Goal: Task Accomplishment & Management: Manage account settings

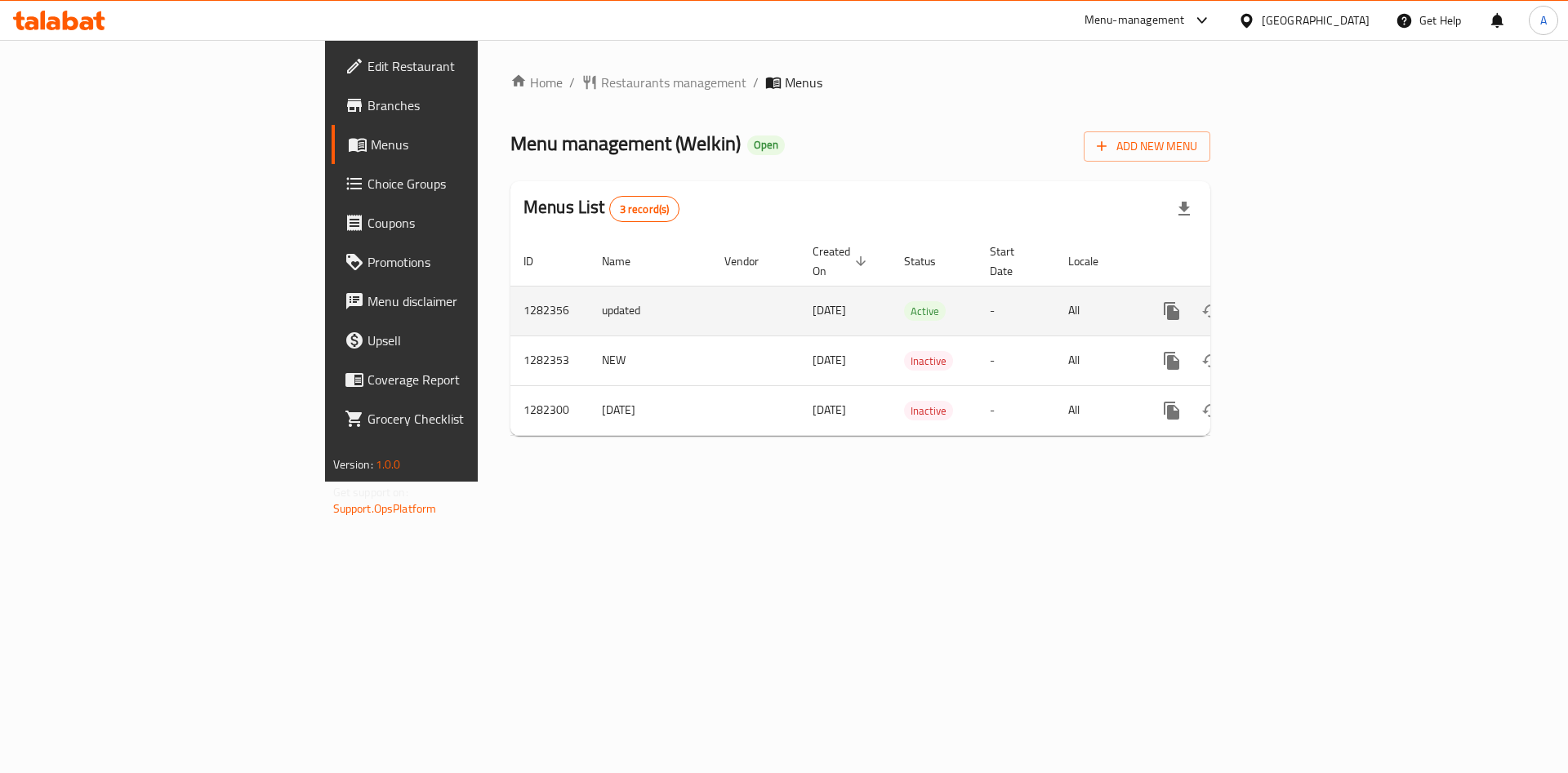
click at [1299, 301] on icon "enhanced table" at bounding box center [1288, 310] width 19 height 19
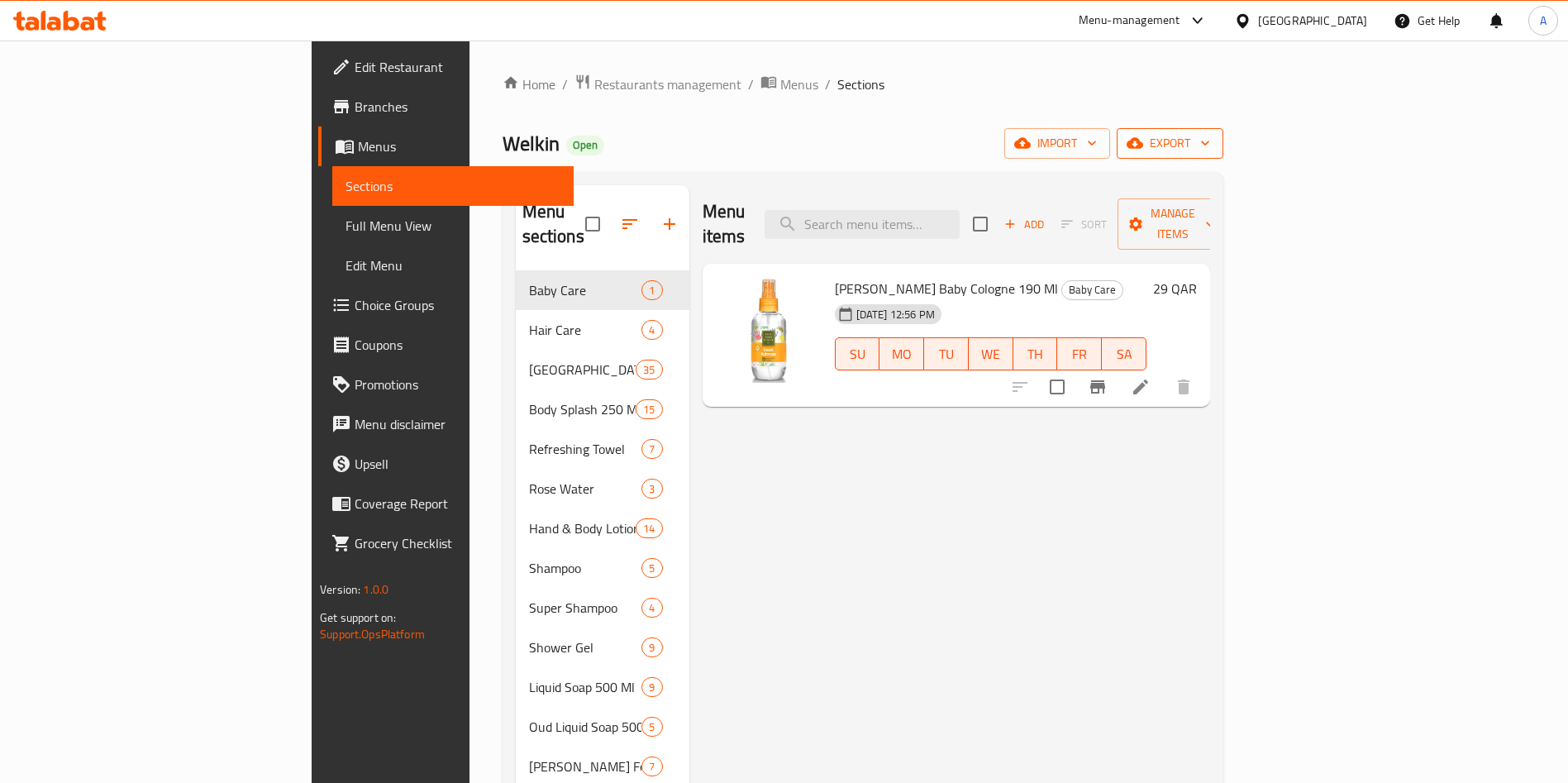
click at [1211, 136] on span "export" at bounding box center [1170, 143] width 81 height 21
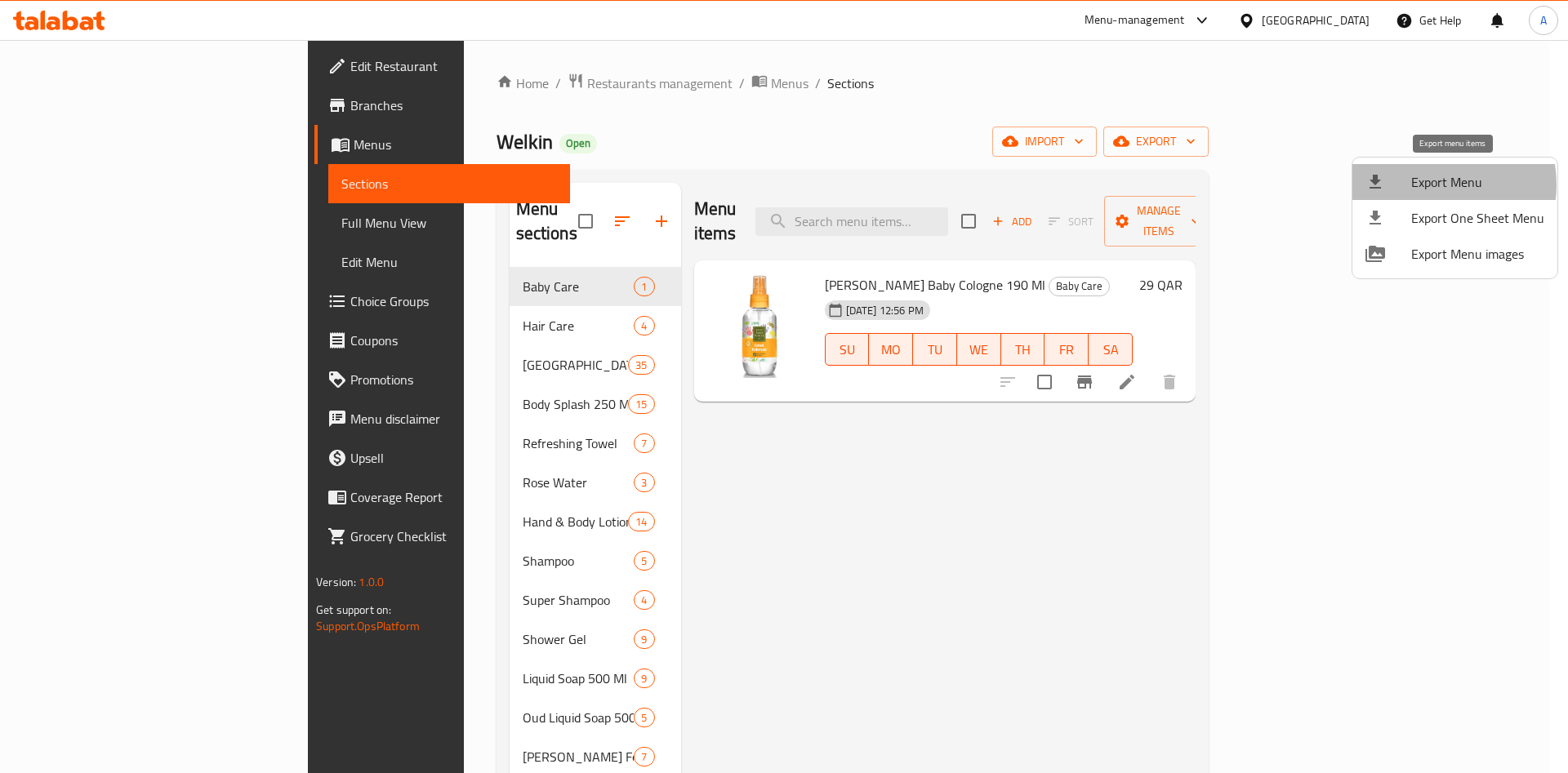
click at [1425, 184] on span "Export Menu" at bounding box center [1477, 181] width 133 height 19
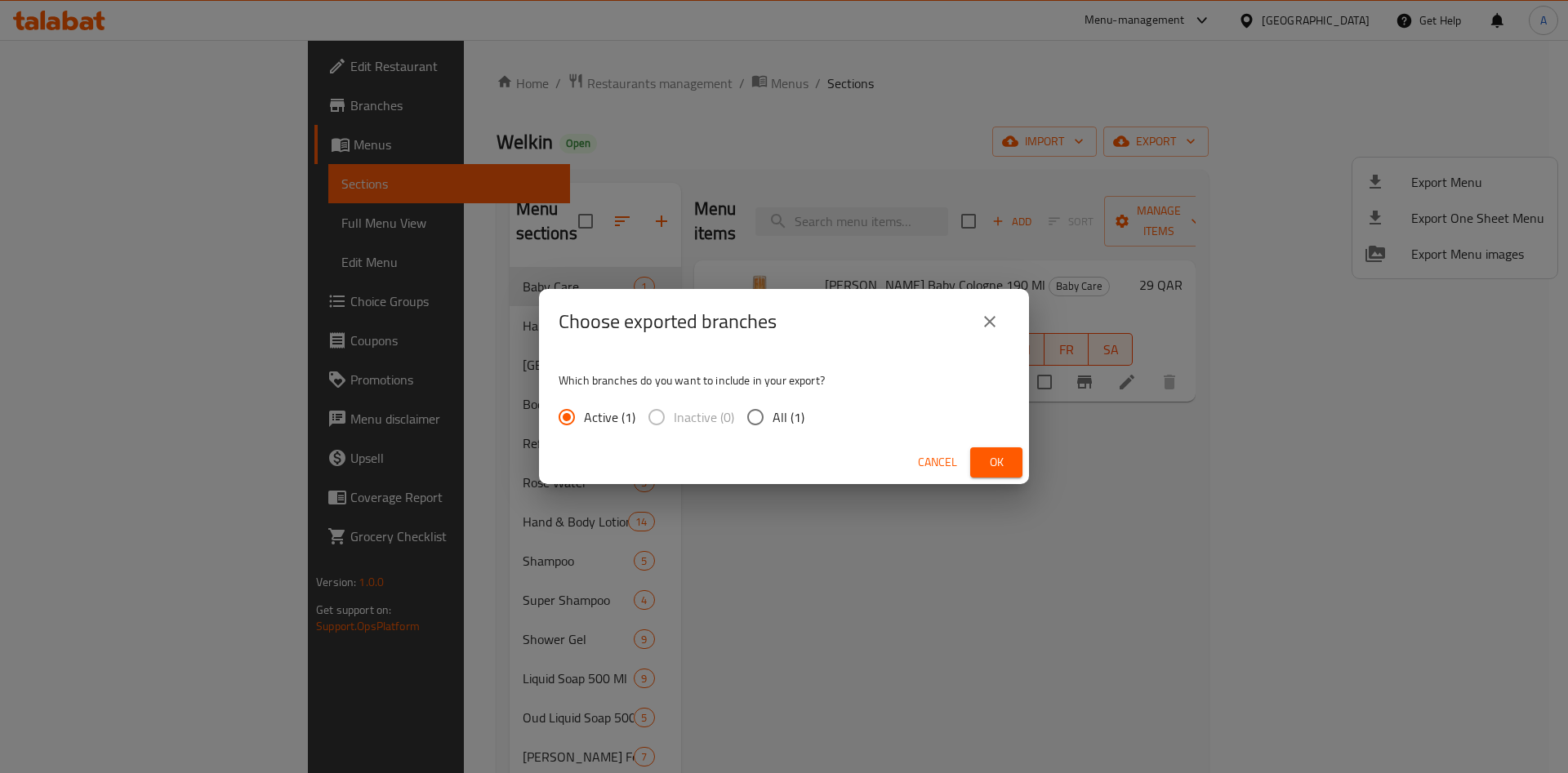
click at [976, 452] on button "Ok" at bounding box center [996, 462] width 52 height 31
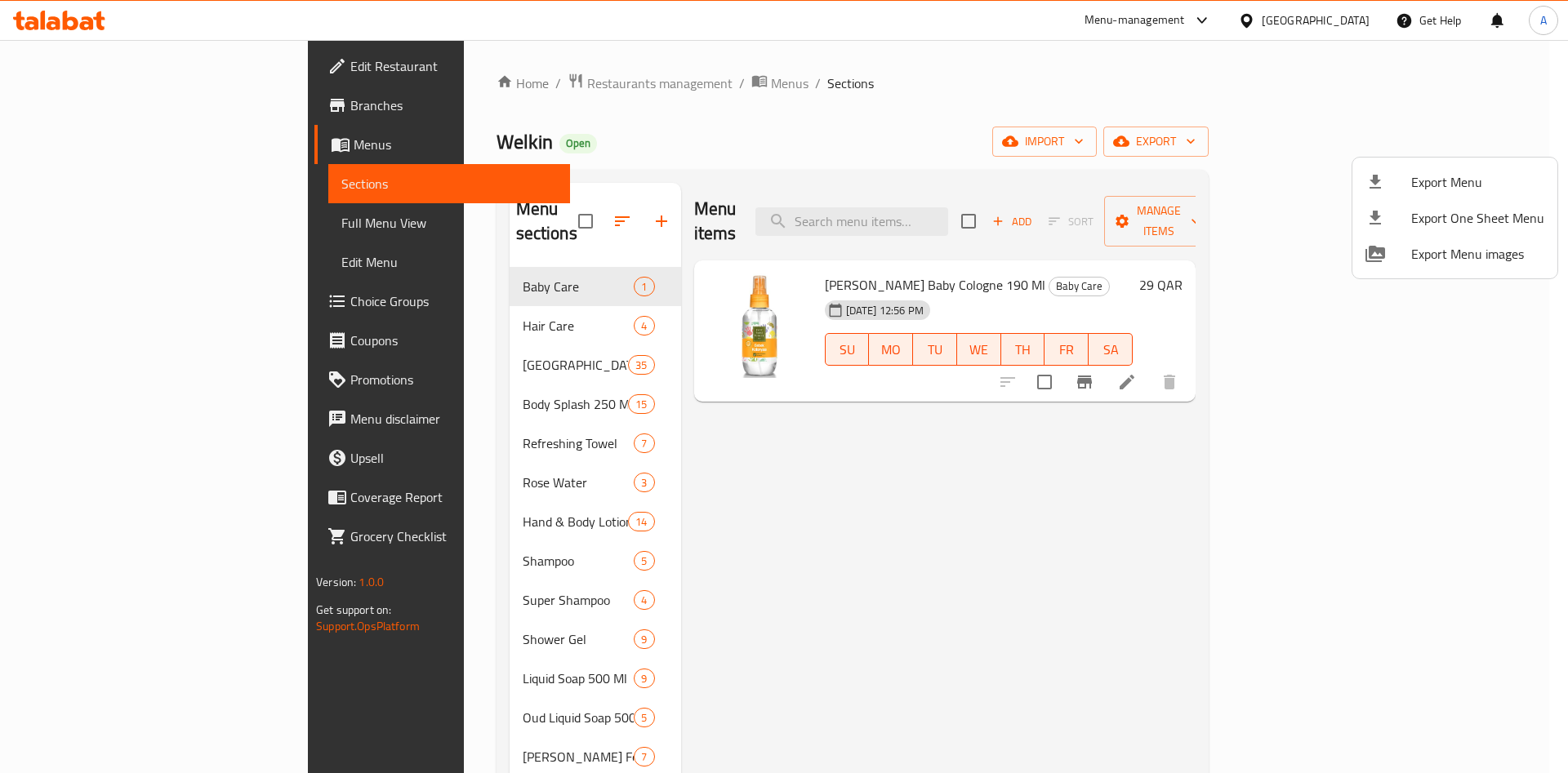
click at [925, 198] on div at bounding box center [784, 386] width 1568 height 773
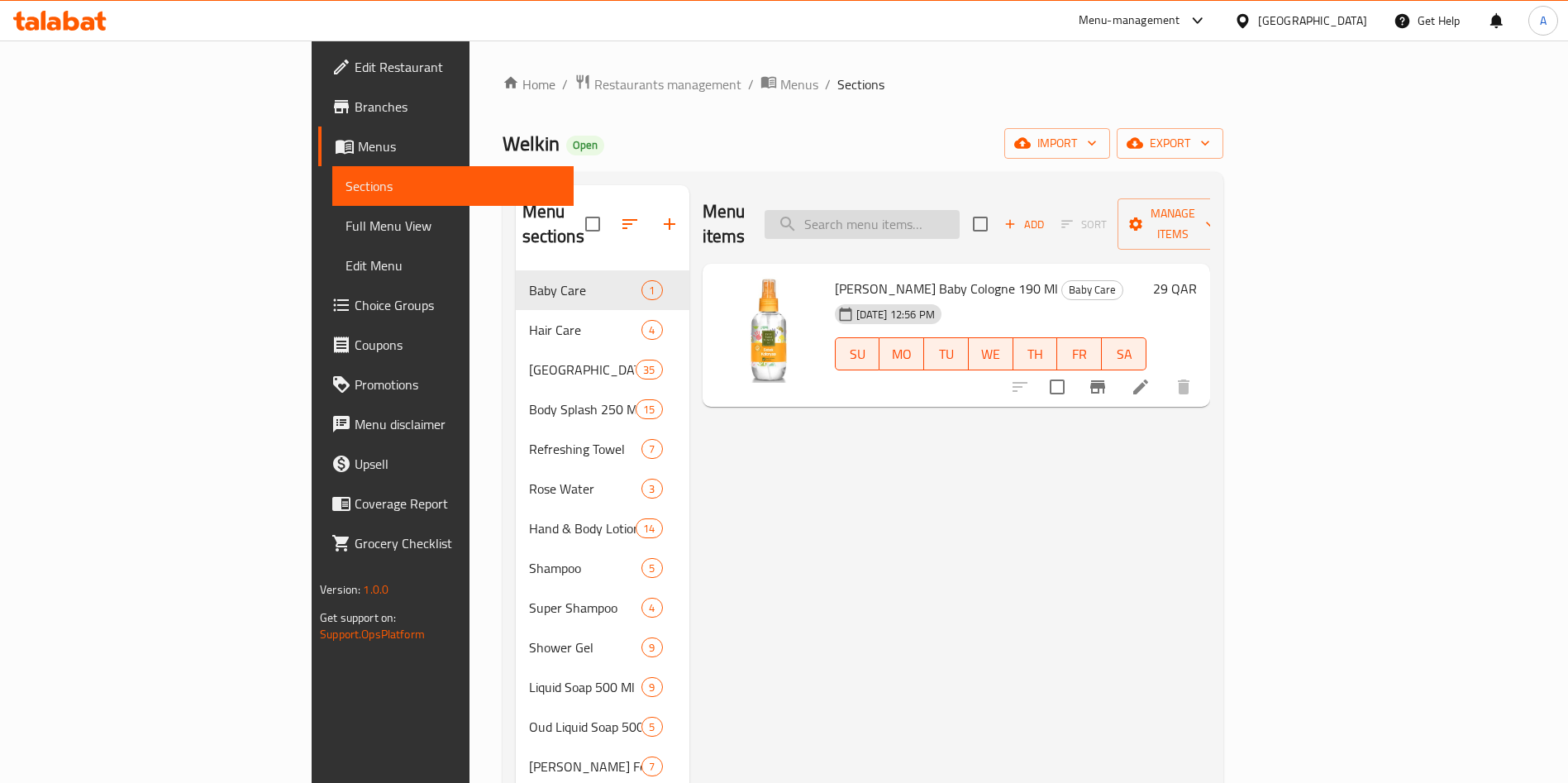
click at [954, 210] on input "search" at bounding box center [862, 224] width 195 height 29
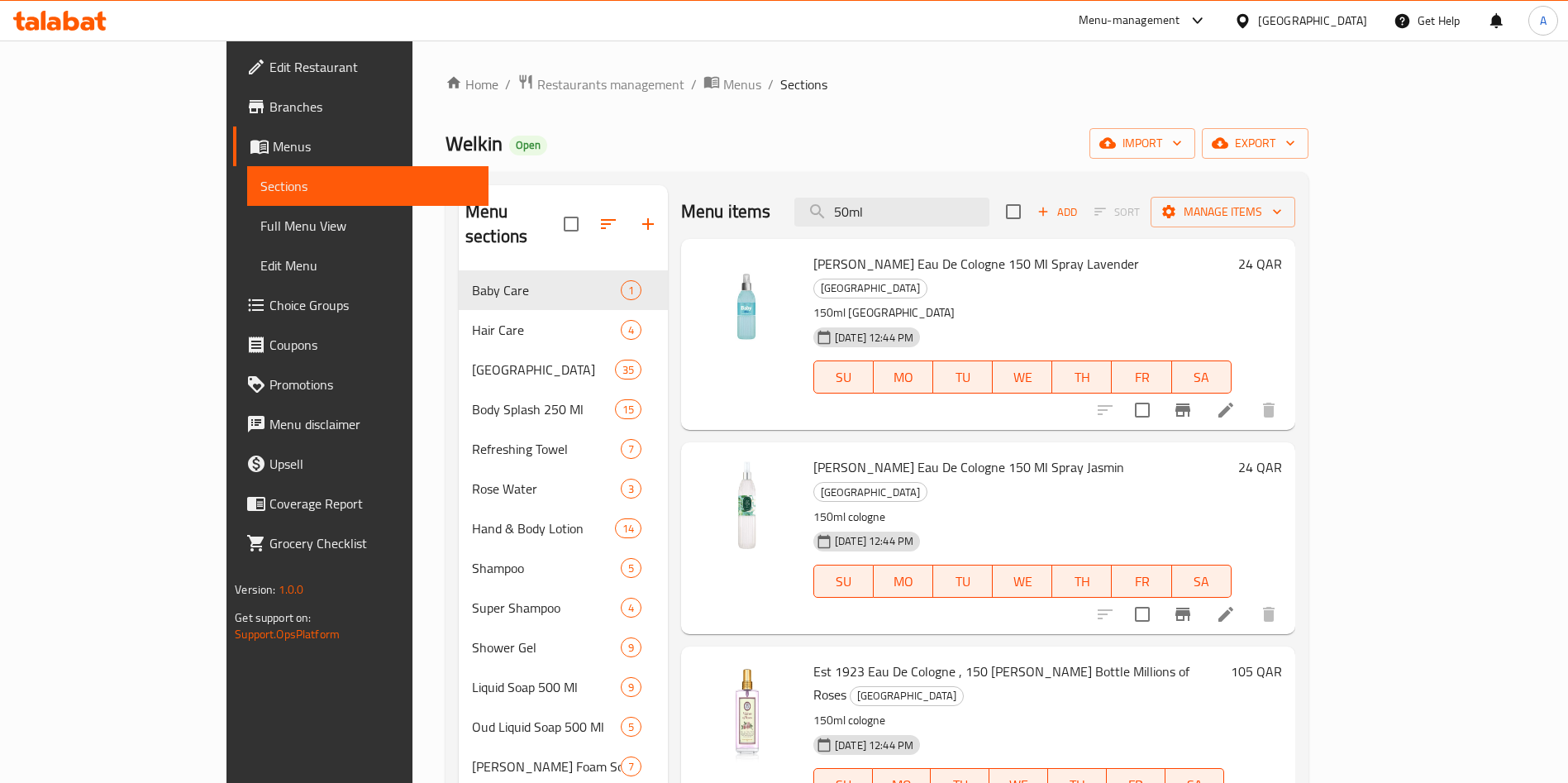
drag, startPoint x: 864, startPoint y: 213, endPoint x: 778, endPoint y: 222, distance: 86.5
click at [769, 214] on div "Menu items 50ml Add Sort Manage items" at bounding box center [988, 211] width 614 height 53
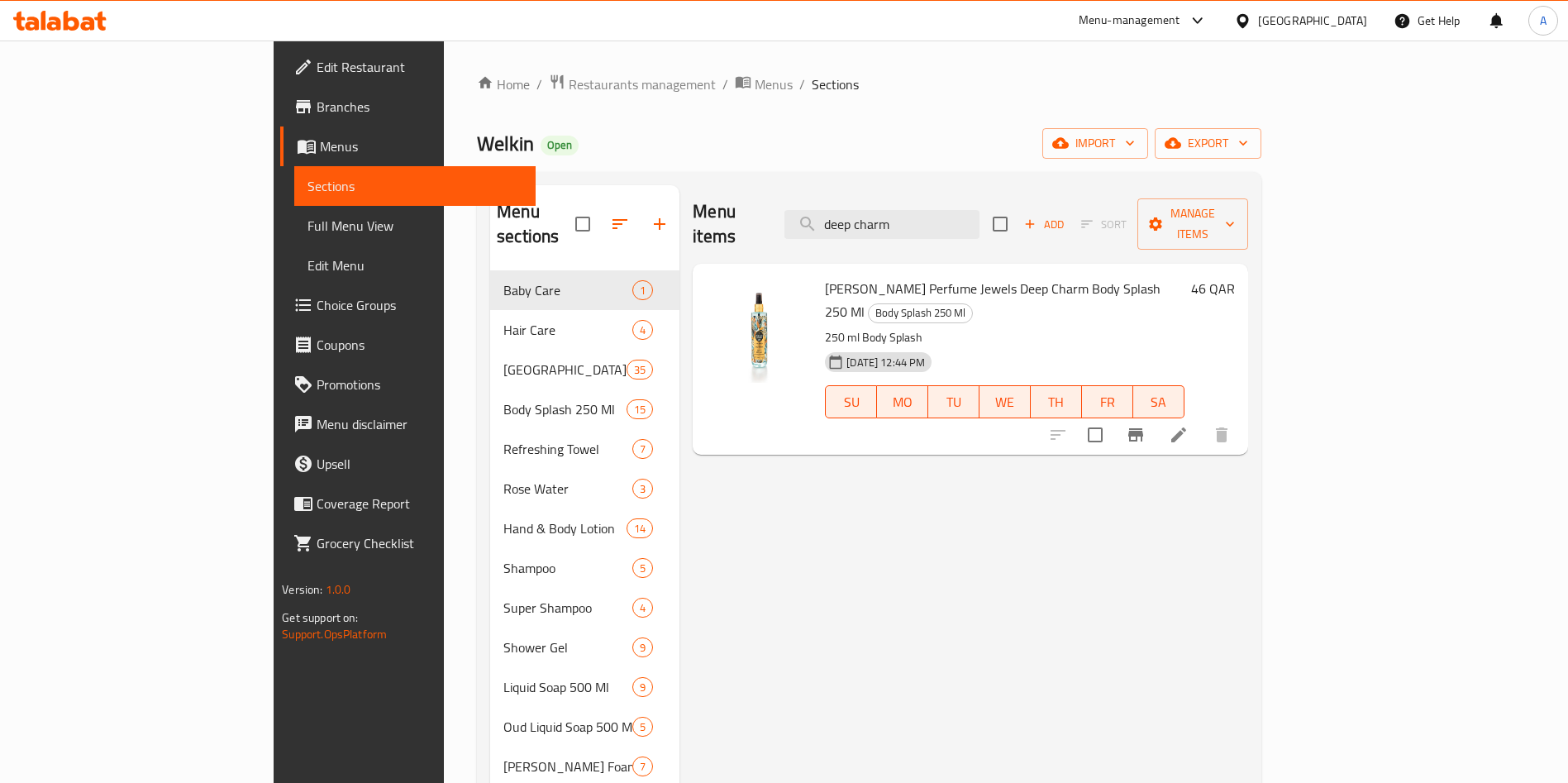
type input "deep charm"
click at [317, 68] on span "Edit Restaurant" at bounding box center [420, 67] width 206 height 20
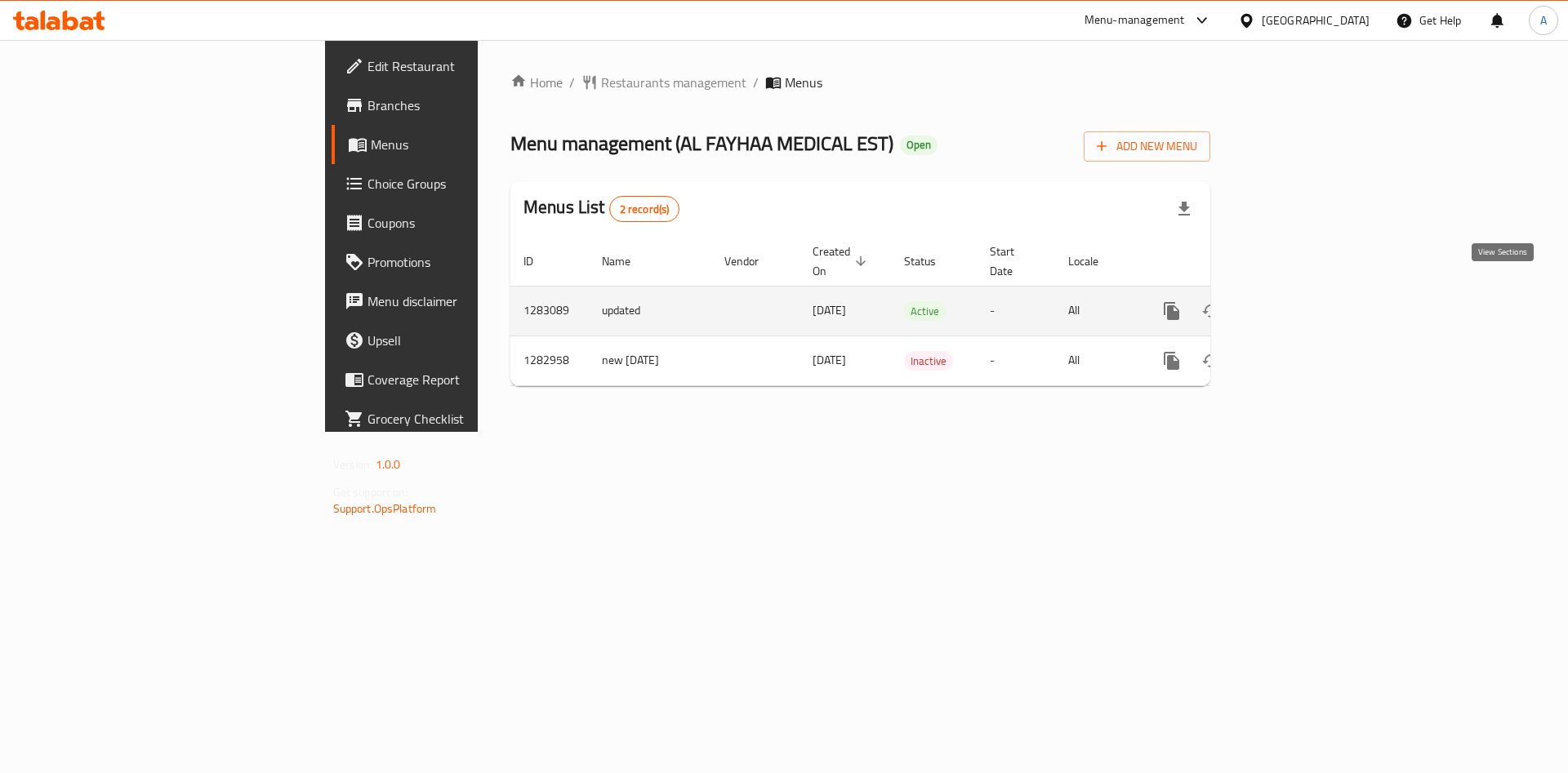
click at [1309, 292] on link "enhanced table" at bounding box center [1289, 311] width 39 height 39
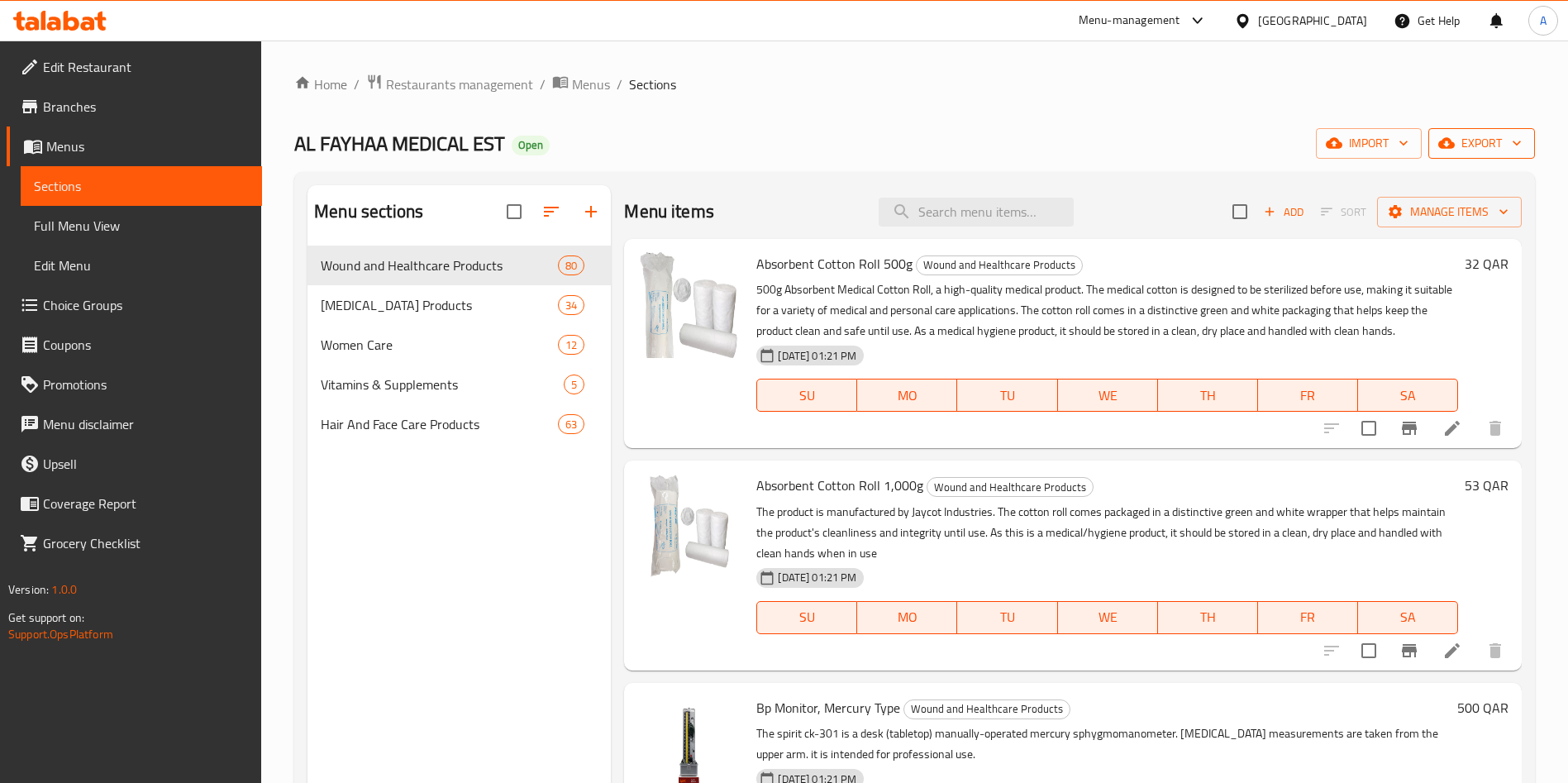
click at [1489, 148] on span "export" at bounding box center [1482, 143] width 81 height 21
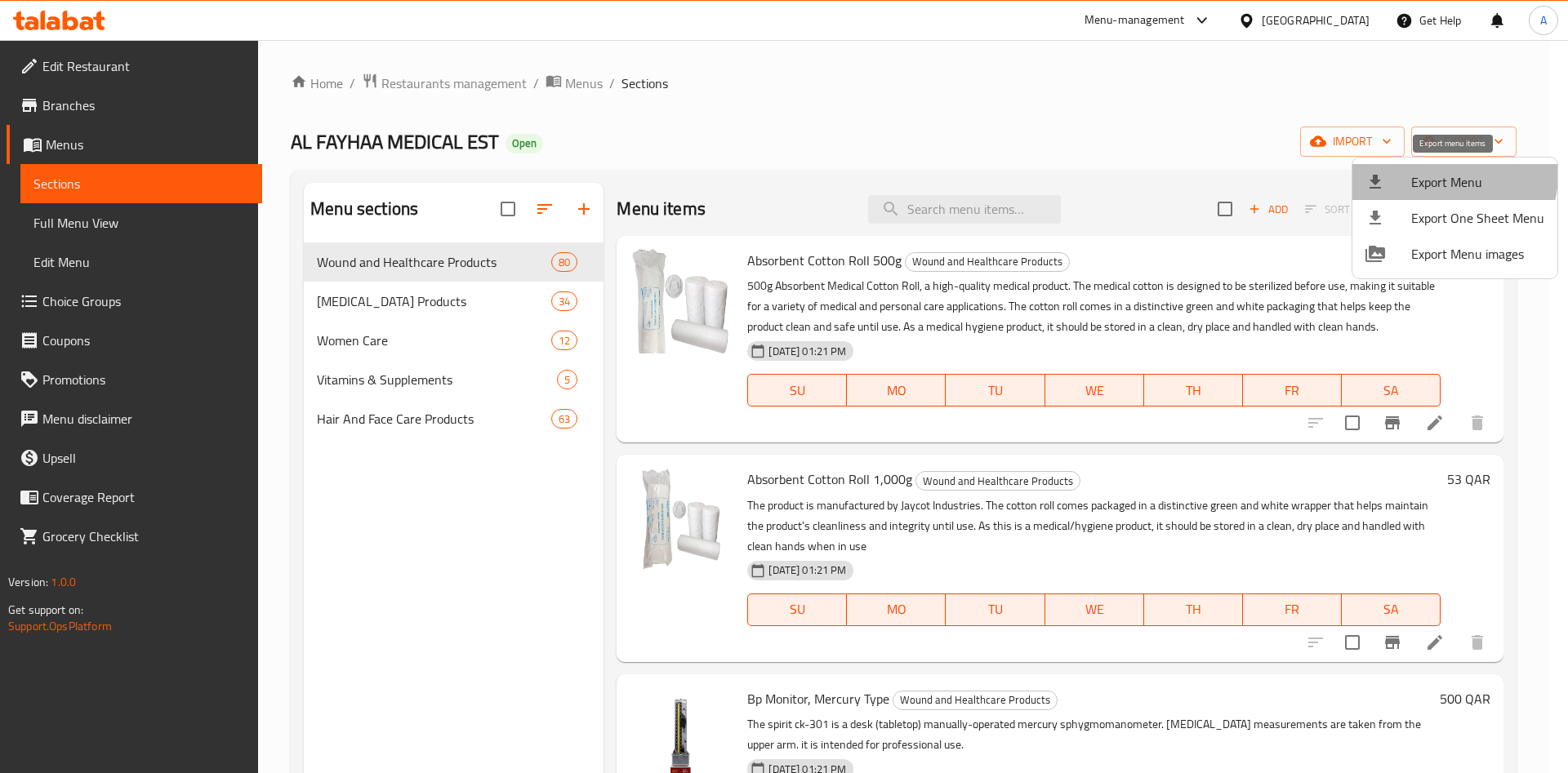
click at [1438, 174] on span "Export Menu" at bounding box center [1477, 181] width 133 height 19
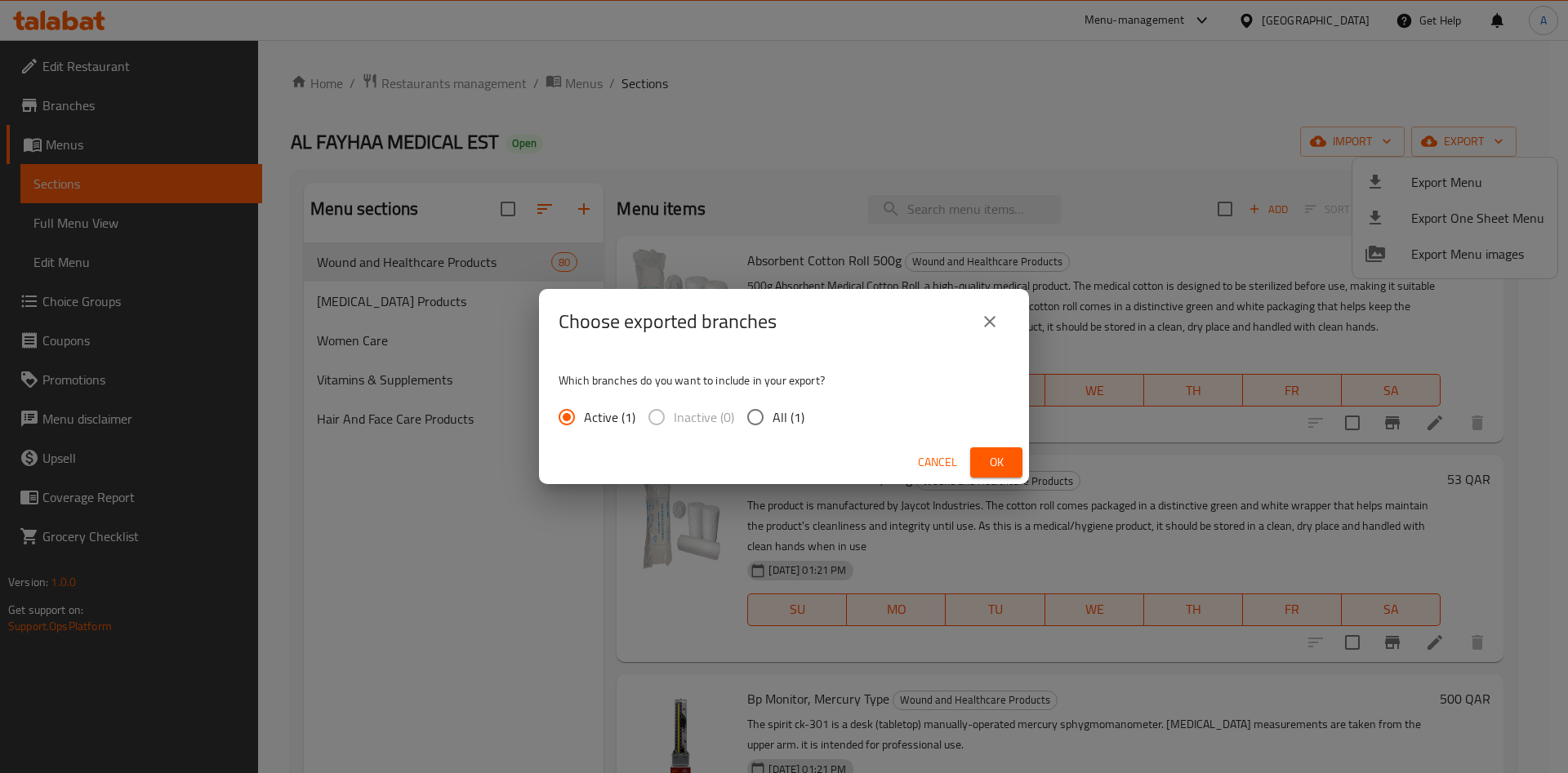
click at [989, 460] on span "Ok" at bounding box center [996, 462] width 26 height 20
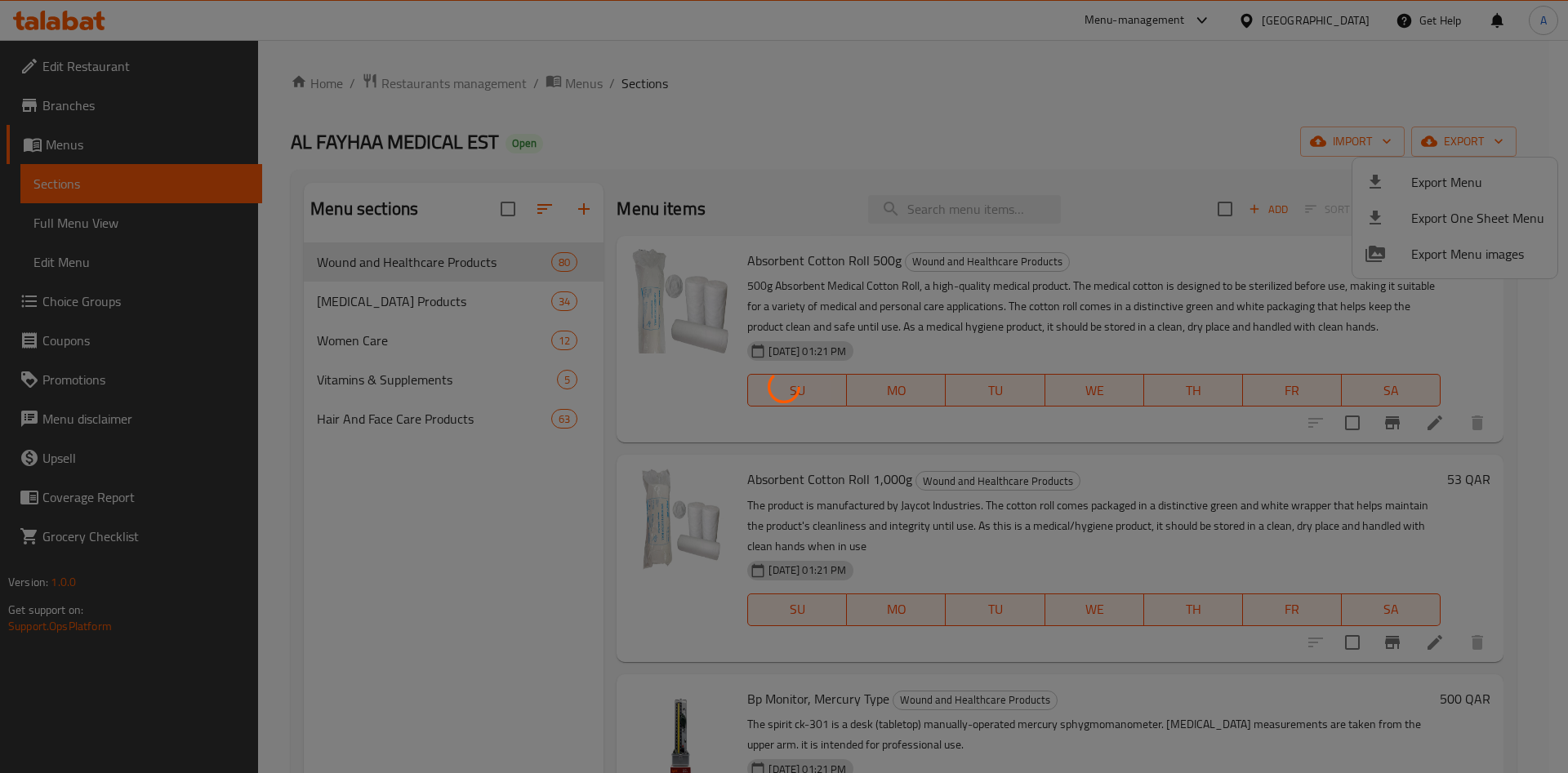
click at [989, 459] on span "Ok" at bounding box center [996, 462] width 26 height 20
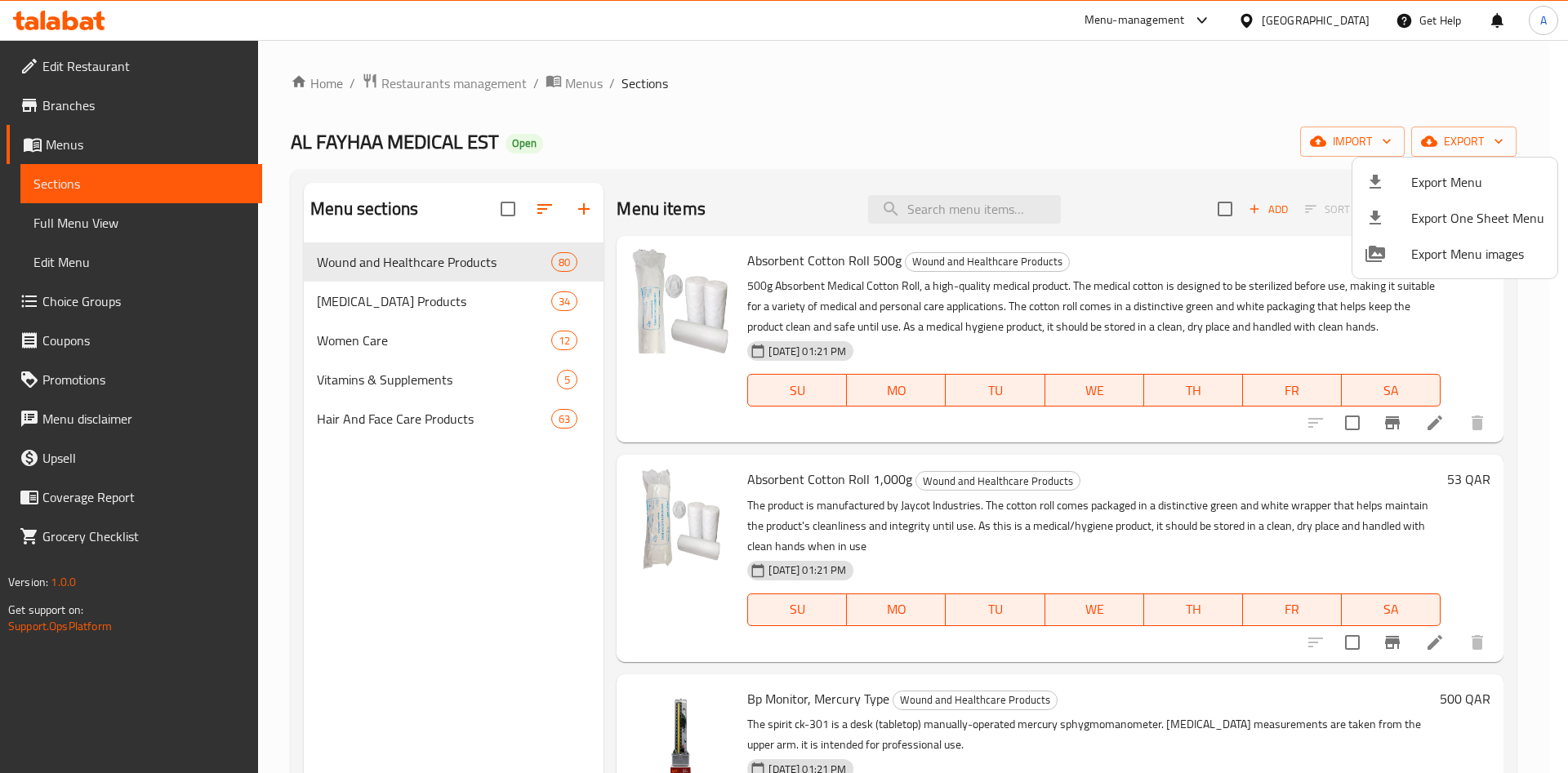
click at [585, 208] on div at bounding box center [784, 386] width 1568 height 773
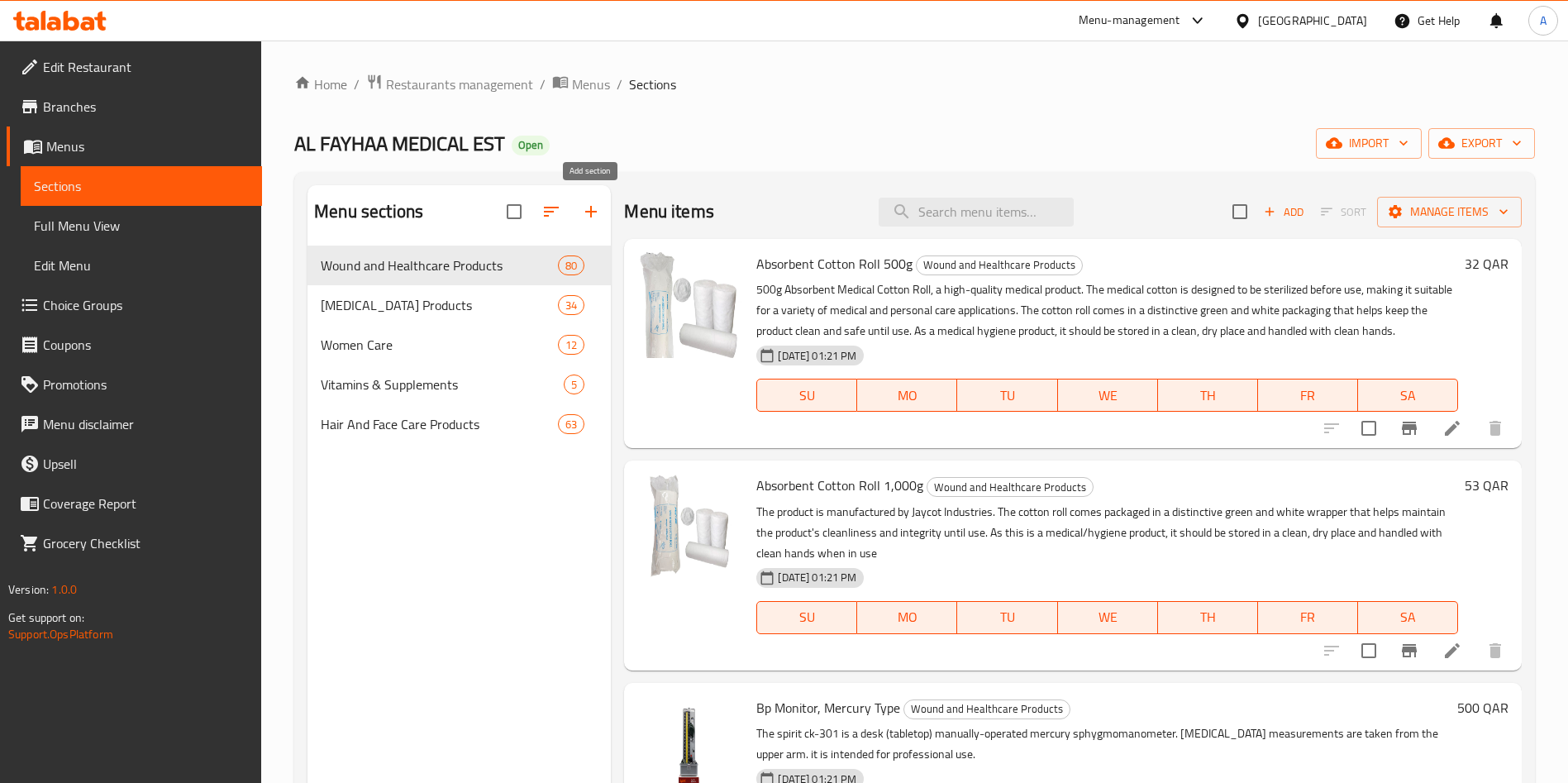
click at [593, 212] on icon "button" at bounding box center [591, 212] width 11 height 11
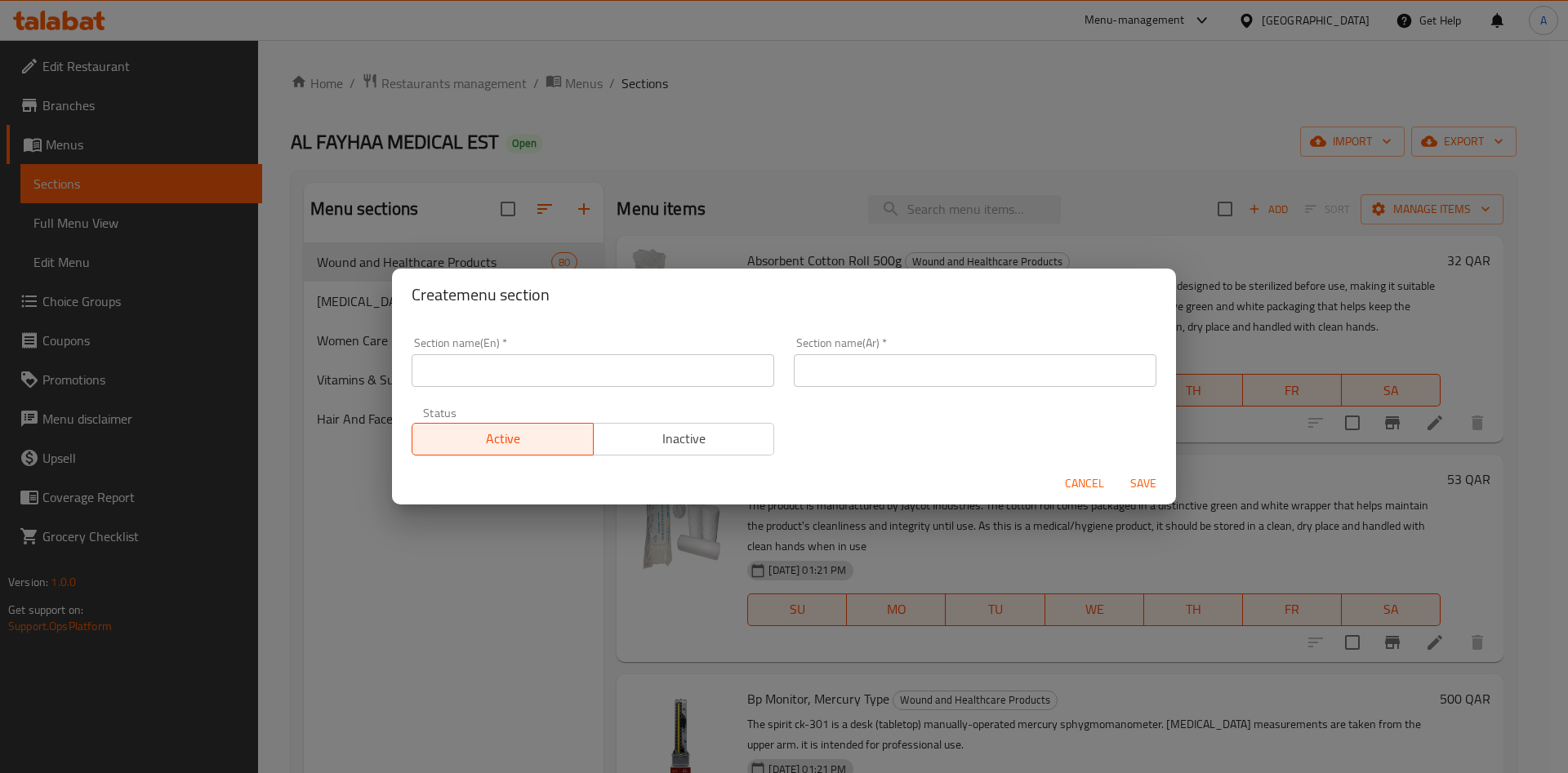
click at [516, 371] on input "text" at bounding box center [592, 370] width 362 height 32
paste input "Fresh Milk"
type input "Fresh Milk"
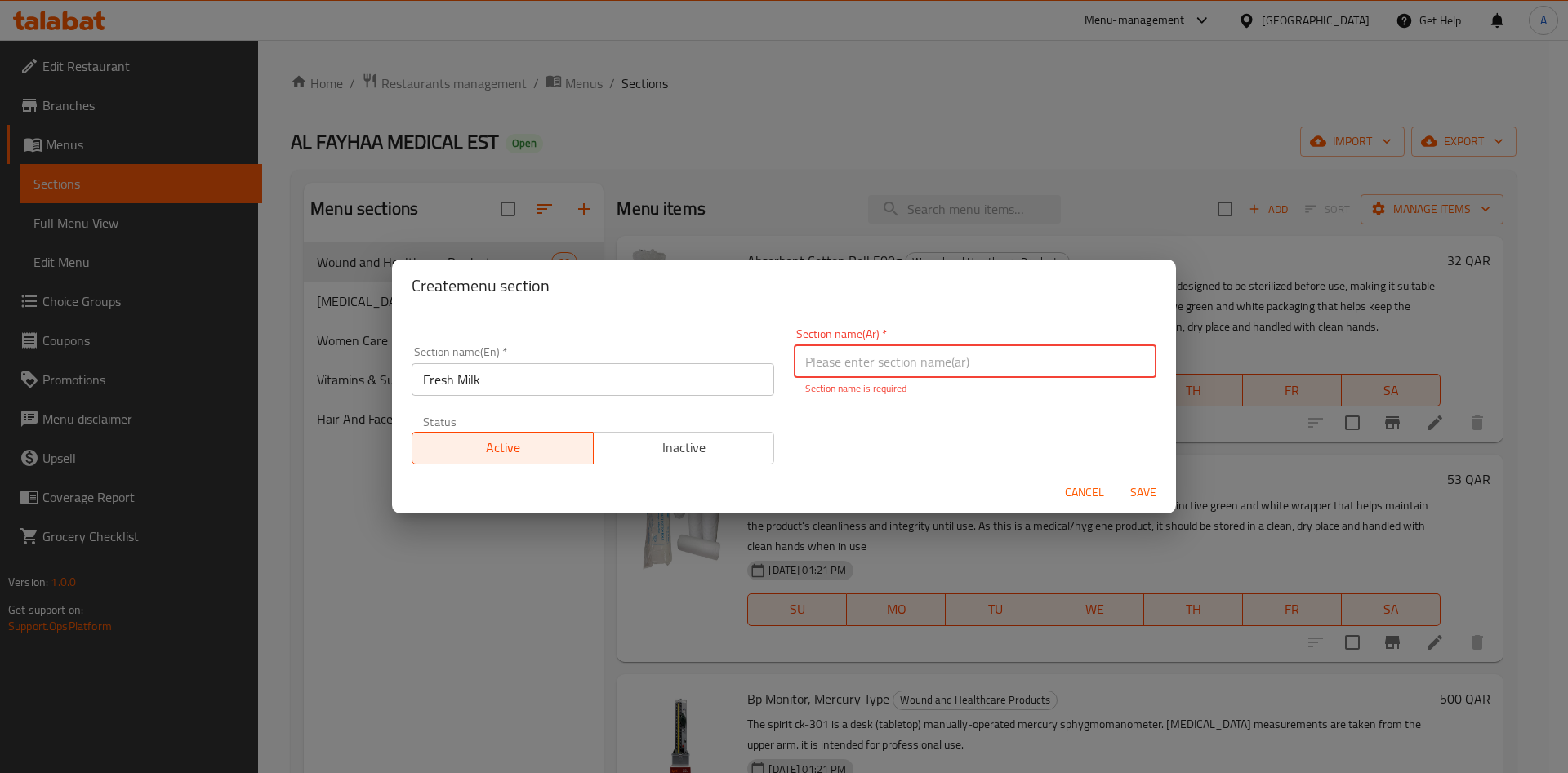
paste input "حليب طازج"
type input "حليب طازج"
click at [1148, 494] on button "Save" at bounding box center [1143, 492] width 52 height 31
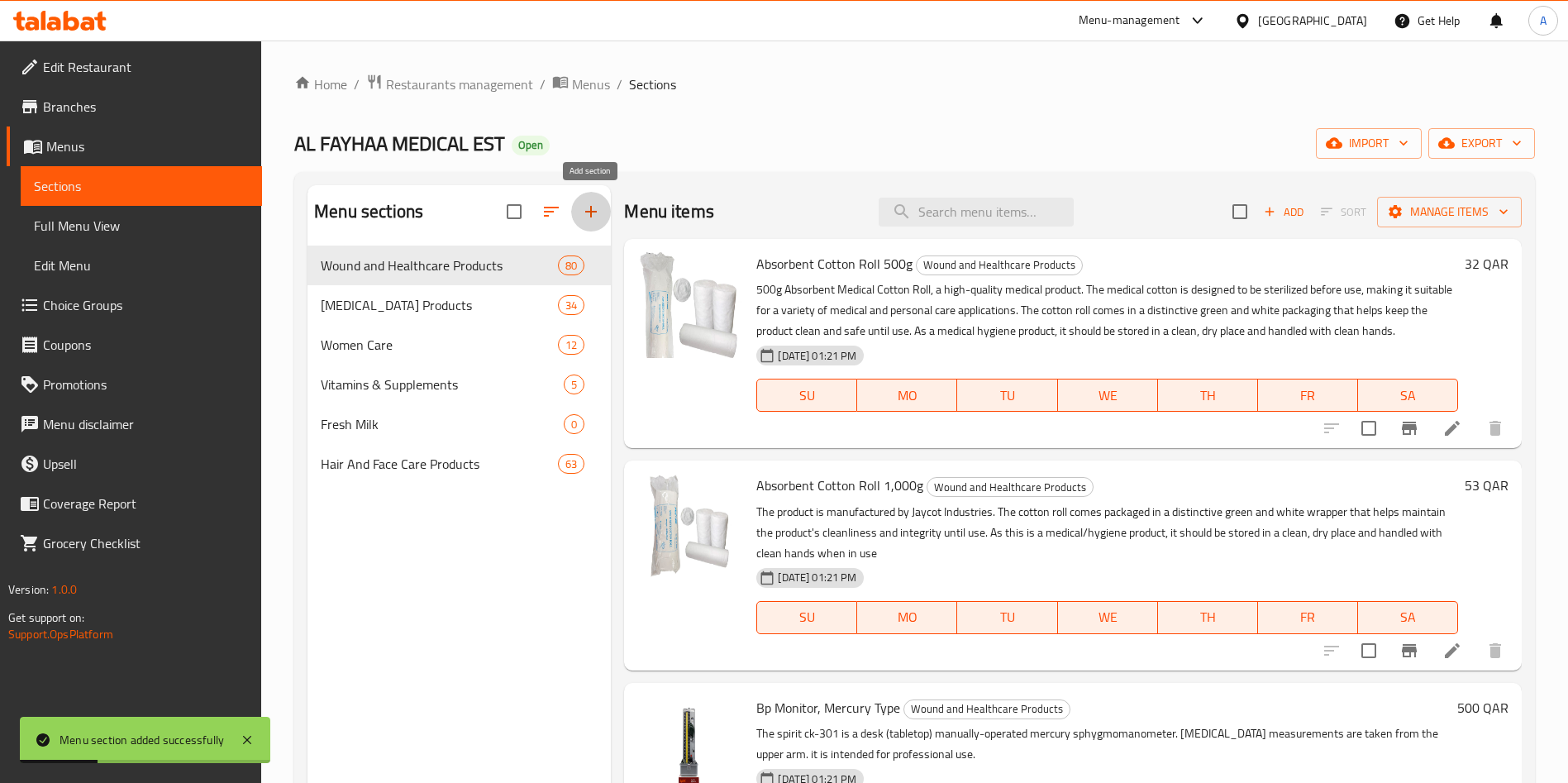
click at [589, 223] on button "button" at bounding box center [591, 212] width 39 height 39
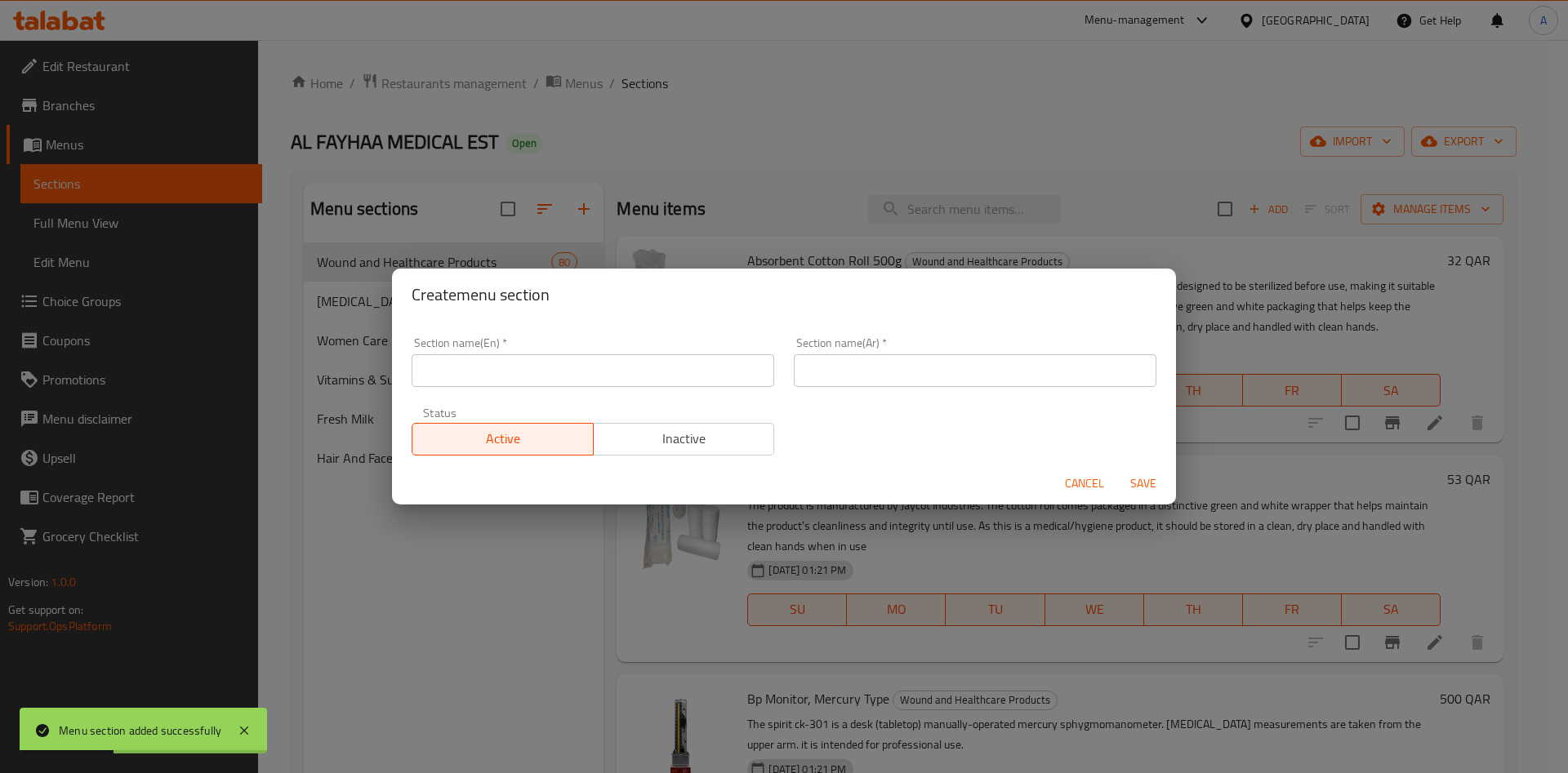
click at [524, 376] on input "text" at bounding box center [592, 370] width 362 height 32
paste input "Women Care"
type input "Women Care"
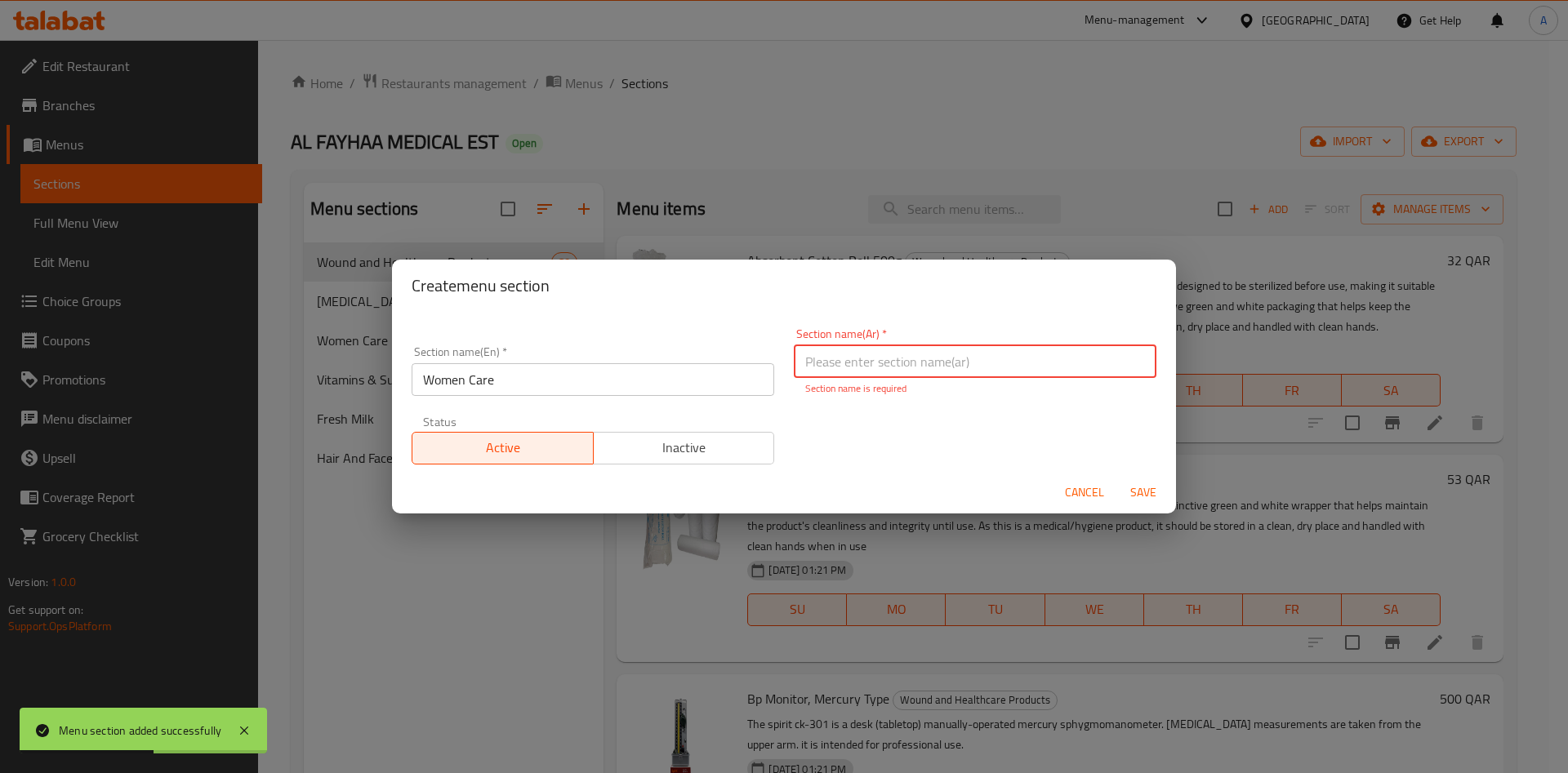
paste input "رعاية المرأة"
type input "رعاية المرأة"
click at [1129, 493] on button "Save" at bounding box center [1143, 492] width 52 height 31
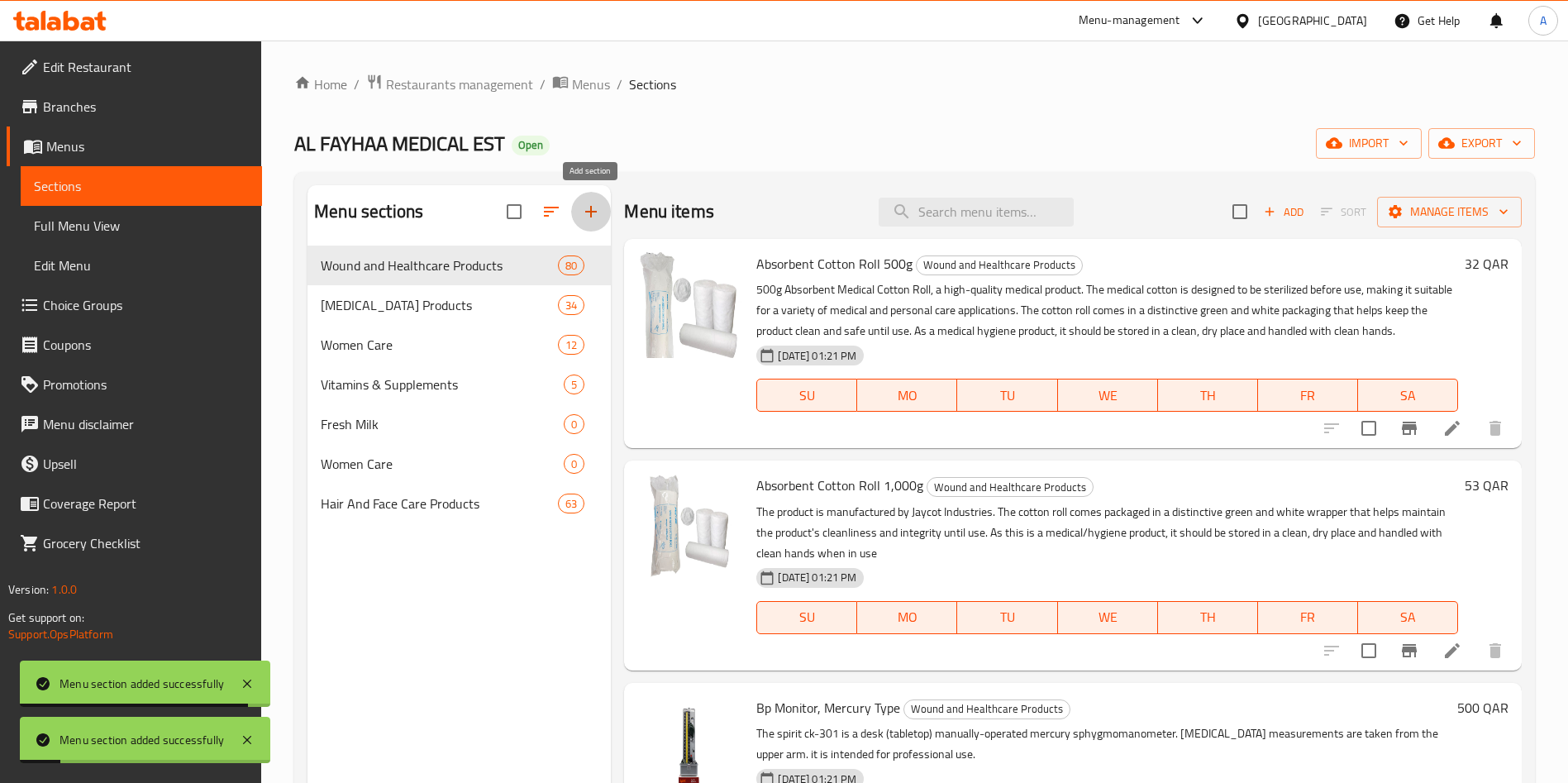
click at [588, 218] on icon "button" at bounding box center [591, 211] width 20 height 20
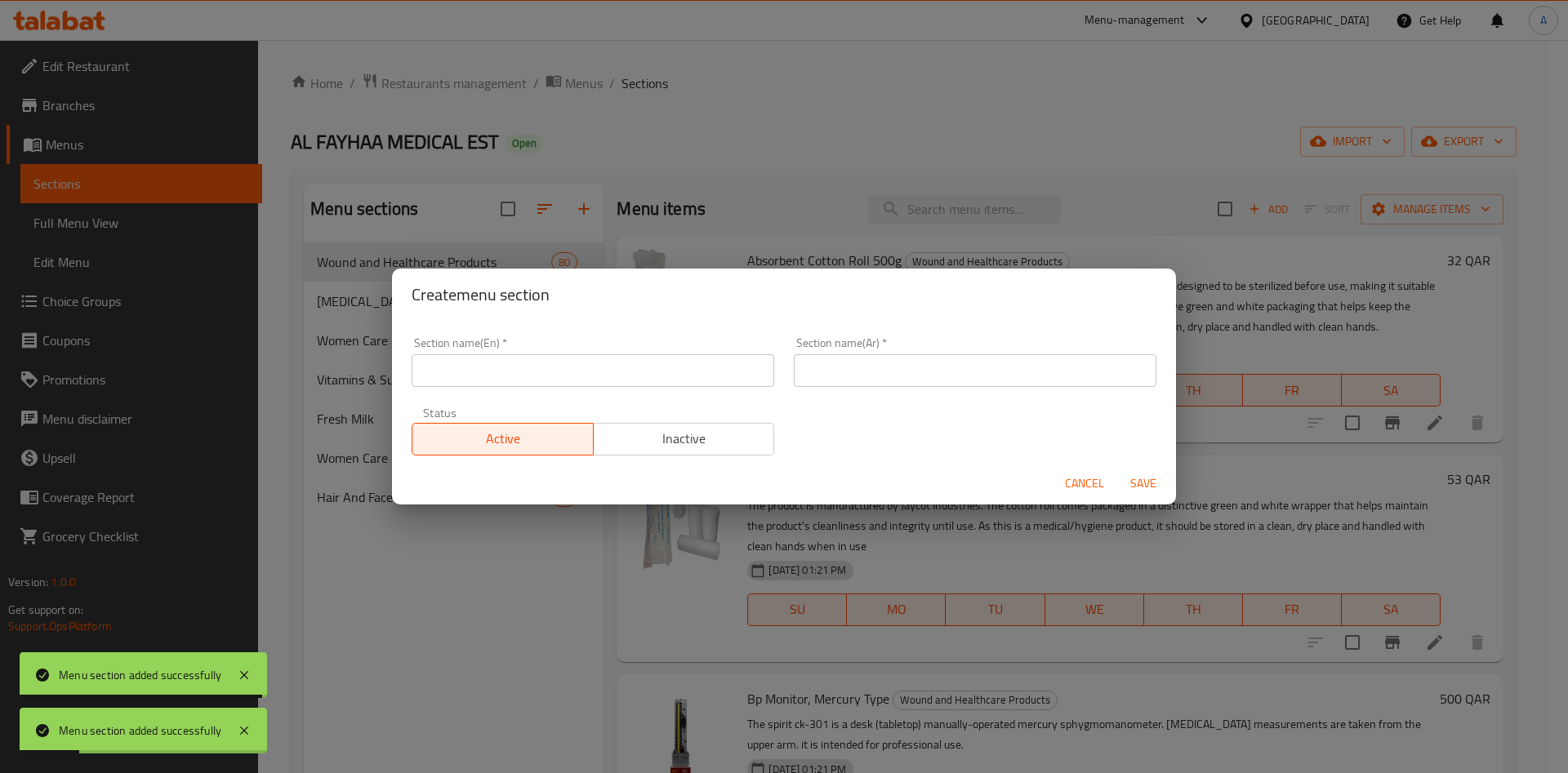
click at [635, 375] on input "text" at bounding box center [592, 370] width 362 height 32
paste input "Men Care"
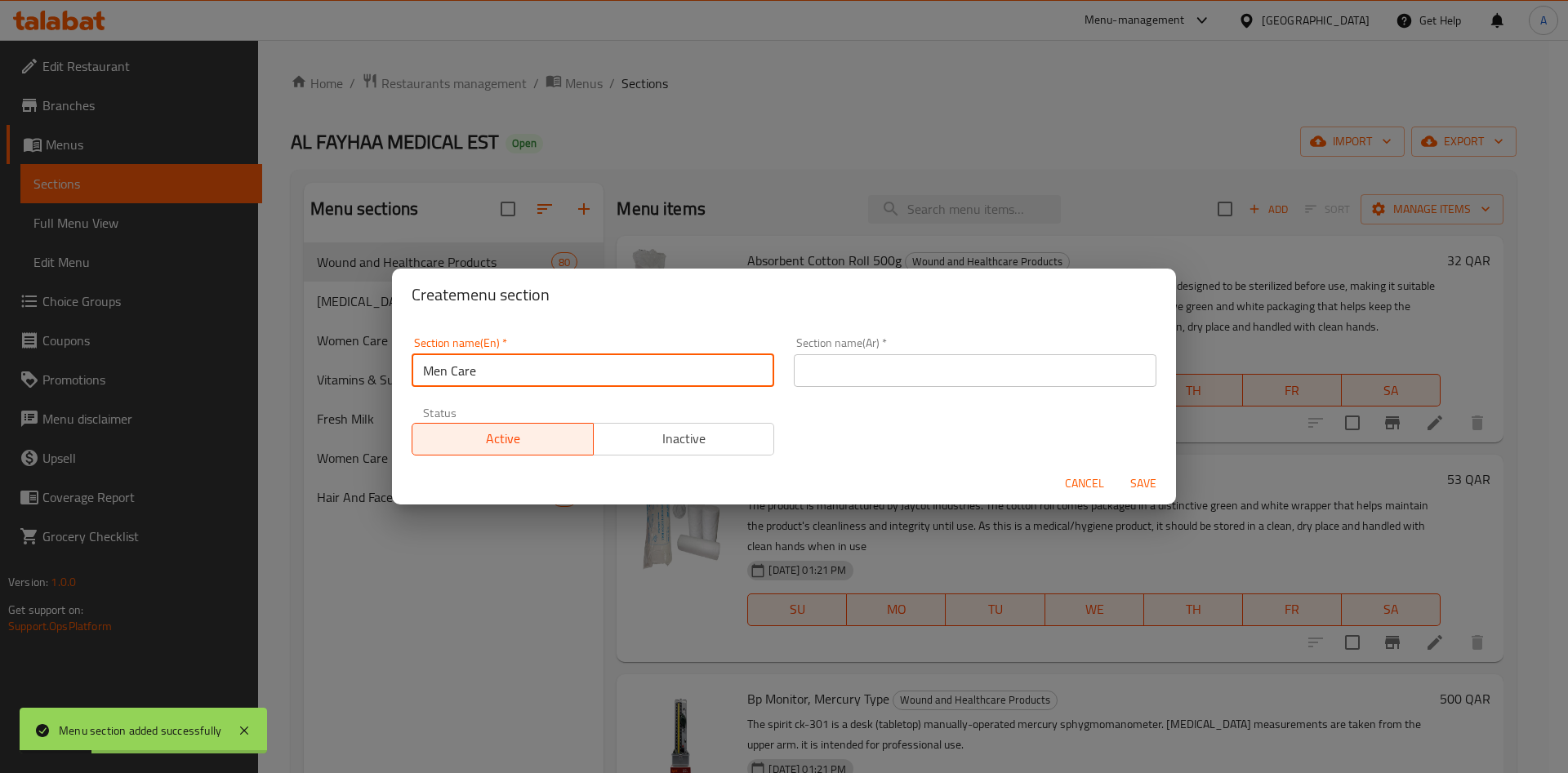
type input "Men Care"
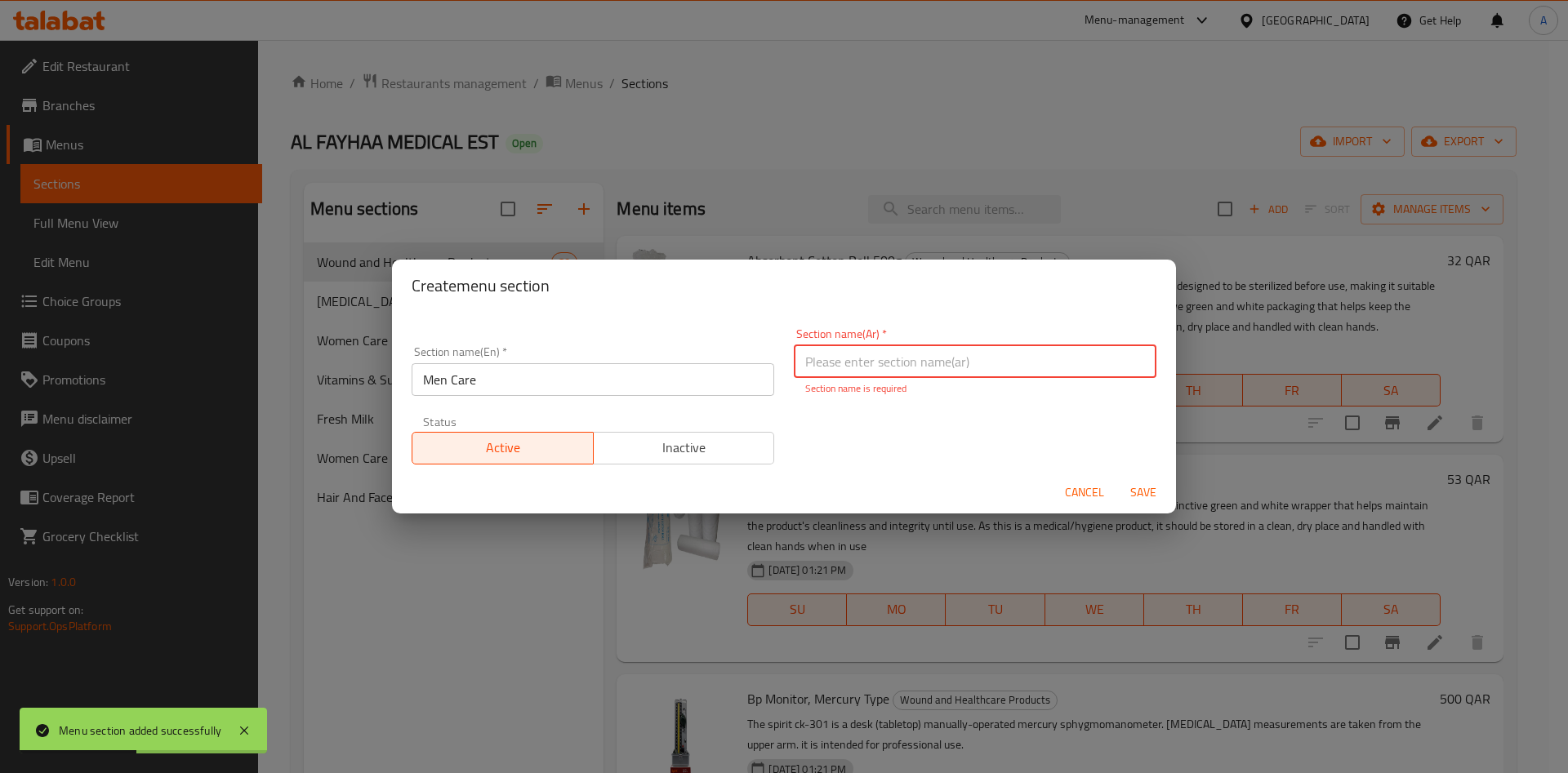
paste input "رعاية الرجال"
type input "رعاية الرجال"
click at [1135, 494] on button "Save" at bounding box center [1143, 492] width 52 height 31
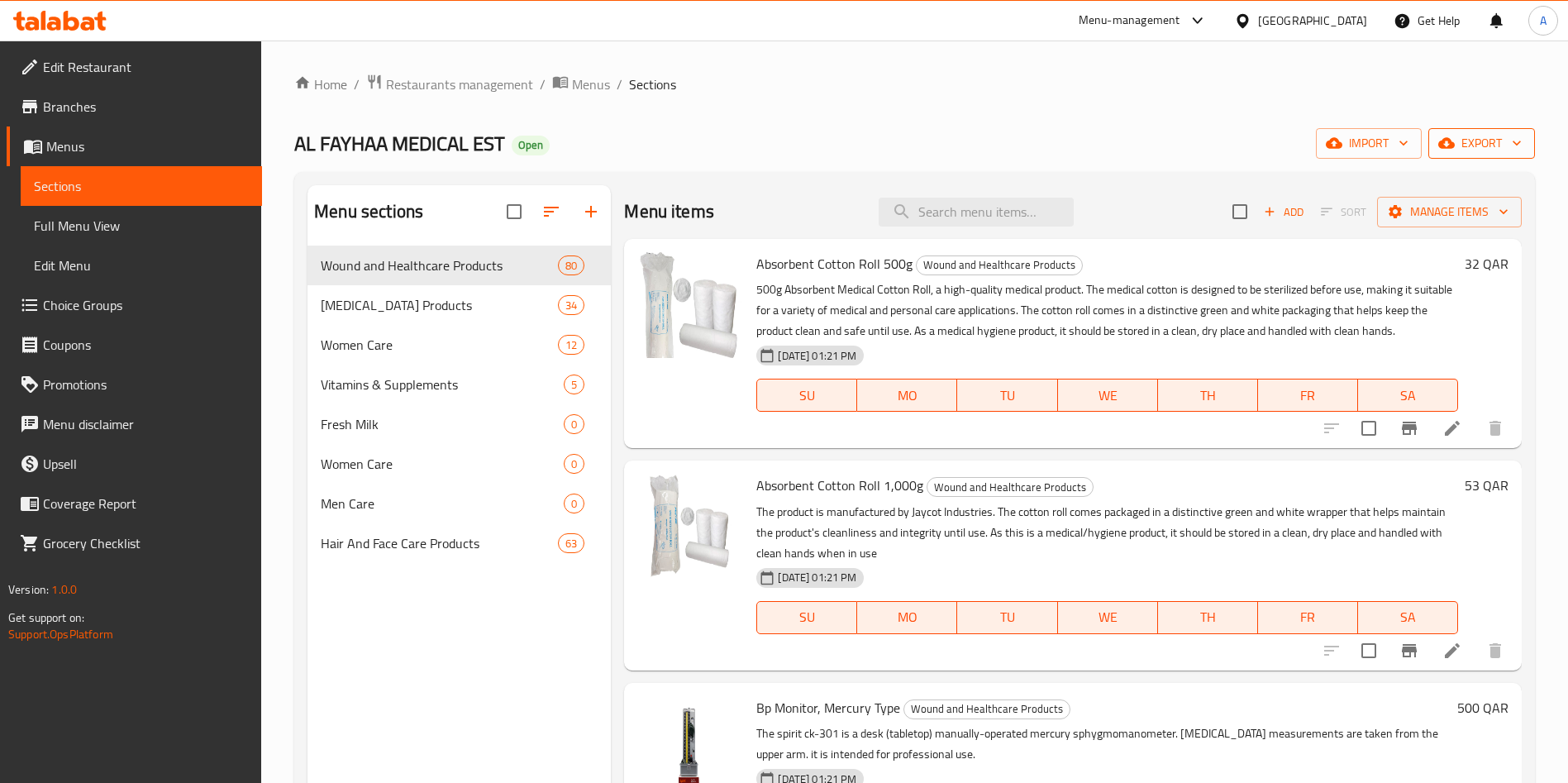
click at [1485, 143] on span "export" at bounding box center [1482, 143] width 81 height 21
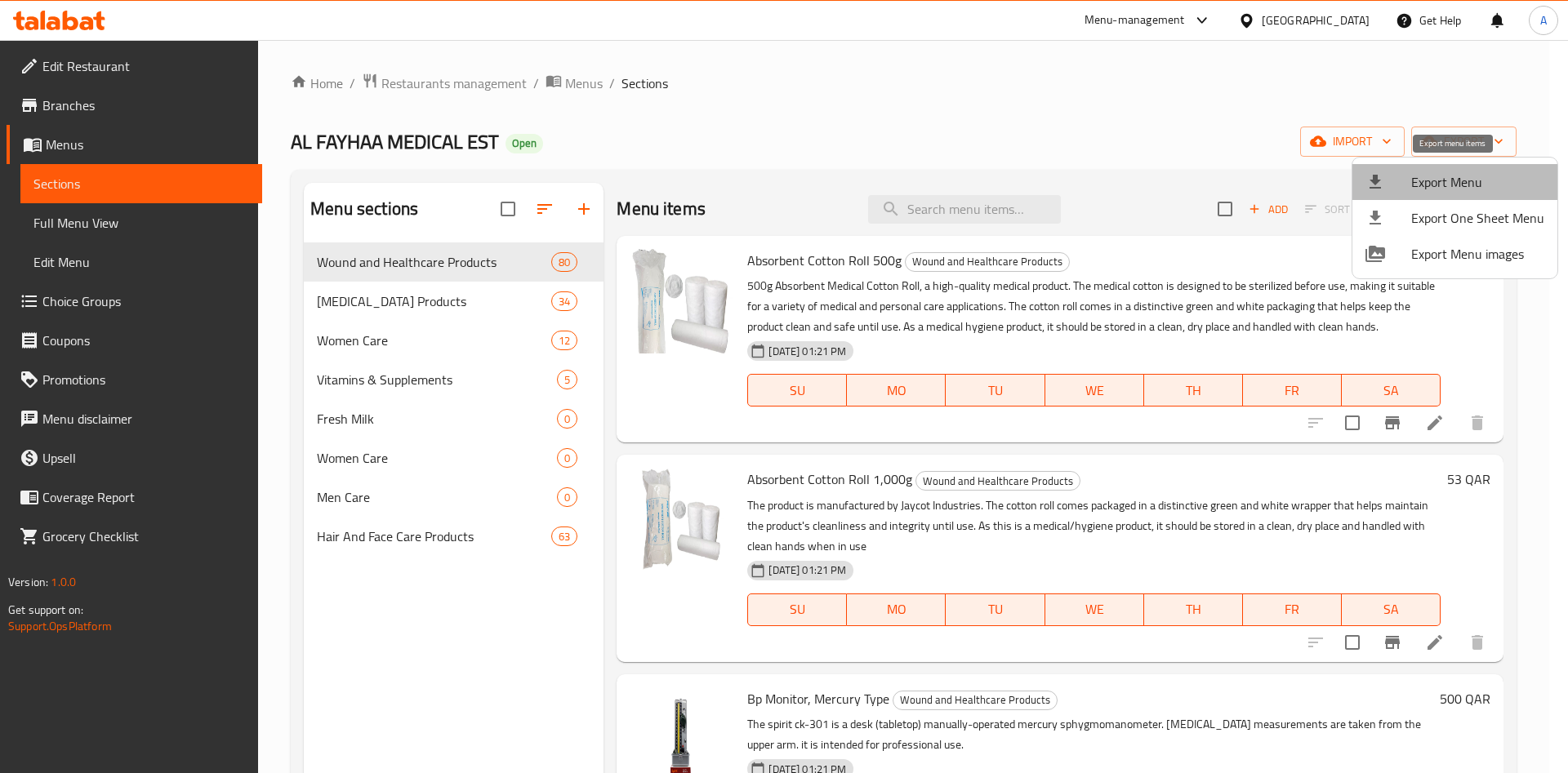
click at [1475, 187] on span "Export Menu" at bounding box center [1477, 181] width 133 height 19
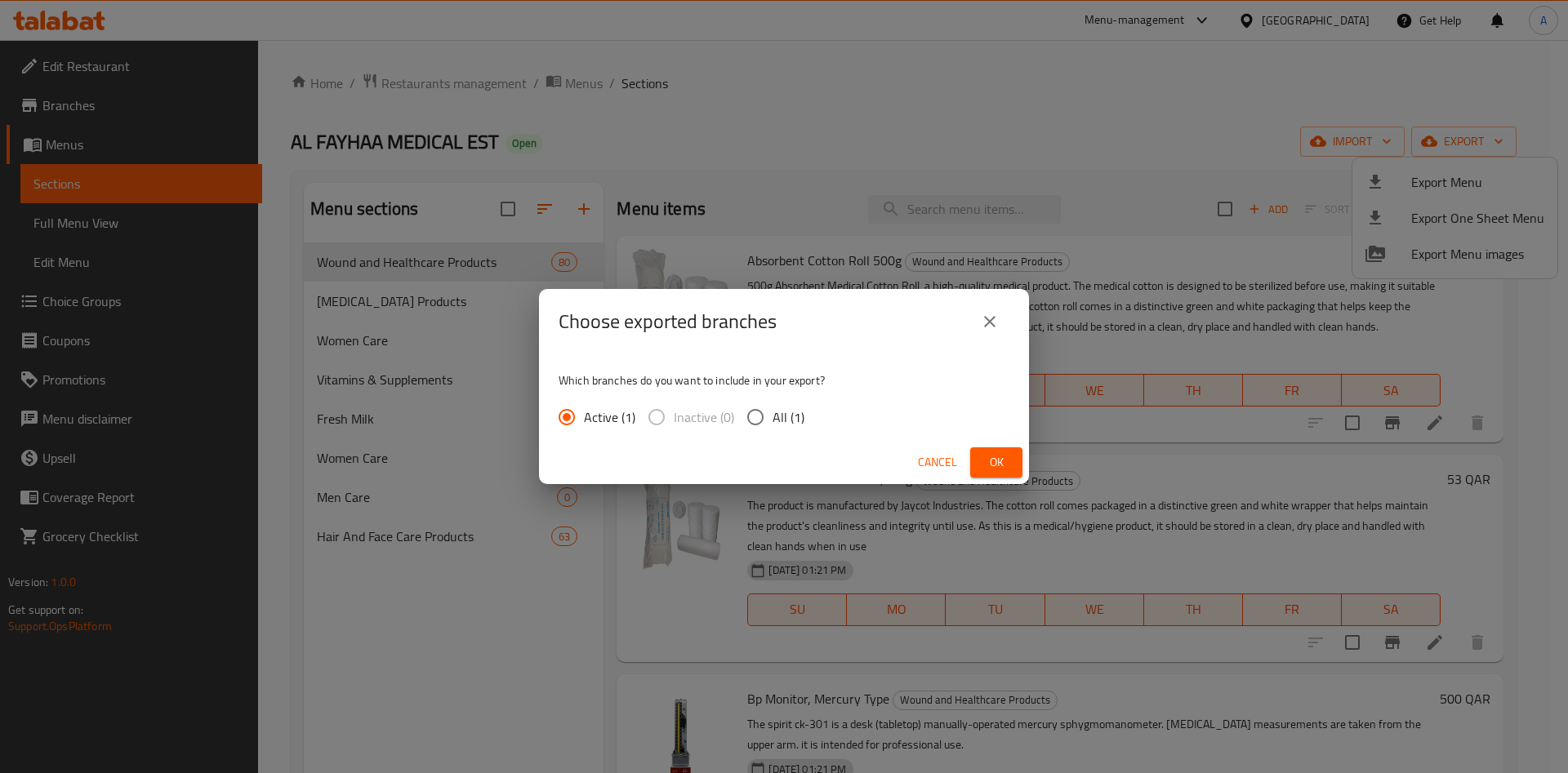
click at [1024, 459] on div "Cancel Ok" at bounding box center [784, 462] width 490 height 44
click at [1005, 459] on span "Ok" at bounding box center [996, 462] width 26 height 20
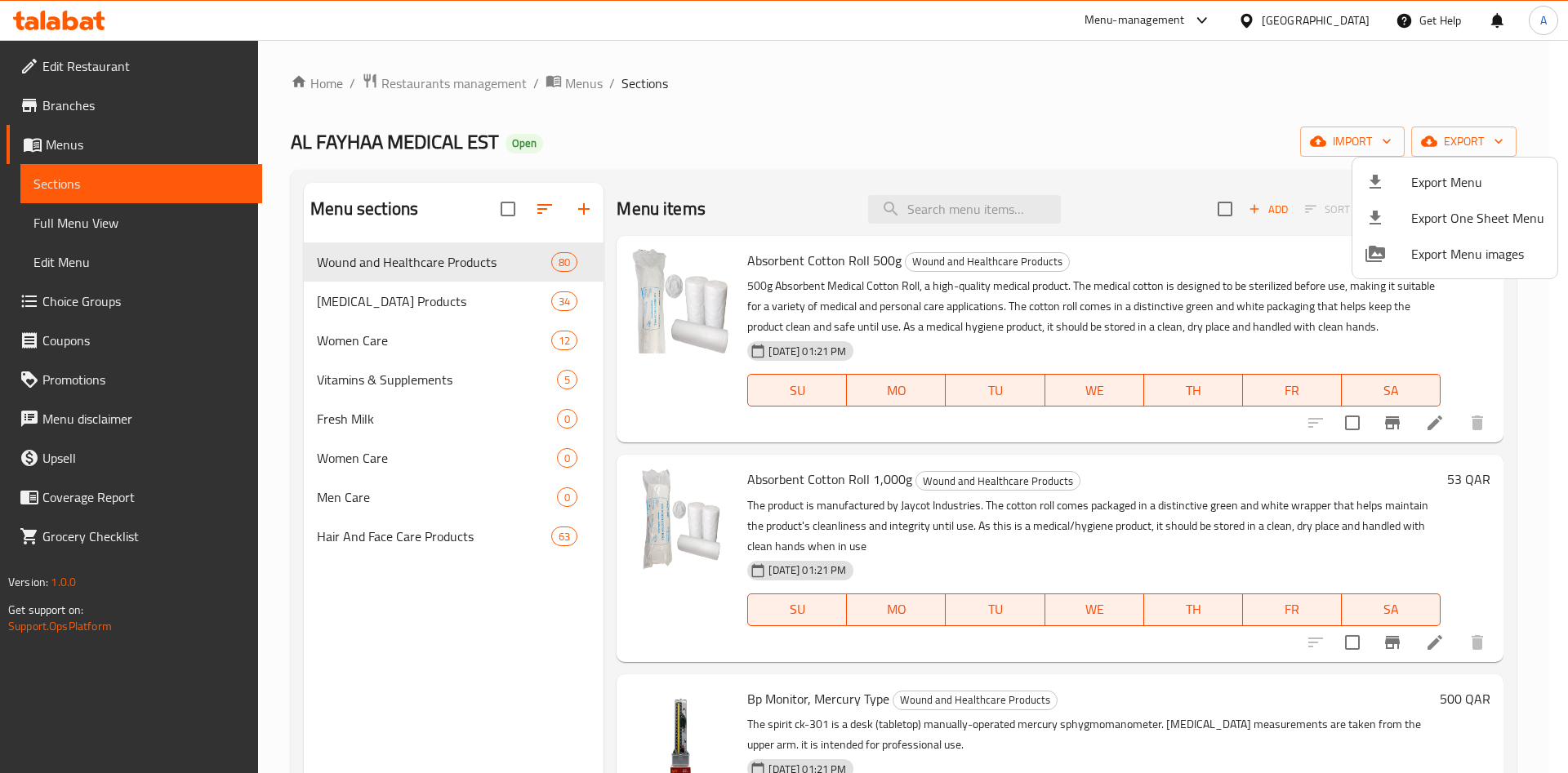
drag, startPoint x: 900, startPoint y: 100, endPoint x: 928, endPoint y: 103, distance: 28.2
click at [901, 100] on div at bounding box center [784, 386] width 1568 height 773
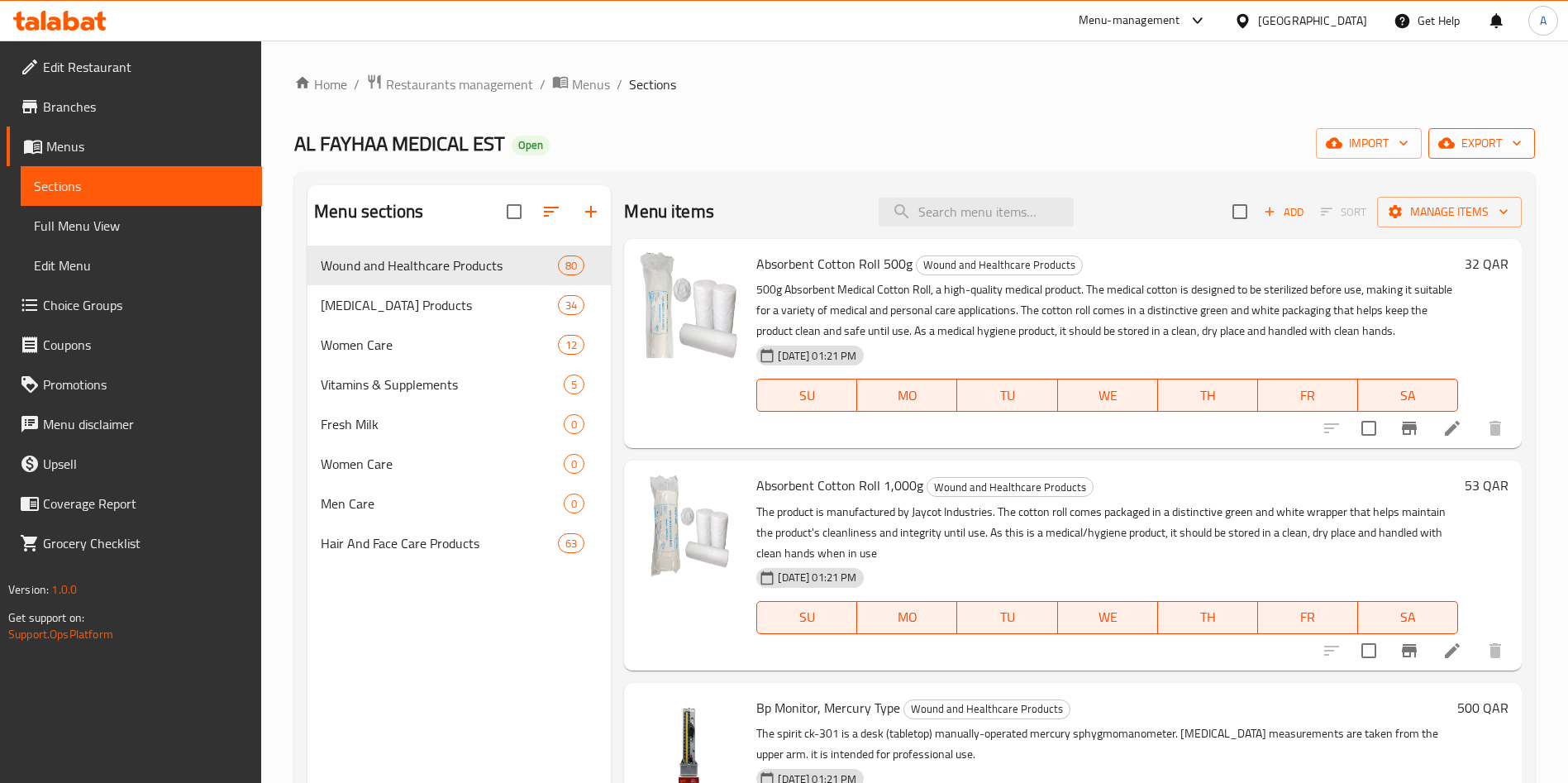
click at [1498, 141] on span "export" at bounding box center [1482, 143] width 81 height 21
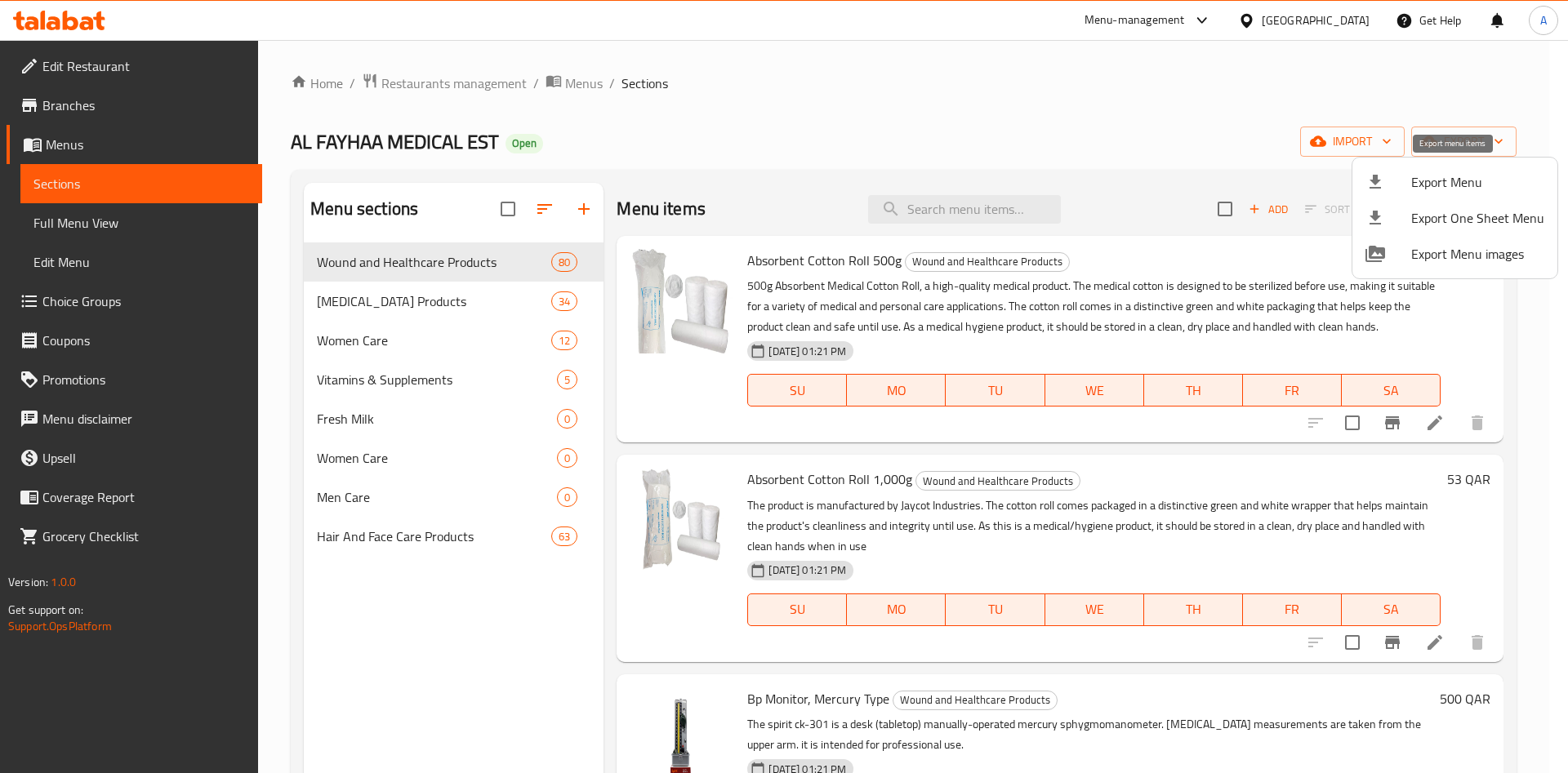
click at [1411, 188] on span "Export Menu" at bounding box center [1477, 181] width 133 height 19
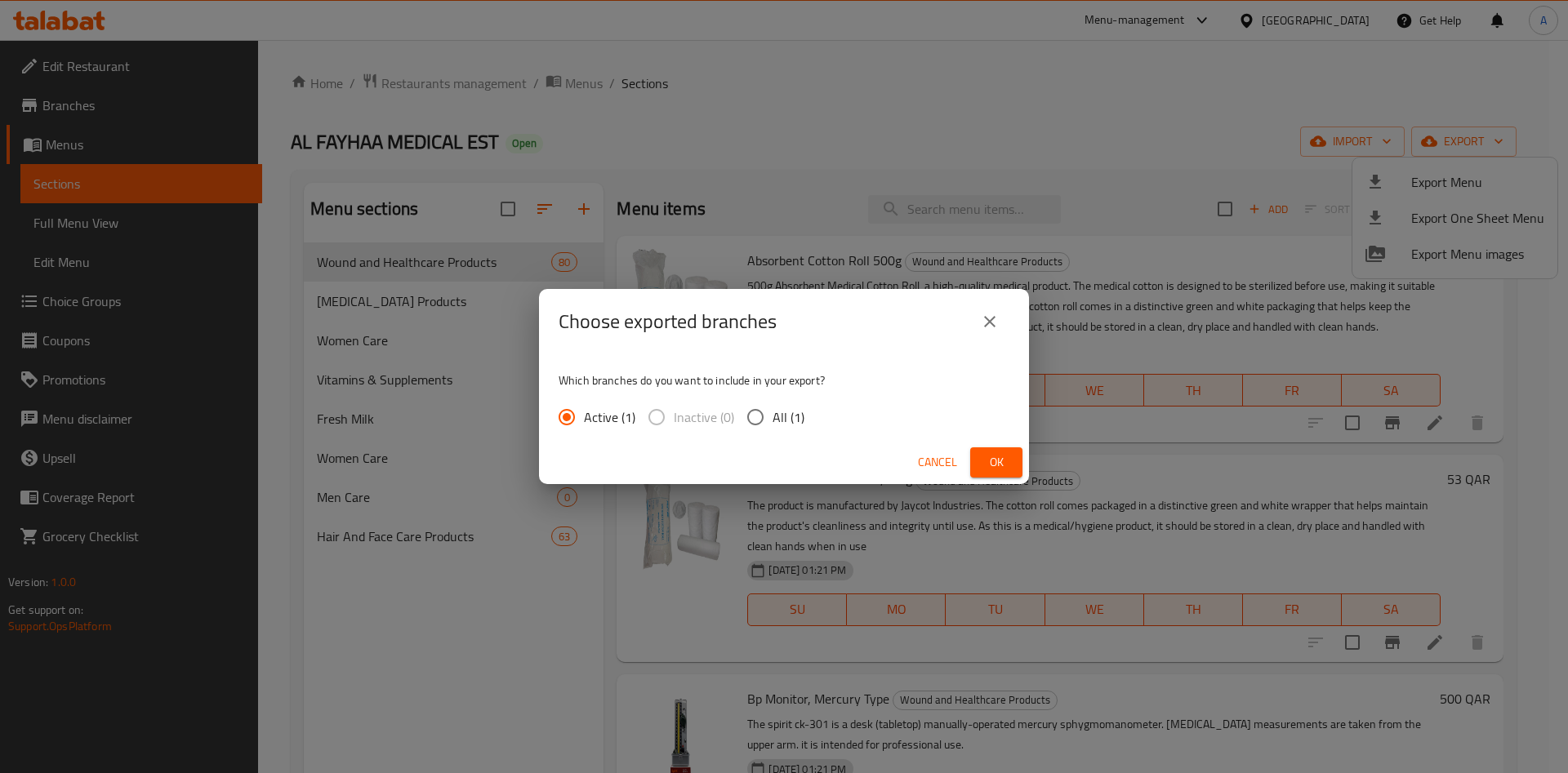
click at [997, 458] on span "Ok" at bounding box center [996, 462] width 26 height 20
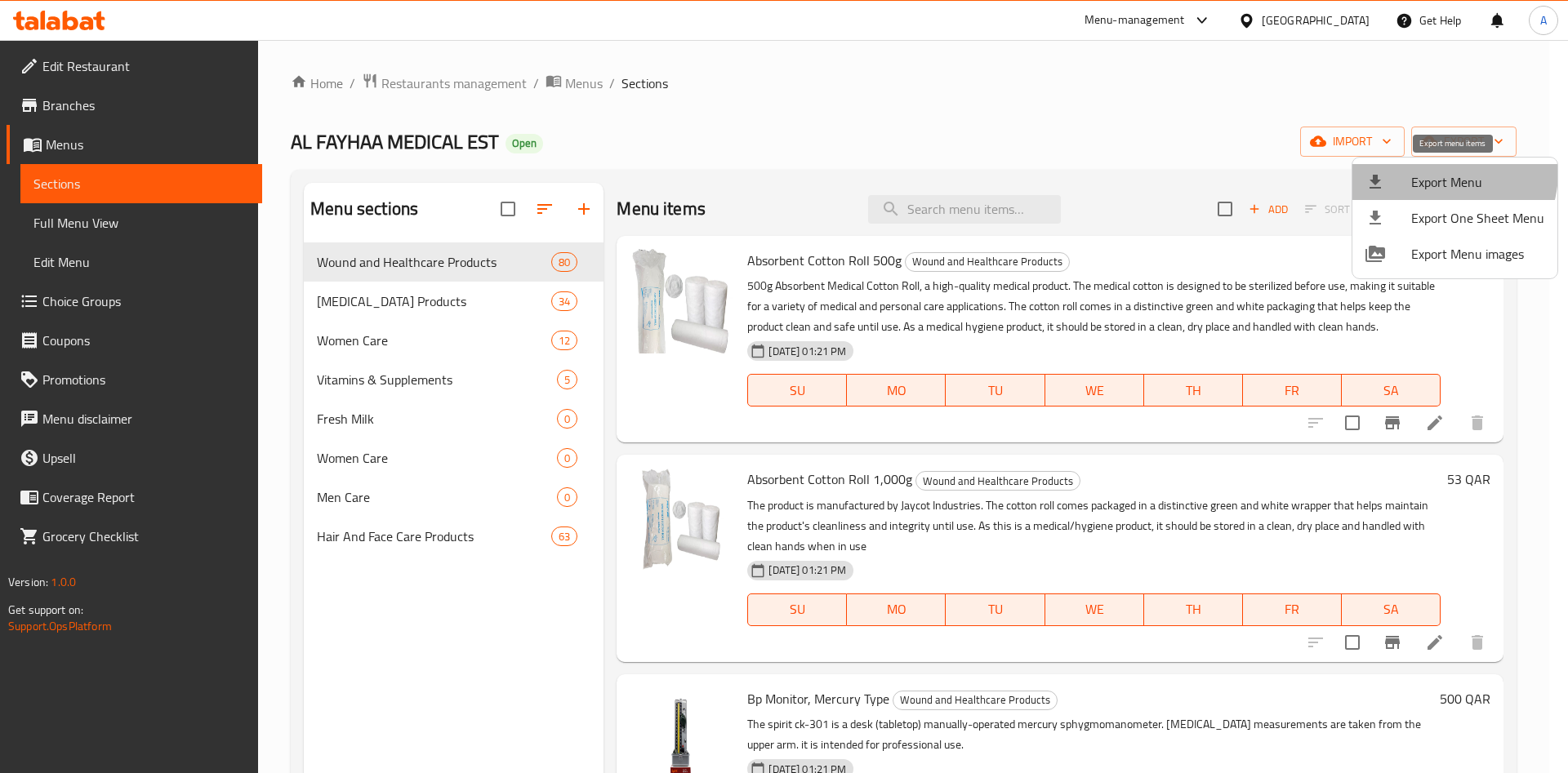
click at [1432, 172] on span "Export Menu" at bounding box center [1477, 181] width 133 height 19
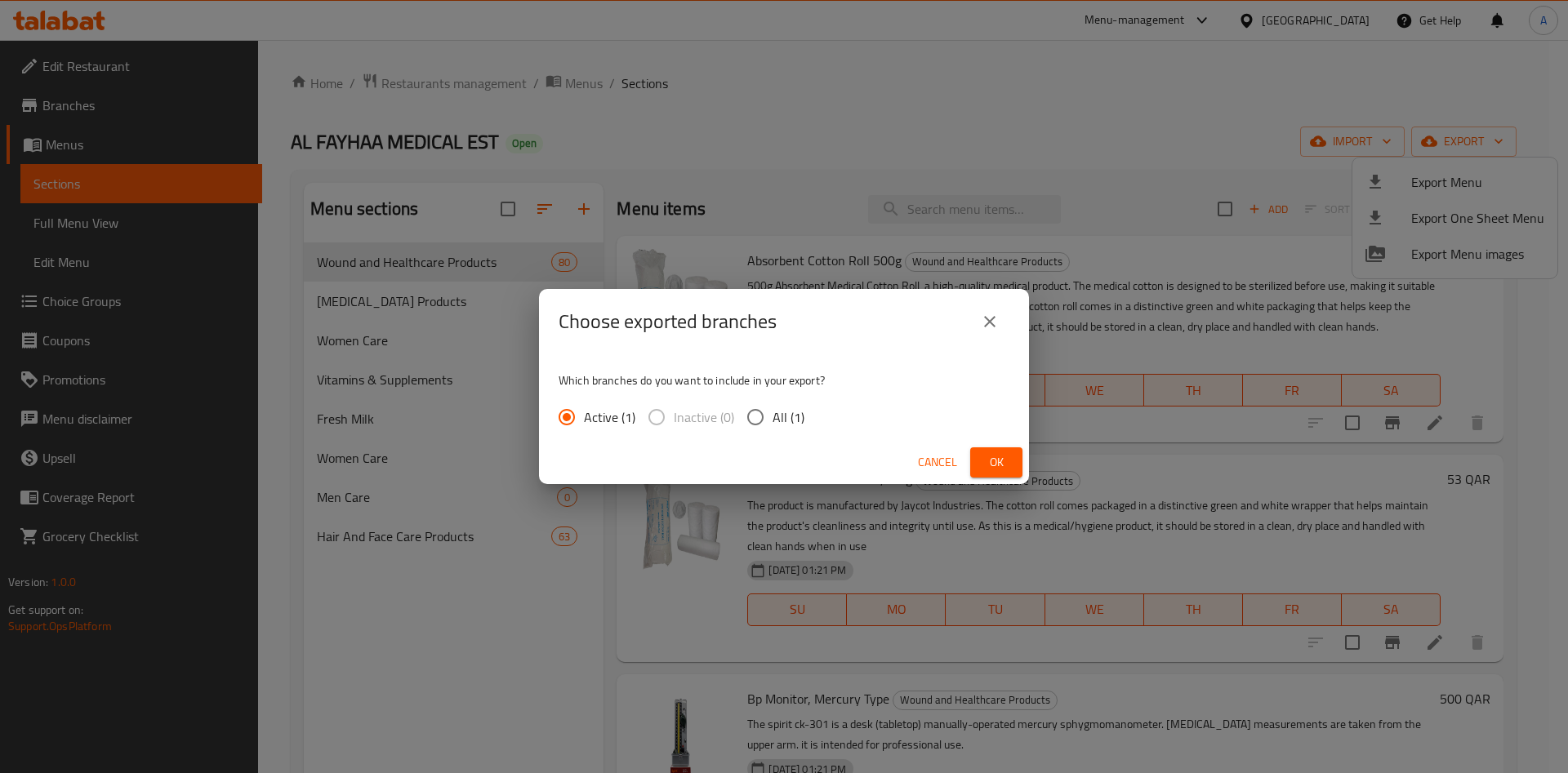
click at [1001, 452] on span "Ok" at bounding box center [996, 462] width 26 height 20
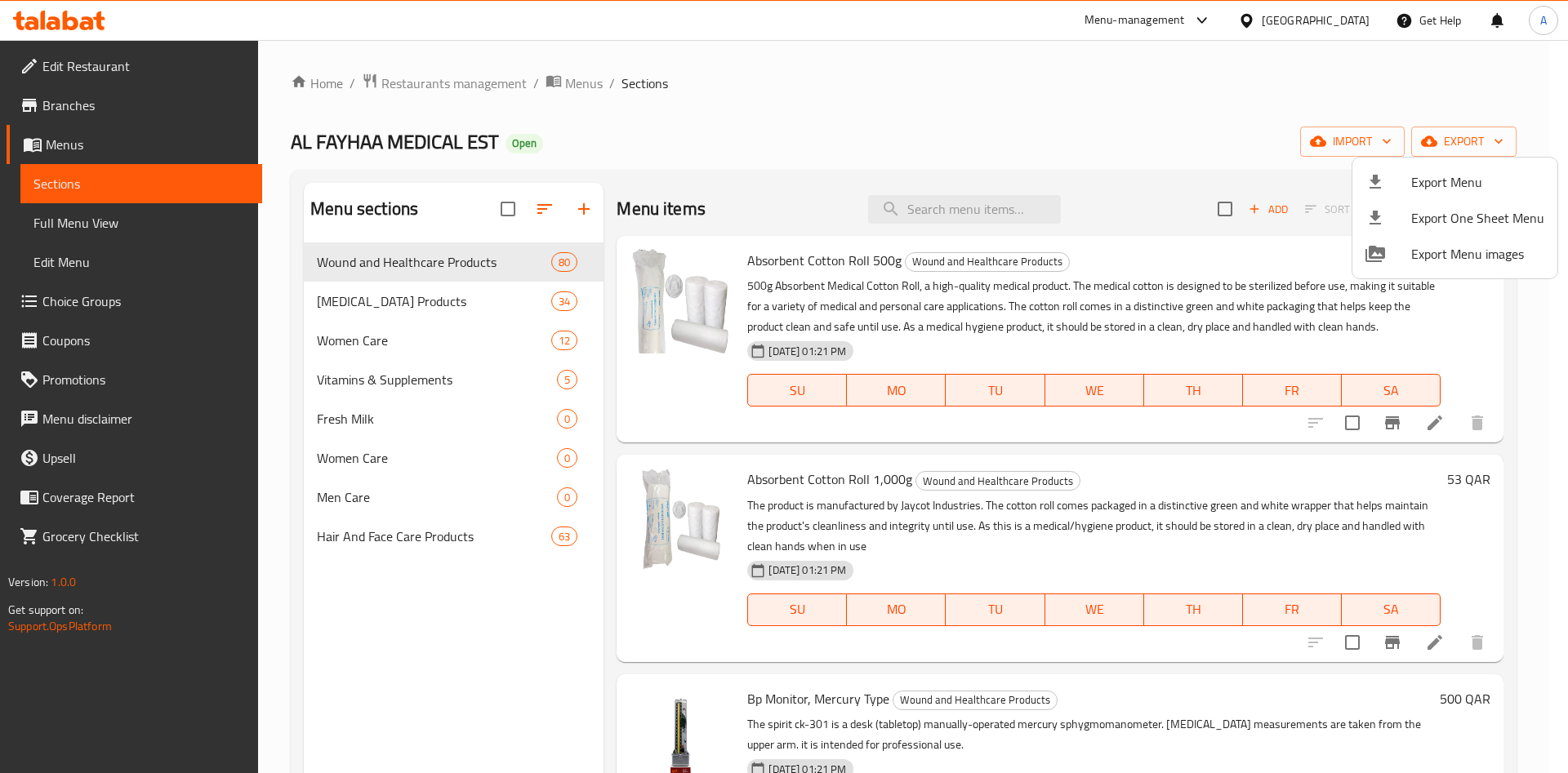
click at [1065, 62] on div at bounding box center [784, 386] width 1568 height 773
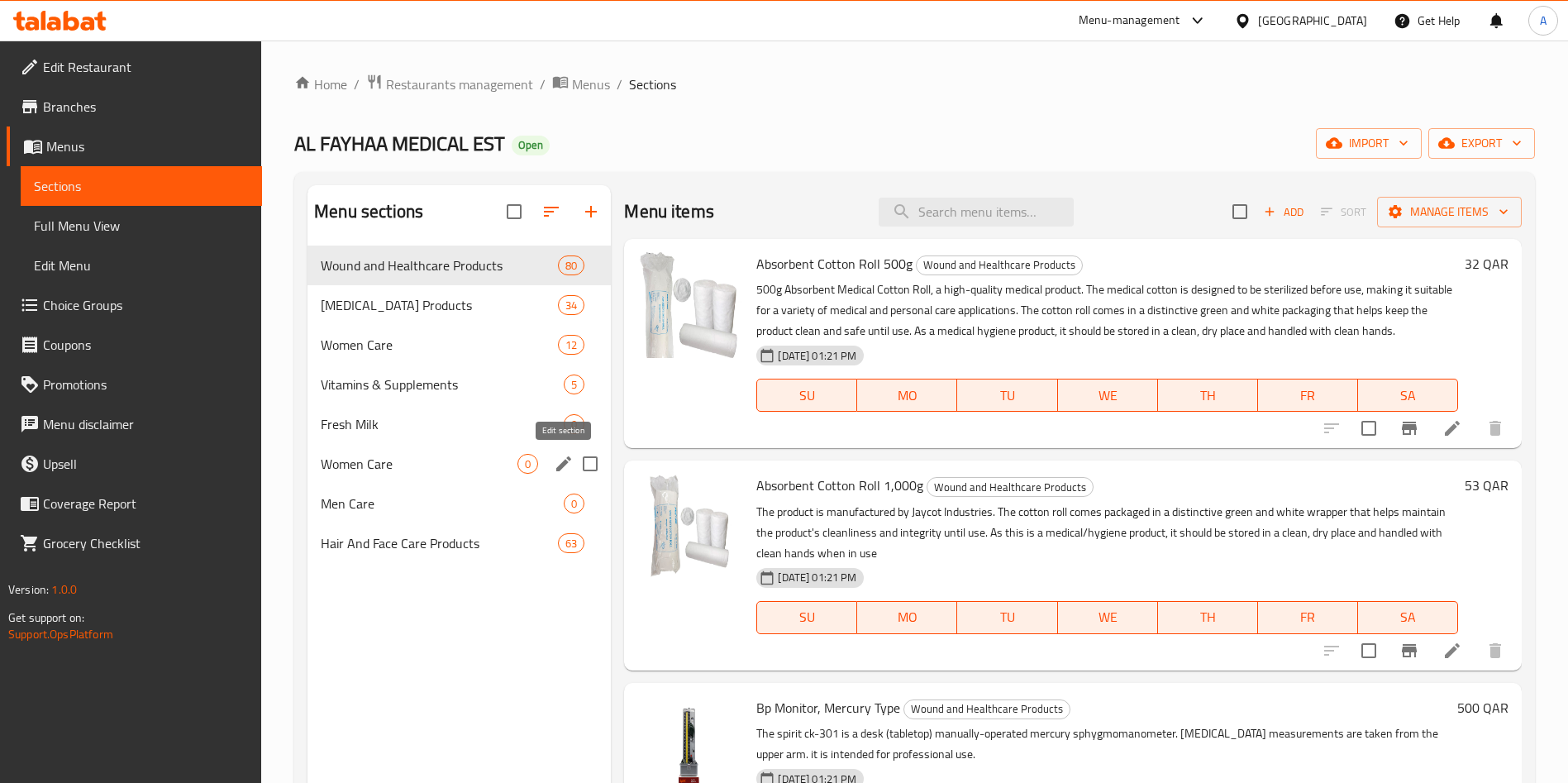
click at [562, 466] on icon "edit" at bounding box center [564, 464] width 15 height 15
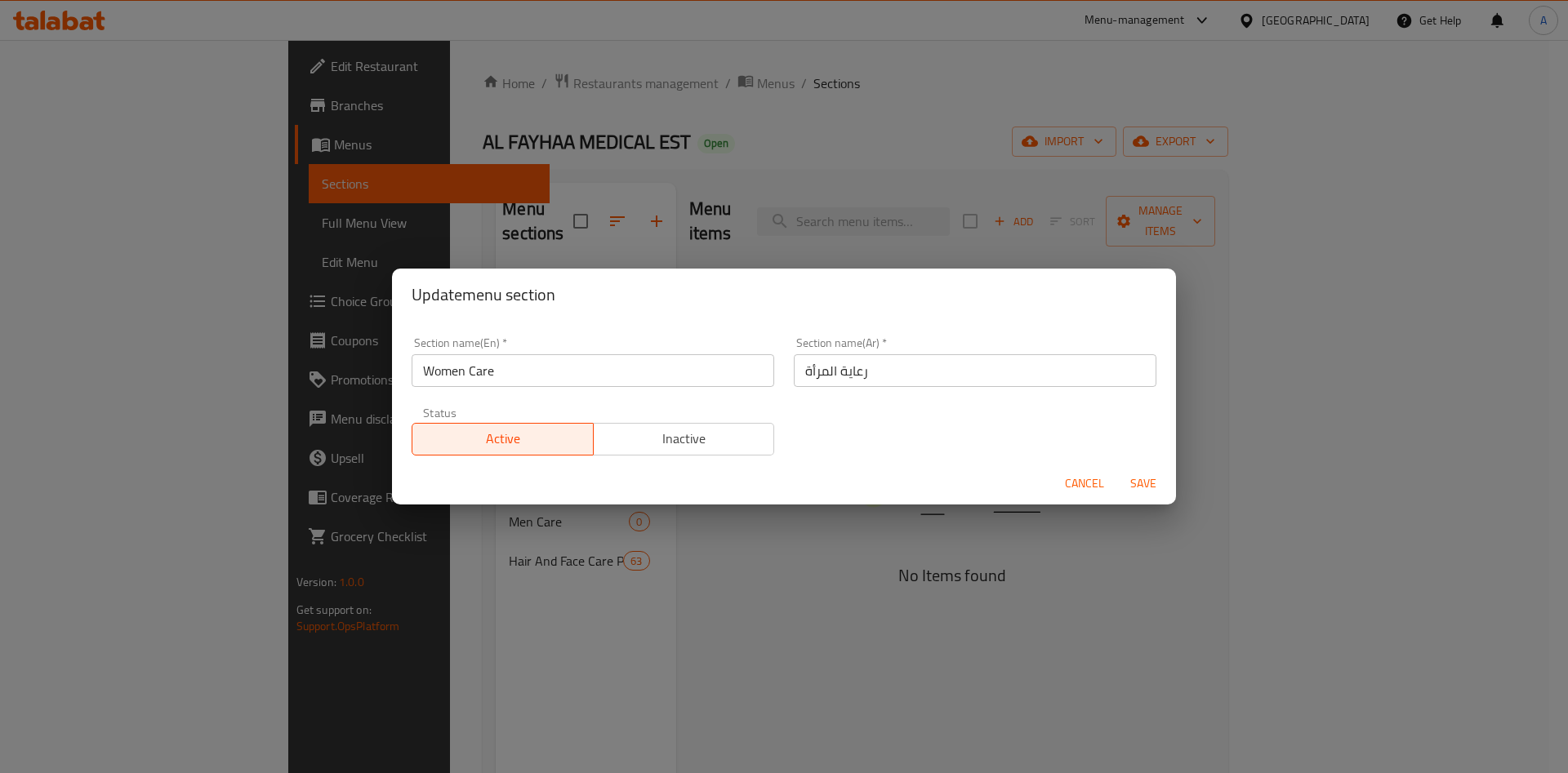
click at [689, 445] on span "Inactive" at bounding box center [684, 439] width 169 height 24
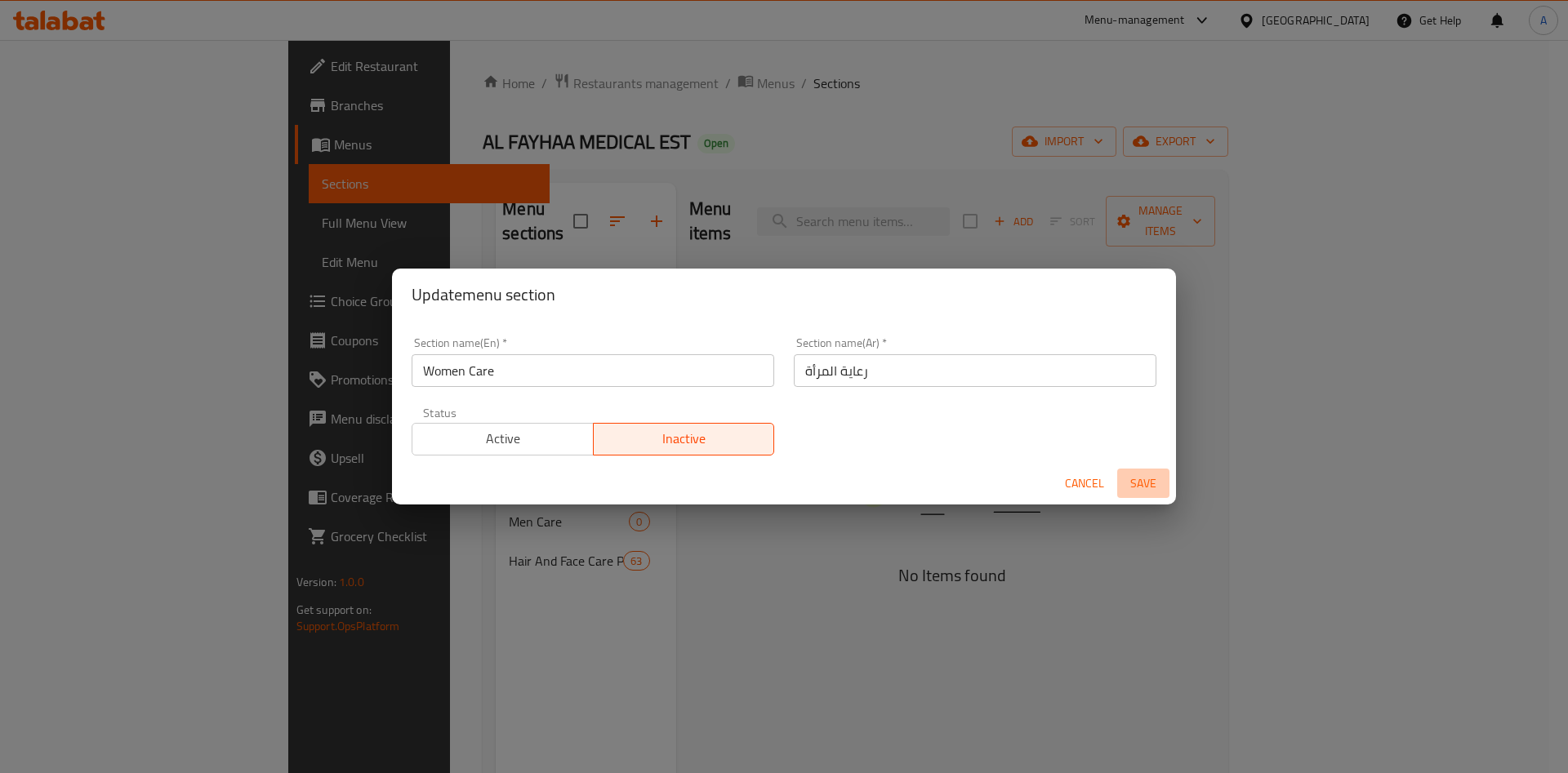
click at [1133, 480] on span "Save" at bounding box center [1143, 483] width 39 height 20
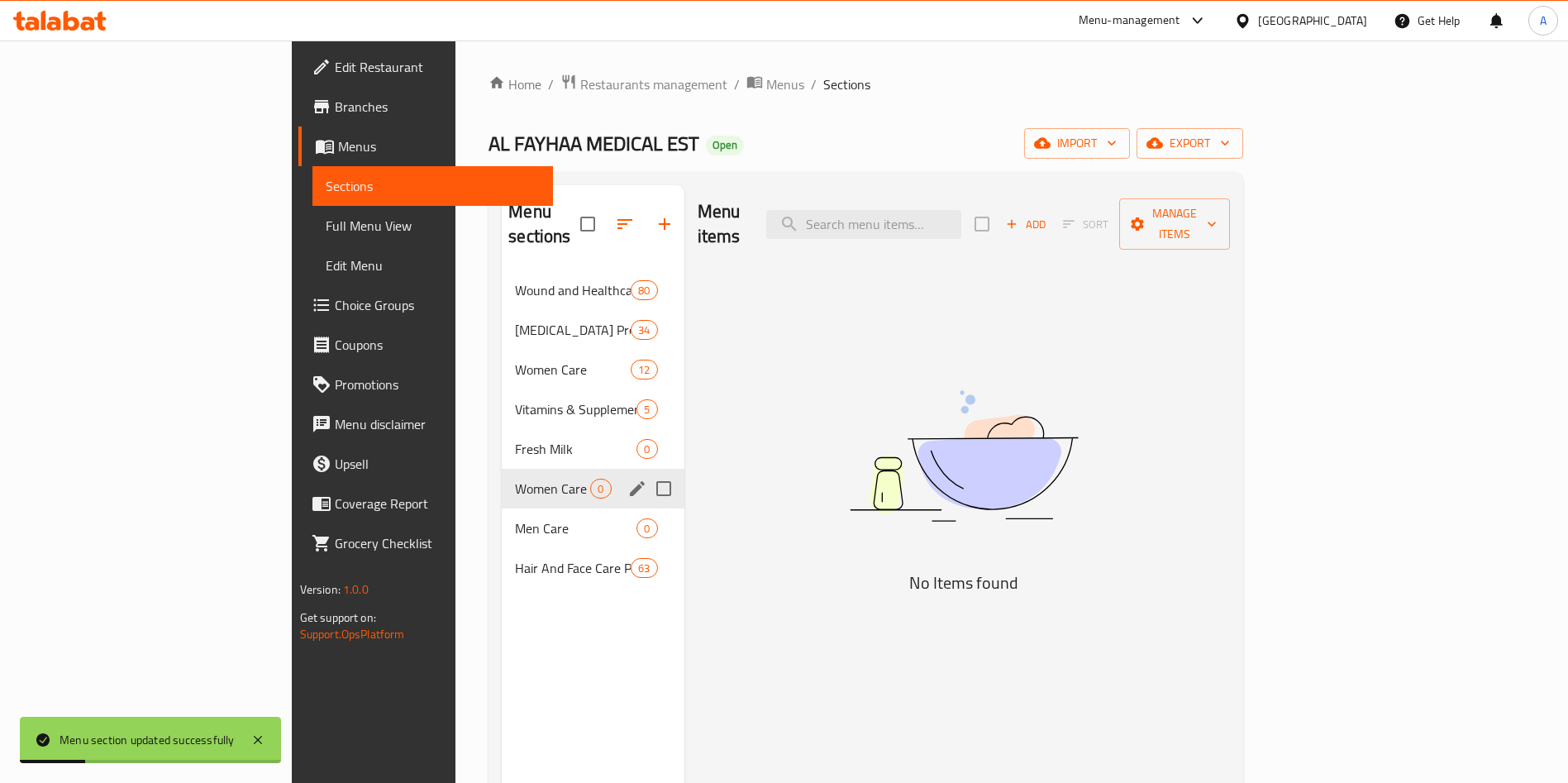
click at [646, 472] on input "Menu sections" at bounding box center [663, 489] width 35 height 35
checkbox input "true"
drag, startPoint x: 585, startPoint y: 462, endPoint x: 474, endPoint y: 463, distance: 111.0
click at [515, 478] on span "Women Care" at bounding box center [552, 488] width 75 height 20
click at [502, 678] on div "Menu sections 1 Wound and Healthcare Products 80 [MEDICAL_DATA] Products 34 Wom…" at bounding box center [593, 576] width 182 height 783
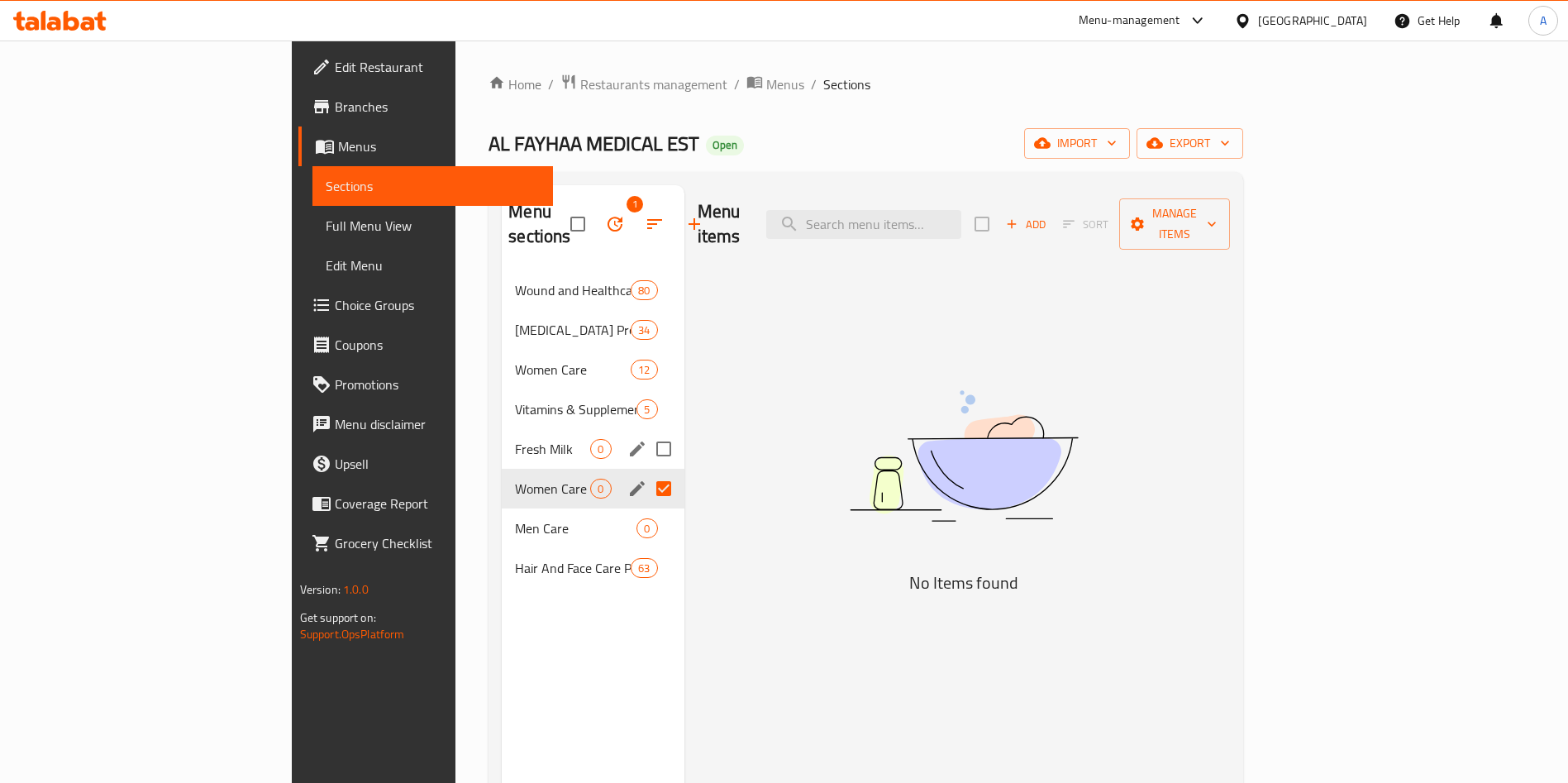
click at [646, 431] on input "Menu sections" at bounding box center [663, 448] width 35 height 35
checkbox input "true"
click at [502, 728] on div "Menu sections 2 Wound and Healthcare Products 80 [MEDICAL_DATA] Products 34 Wom…" at bounding box center [593, 576] width 182 height 783
click at [546, 662] on div "Menu sections 2 Wound and Healthcare Products 80 [MEDICAL_DATA] Products 34 Wom…" at bounding box center [593, 576] width 182 height 783
click at [627, 439] on icon "edit" at bounding box center [637, 448] width 20 height 20
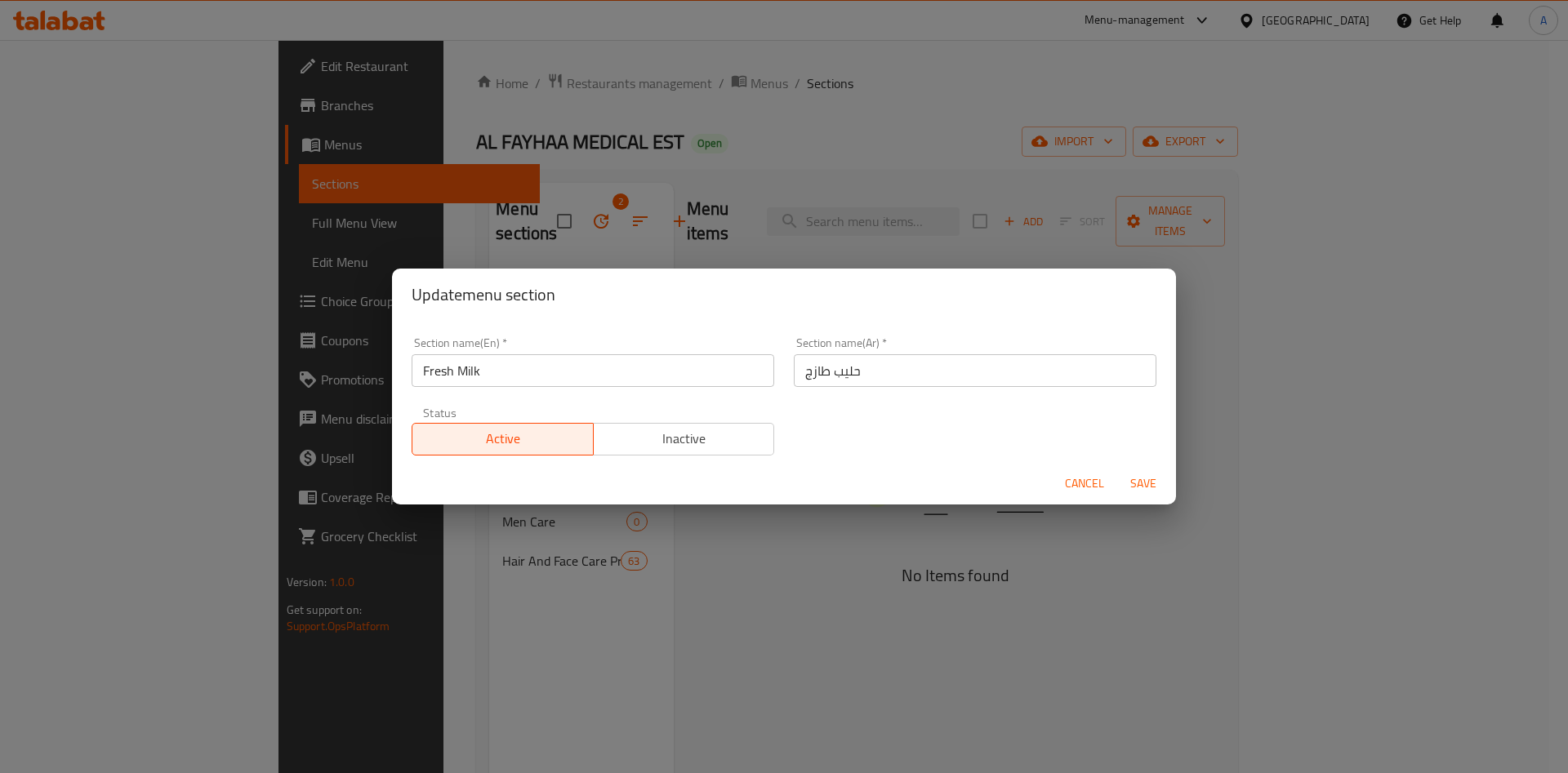
click at [747, 444] on span "Inactive" at bounding box center [684, 439] width 169 height 24
click at [1141, 483] on span "Save" at bounding box center [1143, 483] width 39 height 20
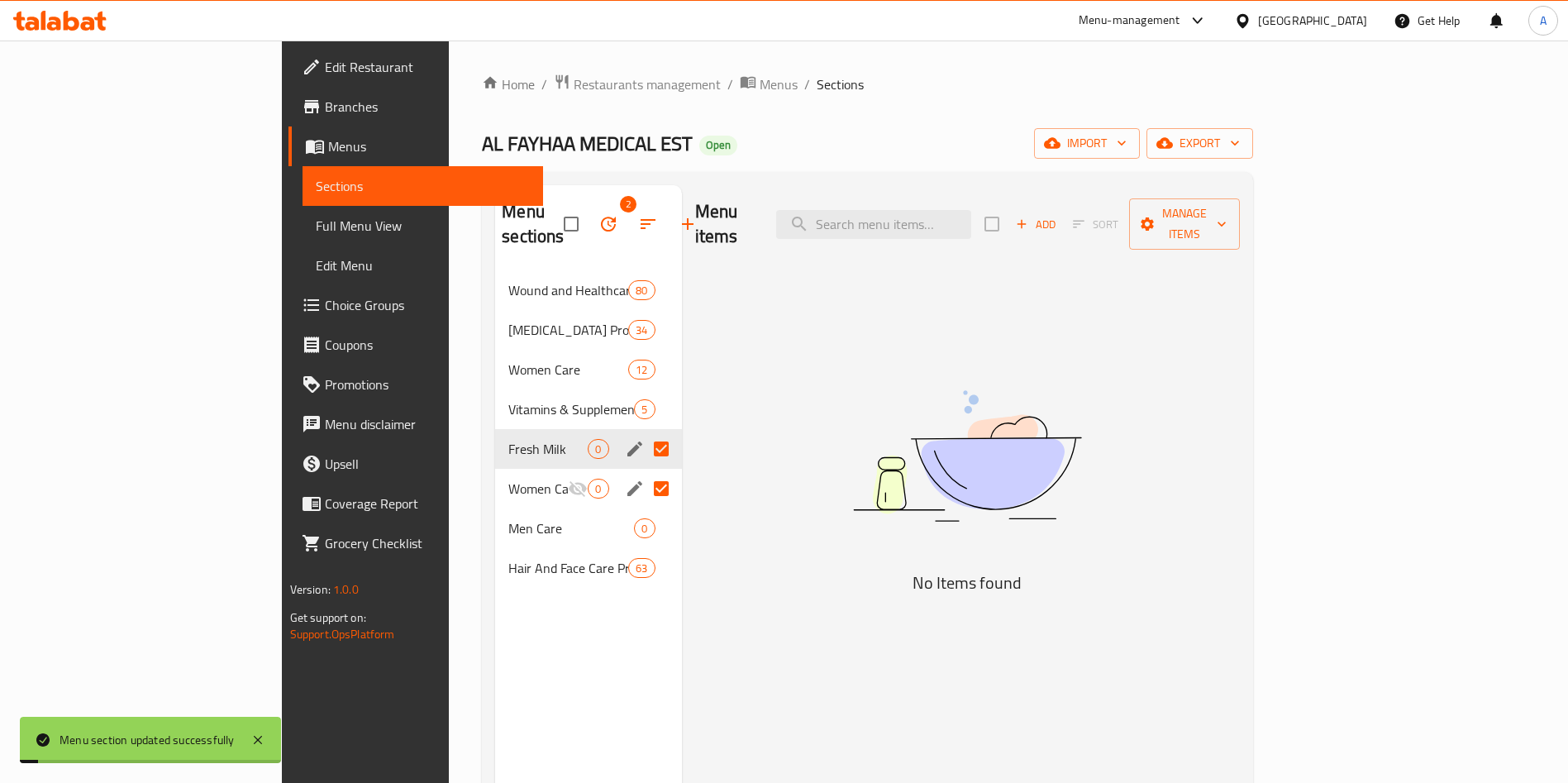
click at [495, 697] on div "Menu sections 2 Wound and Healthcare Products 80 [MEDICAL_DATA] Products 34 Wom…" at bounding box center [588, 576] width 186 height 783
click at [625, 439] on icon "edit" at bounding box center [634, 448] width 20 height 20
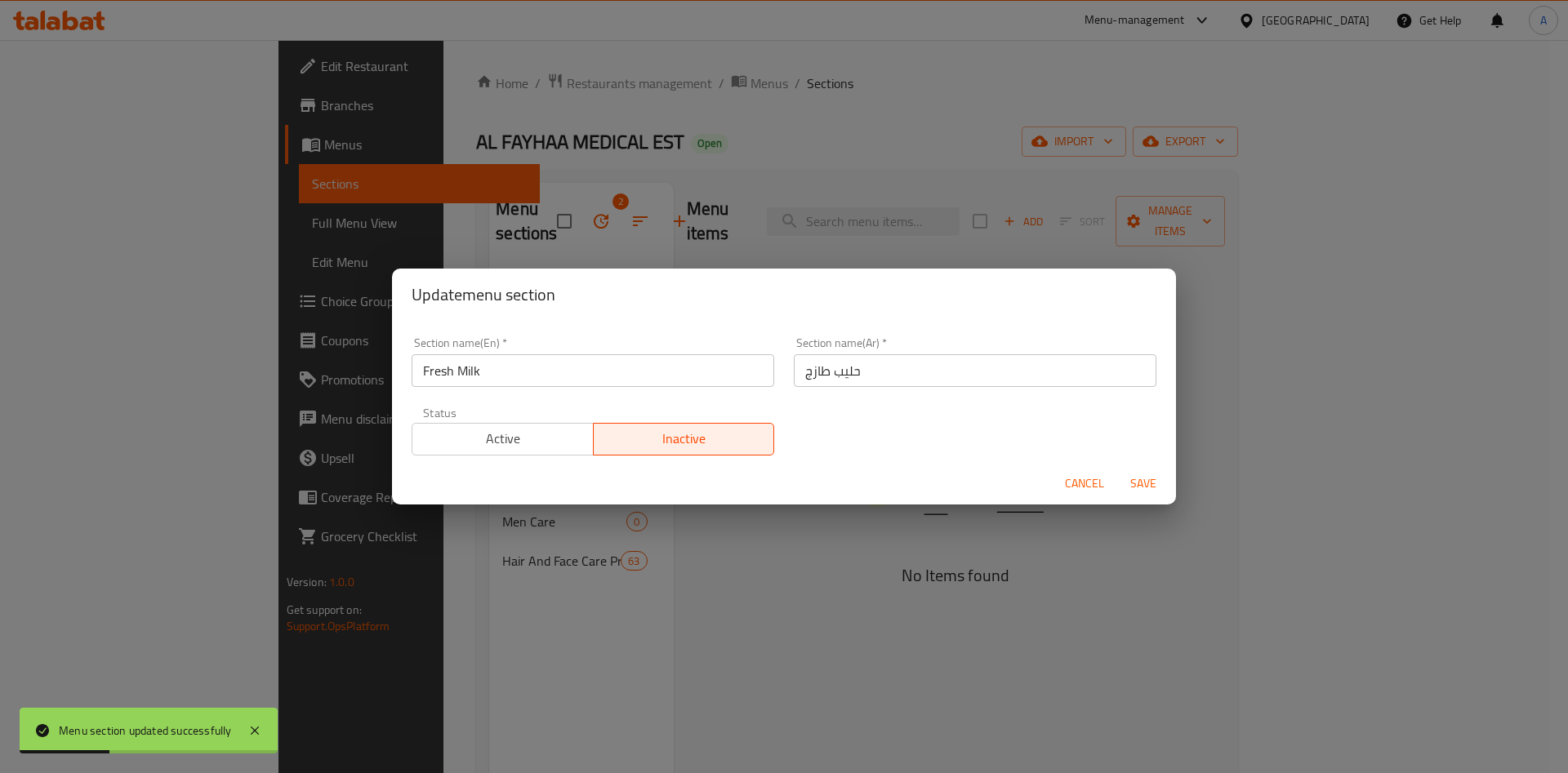
click at [1155, 483] on span "Save" at bounding box center [1143, 483] width 39 height 20
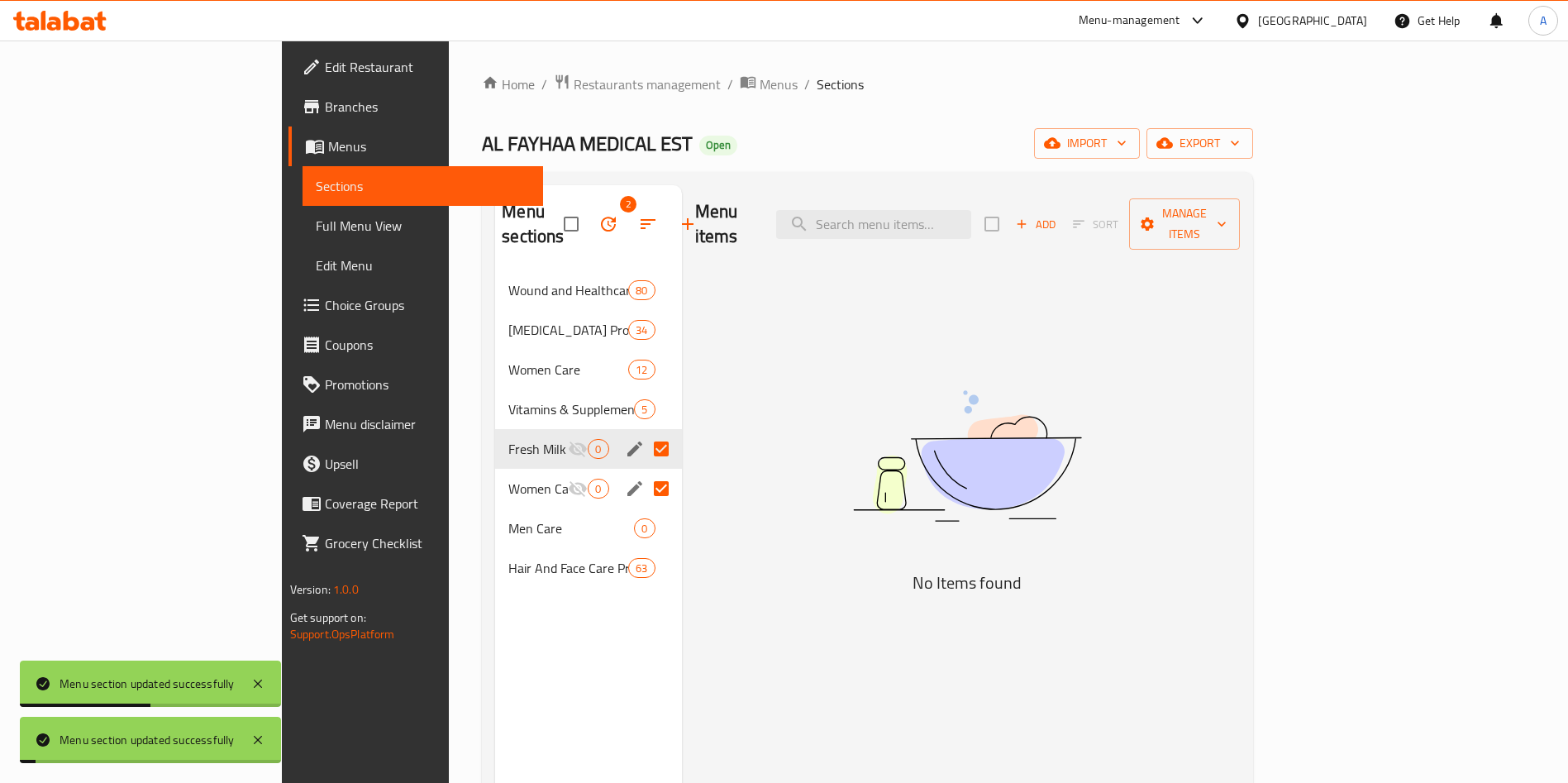
click at [495, 640] on div "Menu sections 2 Wound and Healthcare Products 80 [MEDICAL_DATA] Products 34 Wom…" at bounding box center [588, 576] width 186 height 783
click at [625, 519] on icon "edit" at bounding box center [634, 528] width 20 height 20
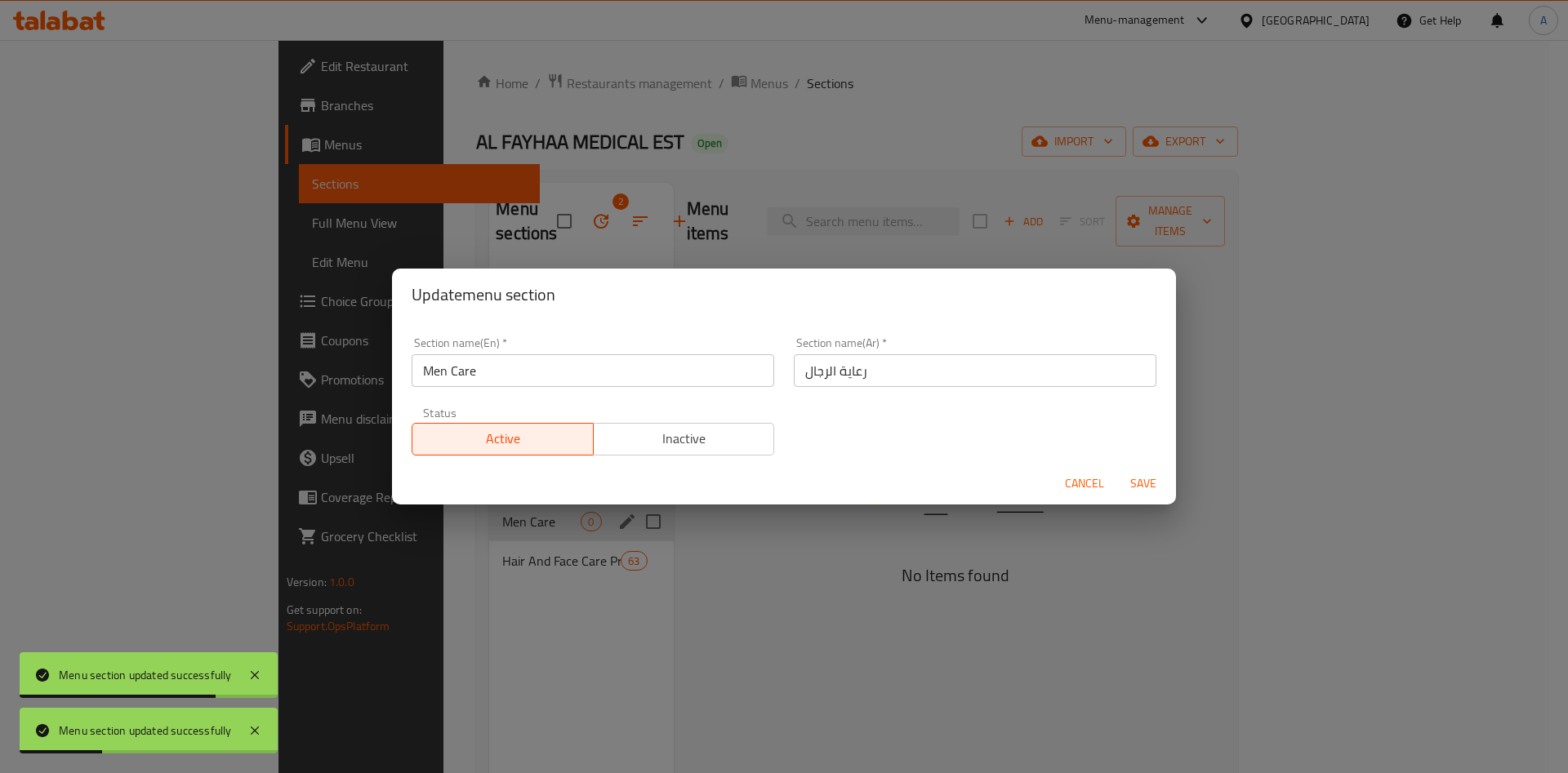
click at [727, 441] on span "Inactive" at bounding box center [684, 439] width 169 height 24
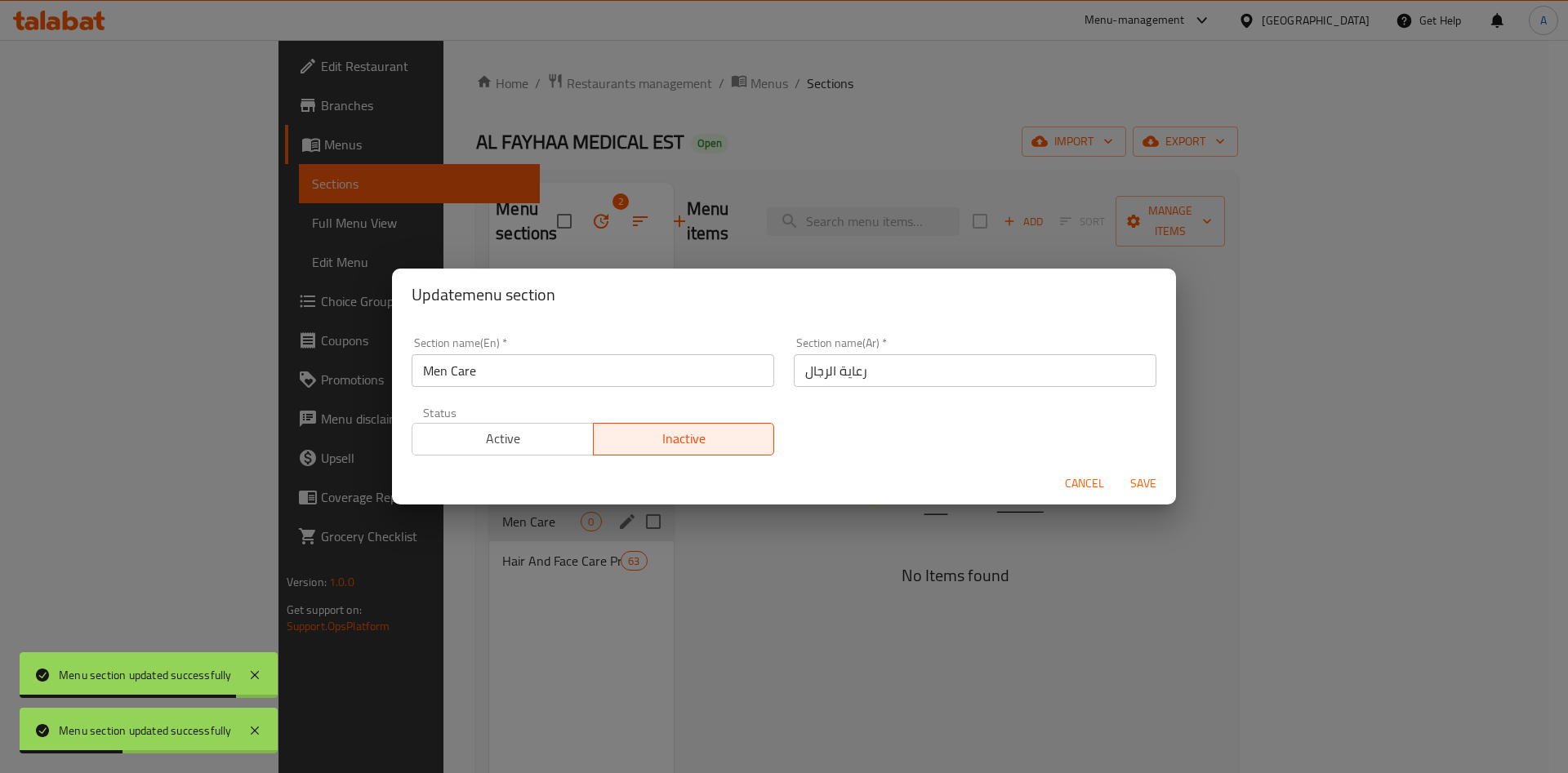
click at [1151, 480] on span "Save" at bounding box center [1143, 483] width 39 height 20
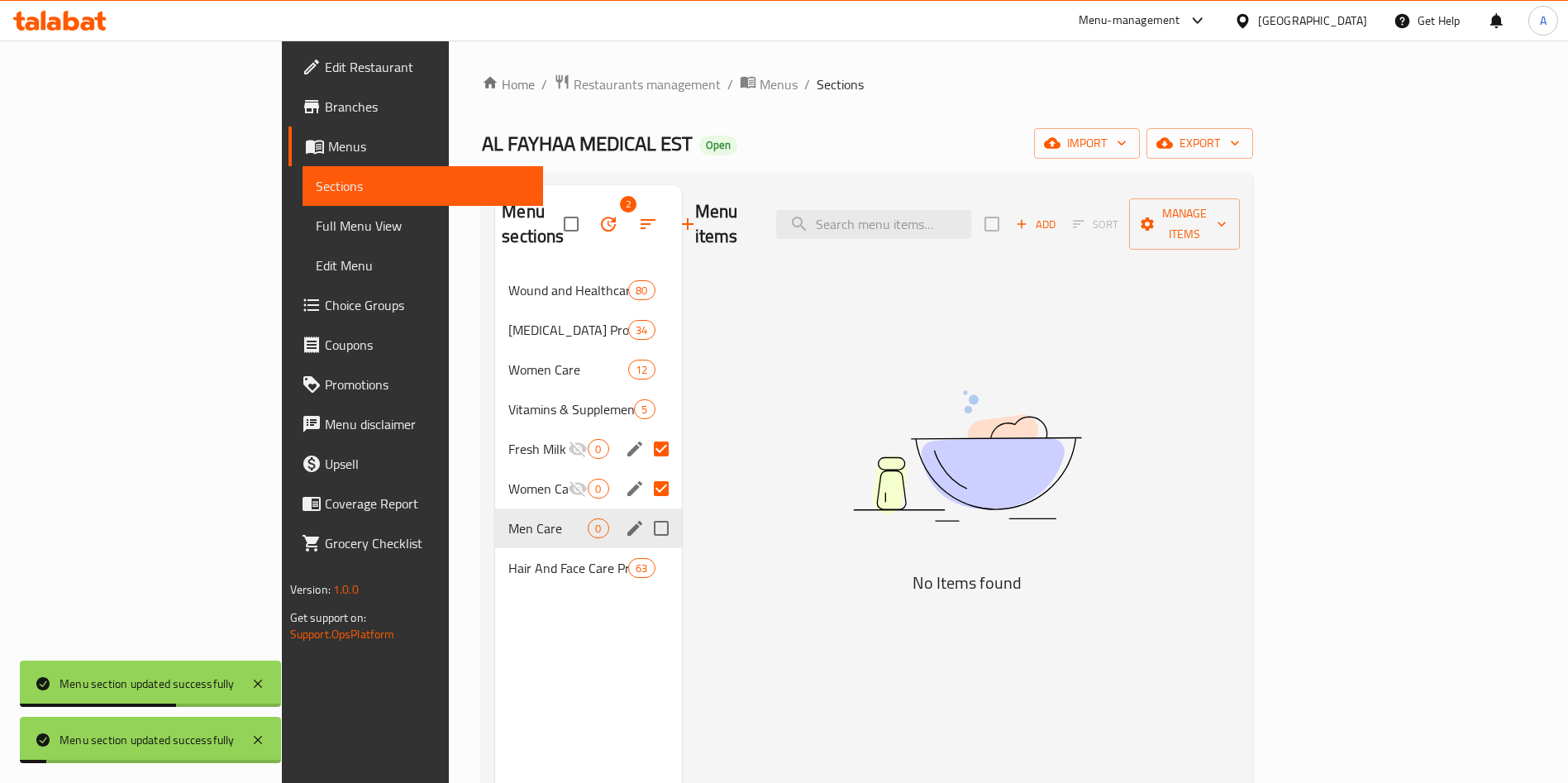
click at [527, 618] on div "Menu sections 2 Wound and Healthcare Products 80 [MEDICAL_DATA] Products 34 Wom…" at bounding box center [588, 576] width 186 height 783
click at [644, 511] on input "Menu sections" at bounding box center [661, 528] width 35 height 35
checkbox input "true"
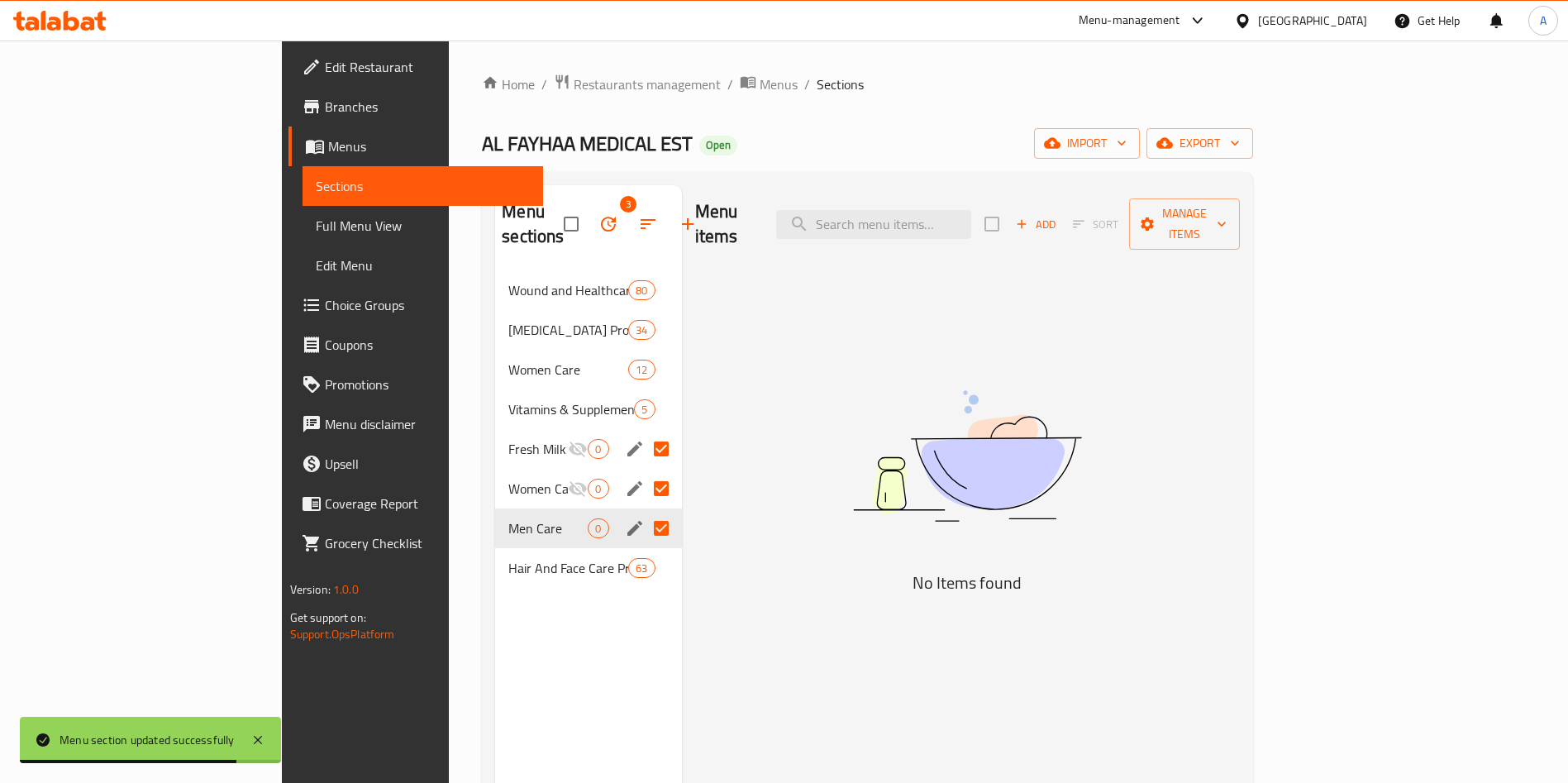
drag, startPoint x: 450, startPoint y: 509, endPoint x: 448, endPoint y: 557, distance: 48.0
click at [495, 562] on div "Wound and Healthcare Products 80 [MEDICAL_DATA] Products 34 Women Care 12 Vitam…" at bounding box center [588, 429] width 186 height 318
drag, startPoint x: 453, startPoint y: 630, endPoint x: 516, endPoint y: 312, distance: 324.2
click at [495, 628] on div "Menu sections 3 Wound and Healthcare Products 80 [MEDICAL_DATA] Products 34 Wom…" at bounding box center [588, 576] width 186 height 783
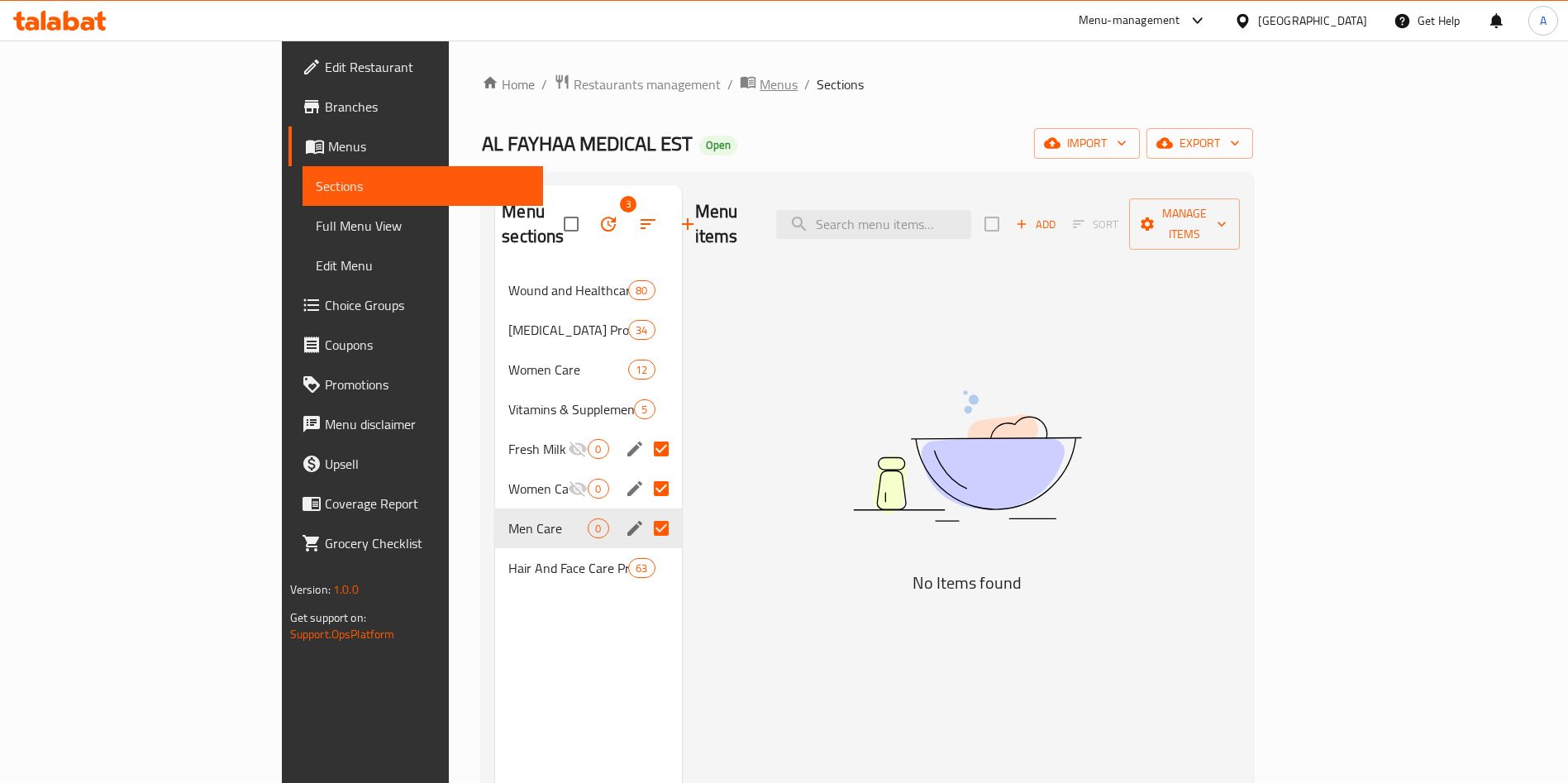
click at [760, 85] on span "Menus" at bounding box center [778, 83] width 38 height 20
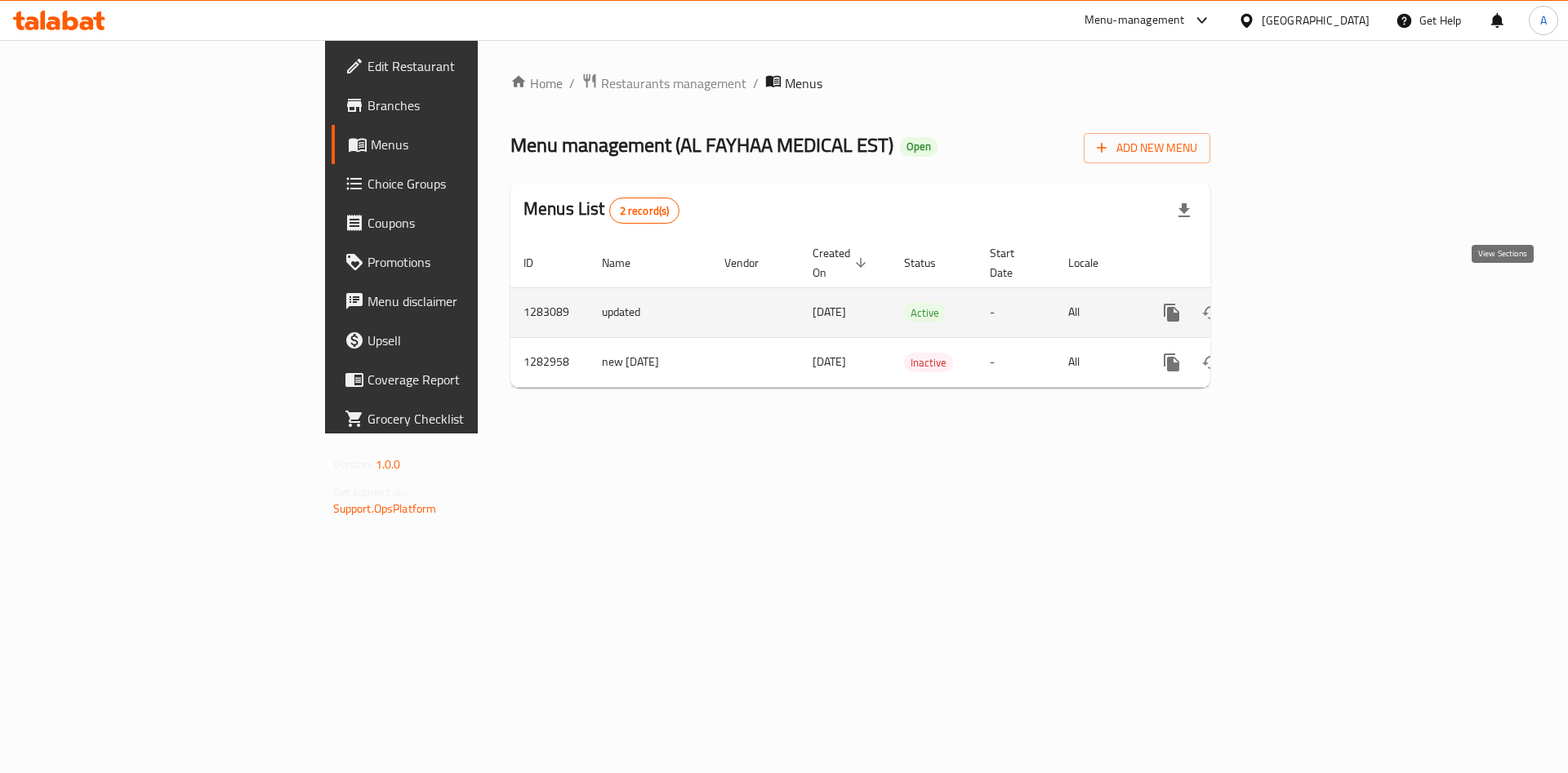
click at [1299, 303] on icon "enhanced table" at bounding box center [1288, 312] width 19 height 19
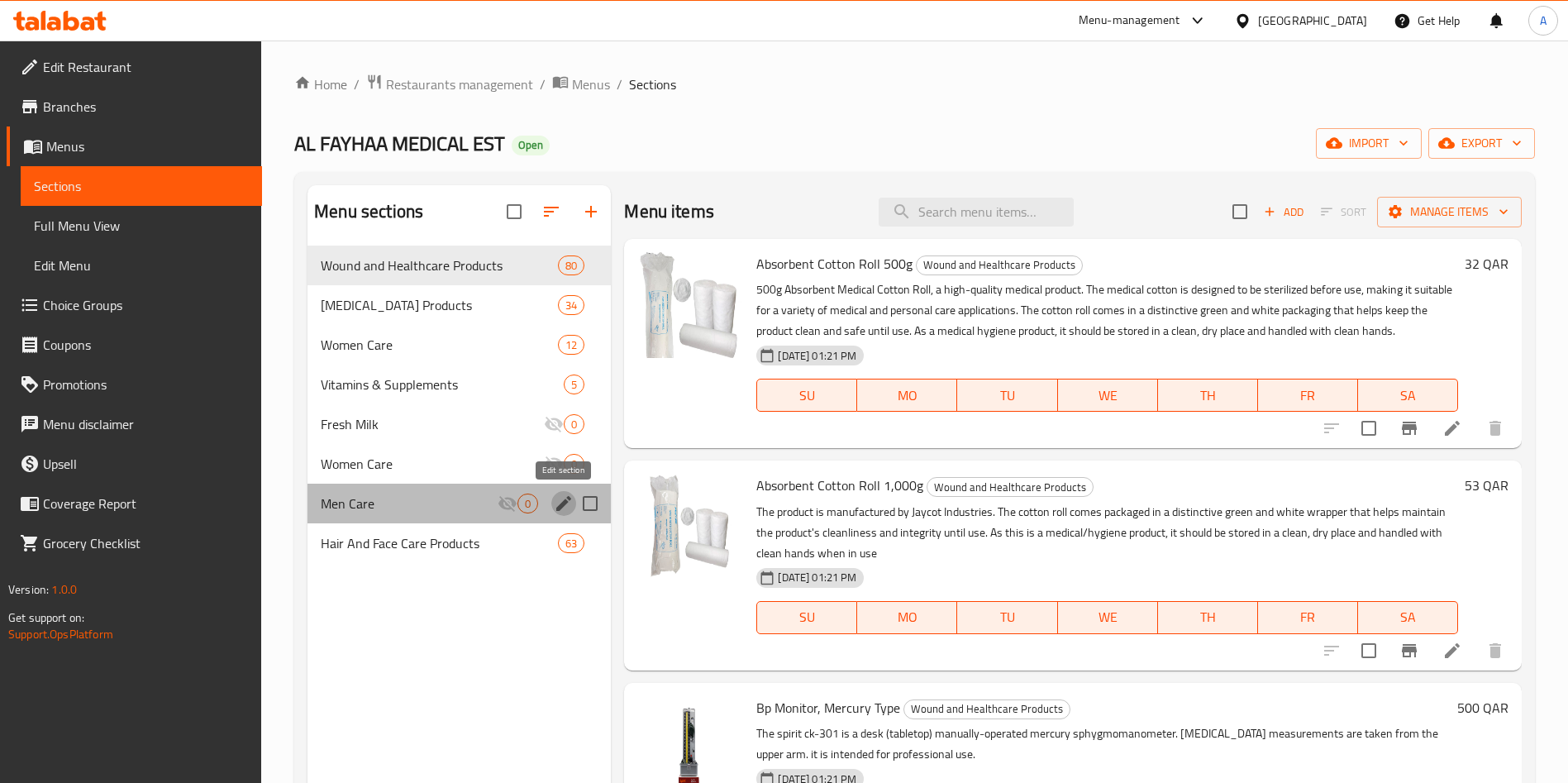
click at [571, 502] on icon "edit" at bounding box center [564, 503] width 20 height 20
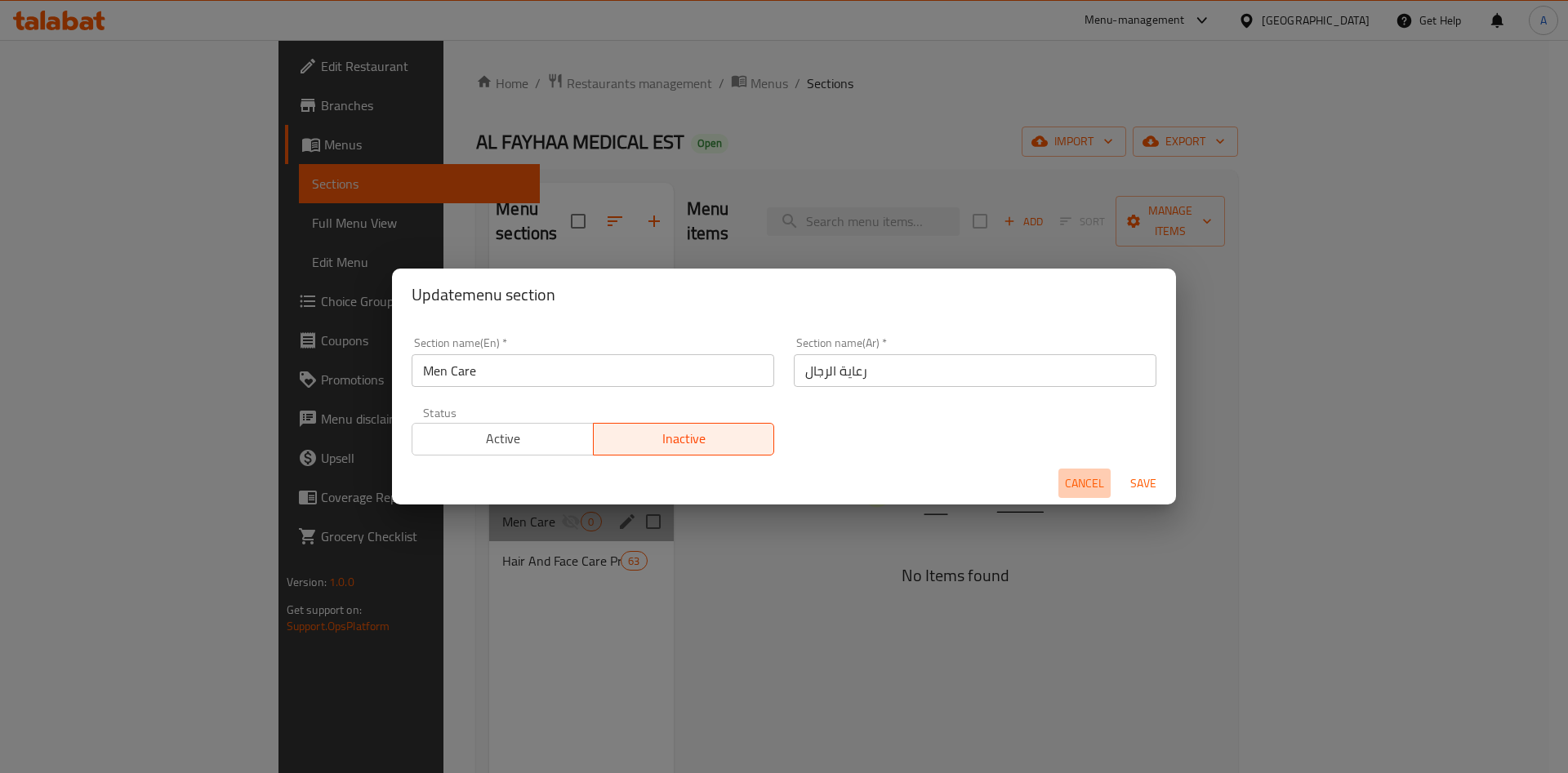
click at [1063, 477] on button "Cancel" at bounding box center [1085, 483] width 52 height 31
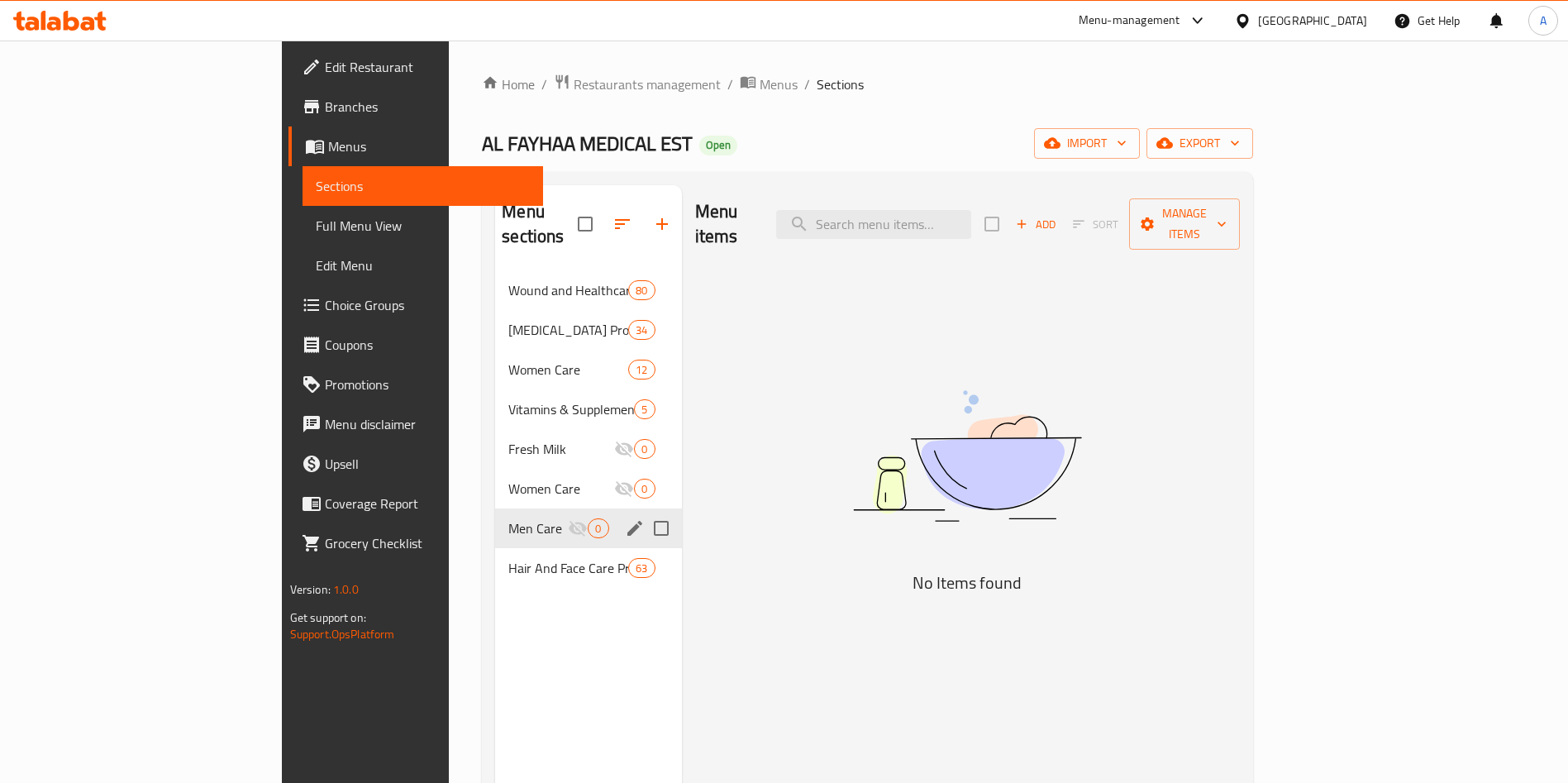
drag, startPoint x: 522, startPoint y: 576, endPoint x: 520, endPoint y: 602, distance: 26.1
click at [524, 580] on div "Menu sections Wound and Healthcare Products 80 [MEDICAL_DATA] Products 34 Women…" at bounding box center [588, 576] width 186 height 783
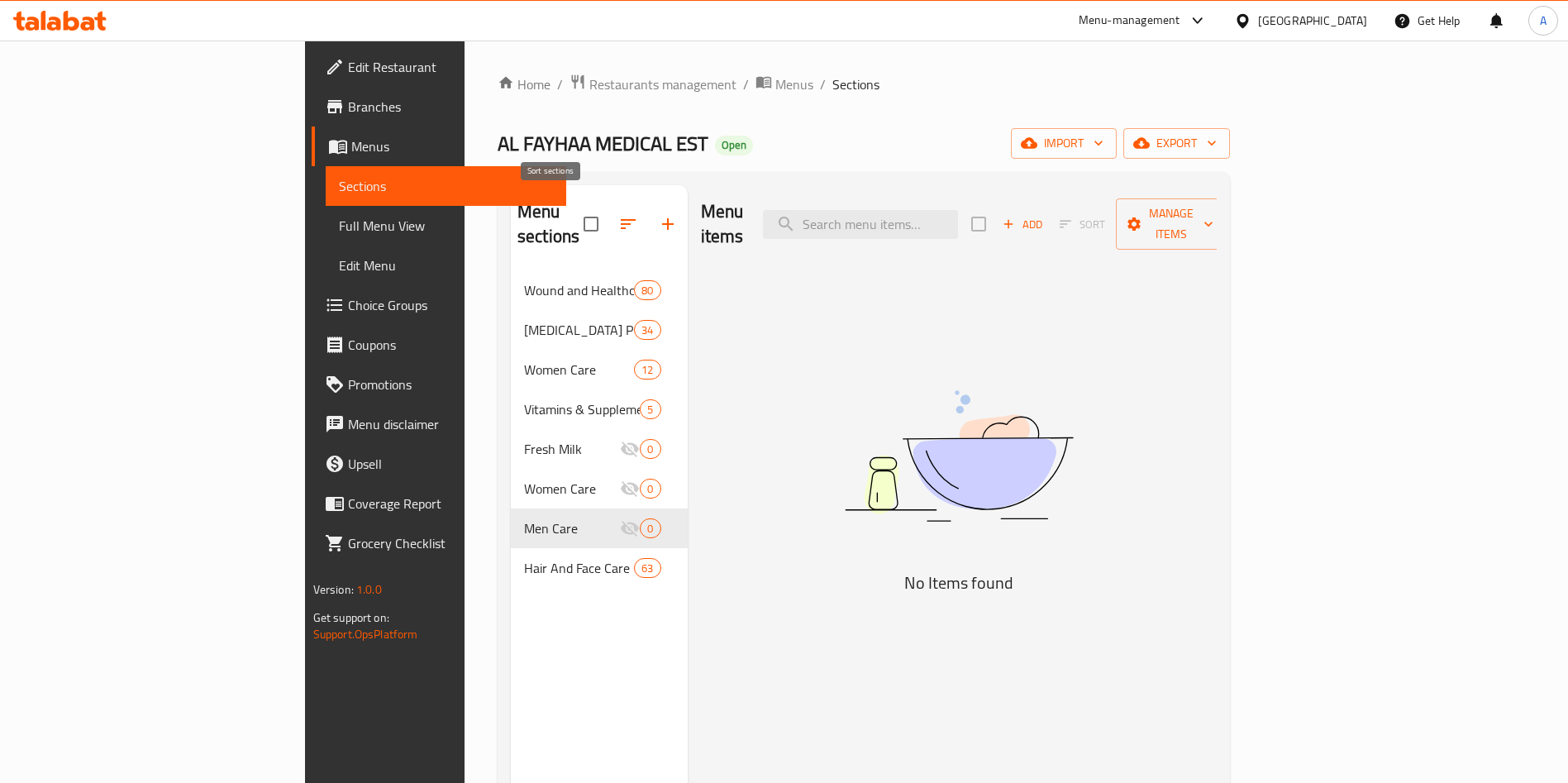
click at [609, 204] on button "button" at bounding box center [628, 224] width 39 height 39
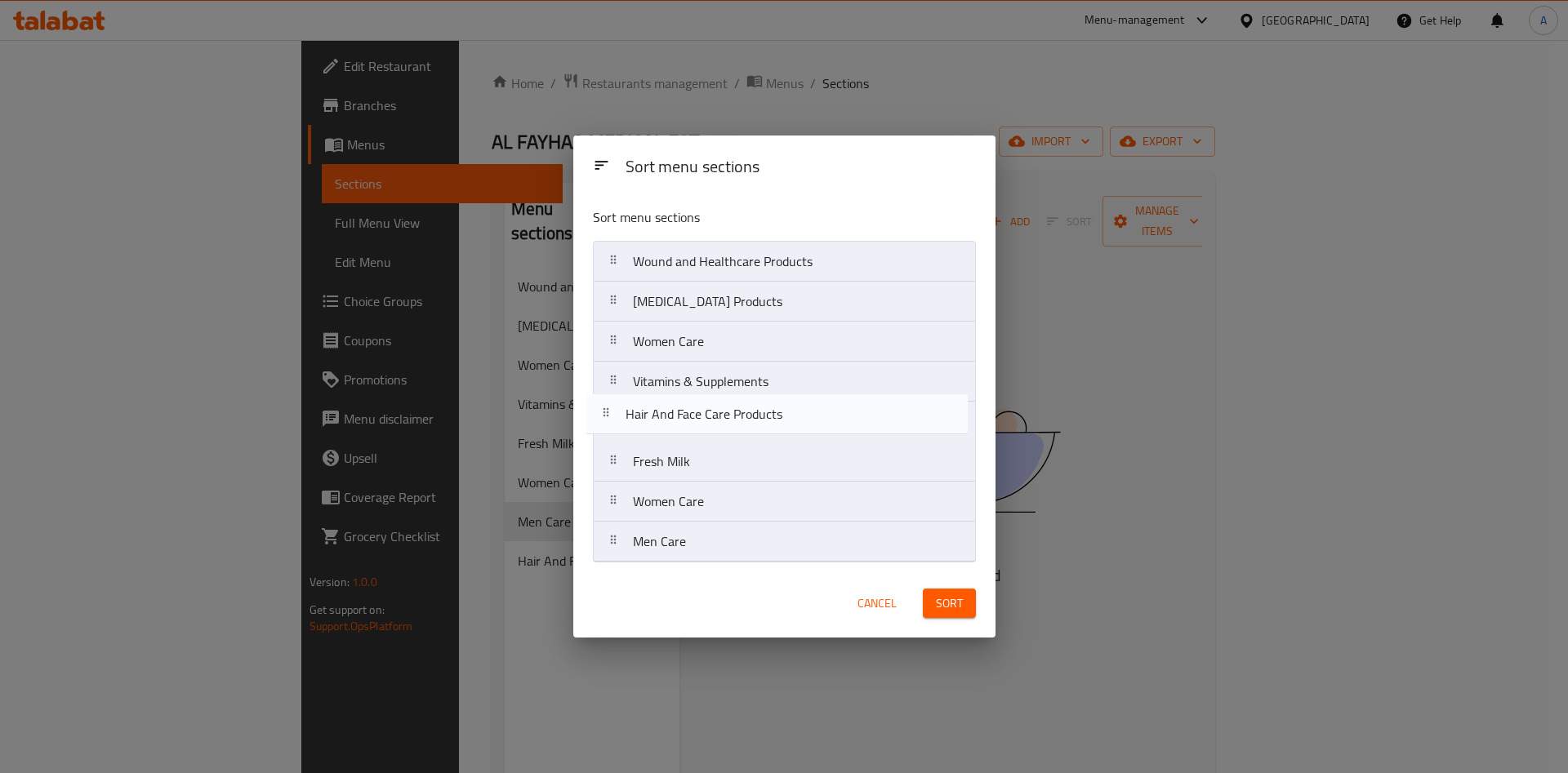
drag, startPoint x: 623, startPoint y: 545, endPoint x: 617, endPoint y: 412, distance: 133.1
click at [617, 412] on nav "Wound and Healthcare Products [MEDICAL_DATA] Products Women Care Vitamins & Sup…" at bounding box center [784, 401] width 383 height 321
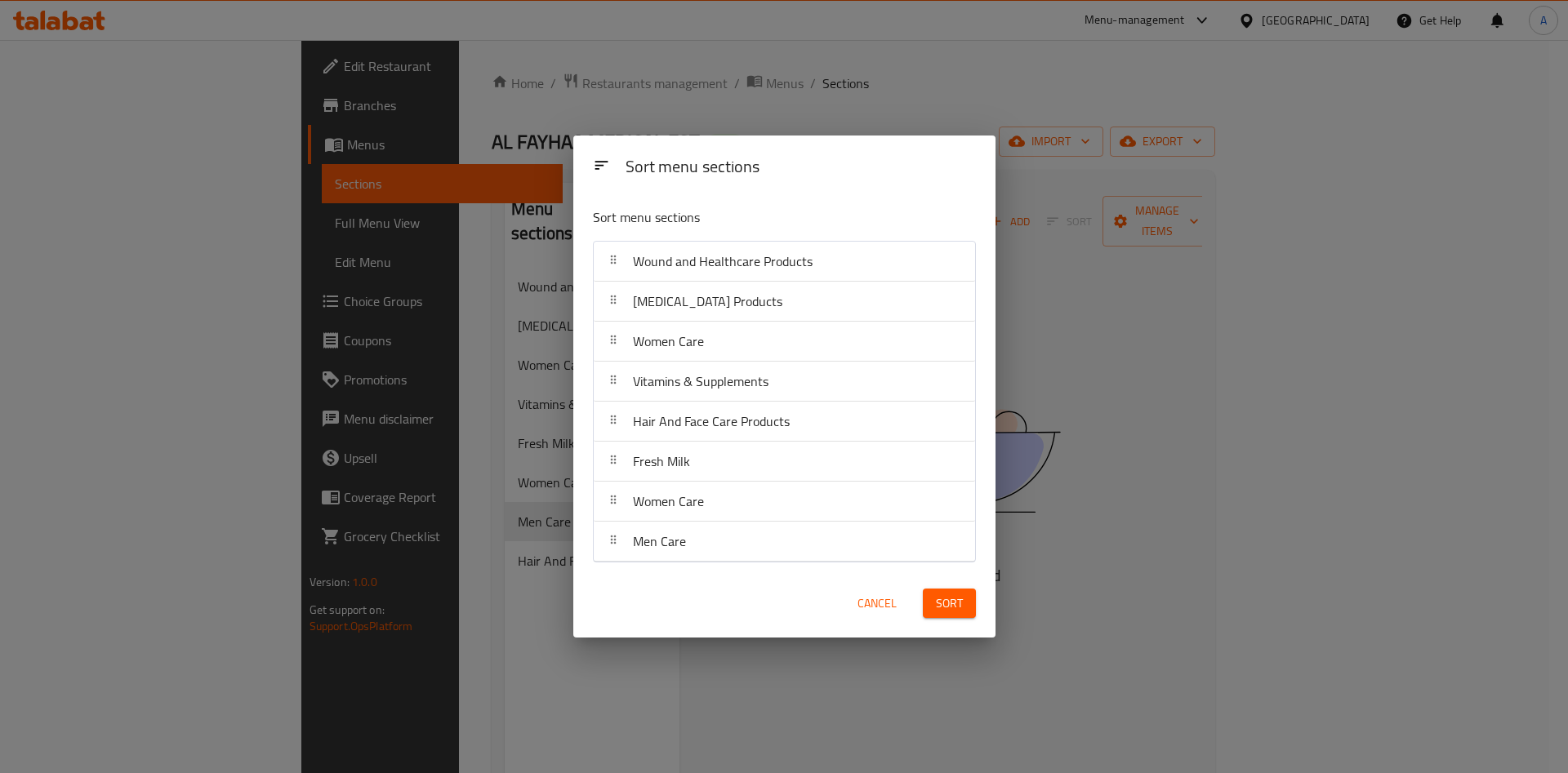
click at [952, 607] on span "Sort" at bounding box center [948, 604] width 27 height 20
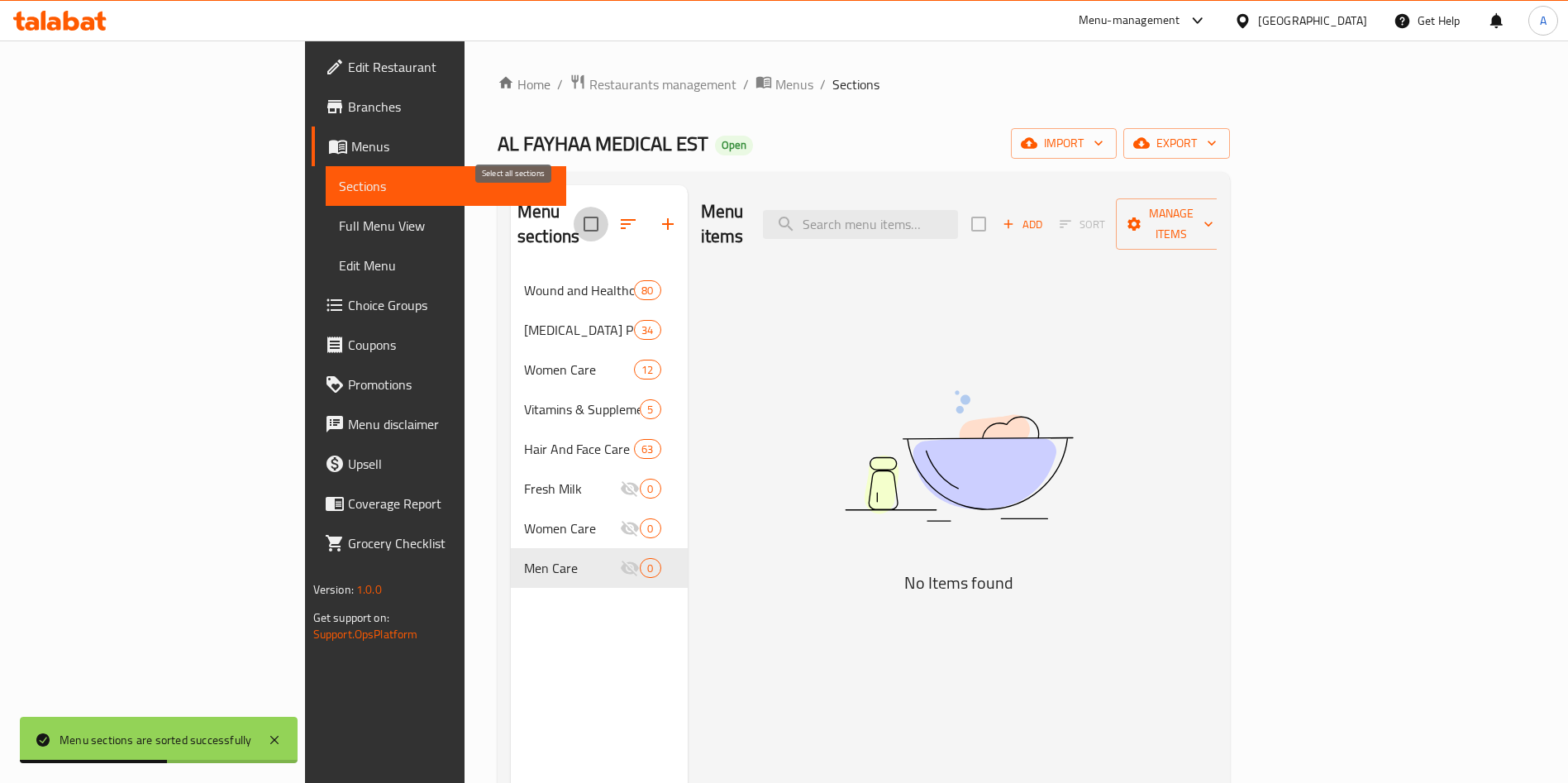
click at [574, 209] on input "checkbox" at bounding box center [591, 223] width 35 height 35
checkbox input "true"
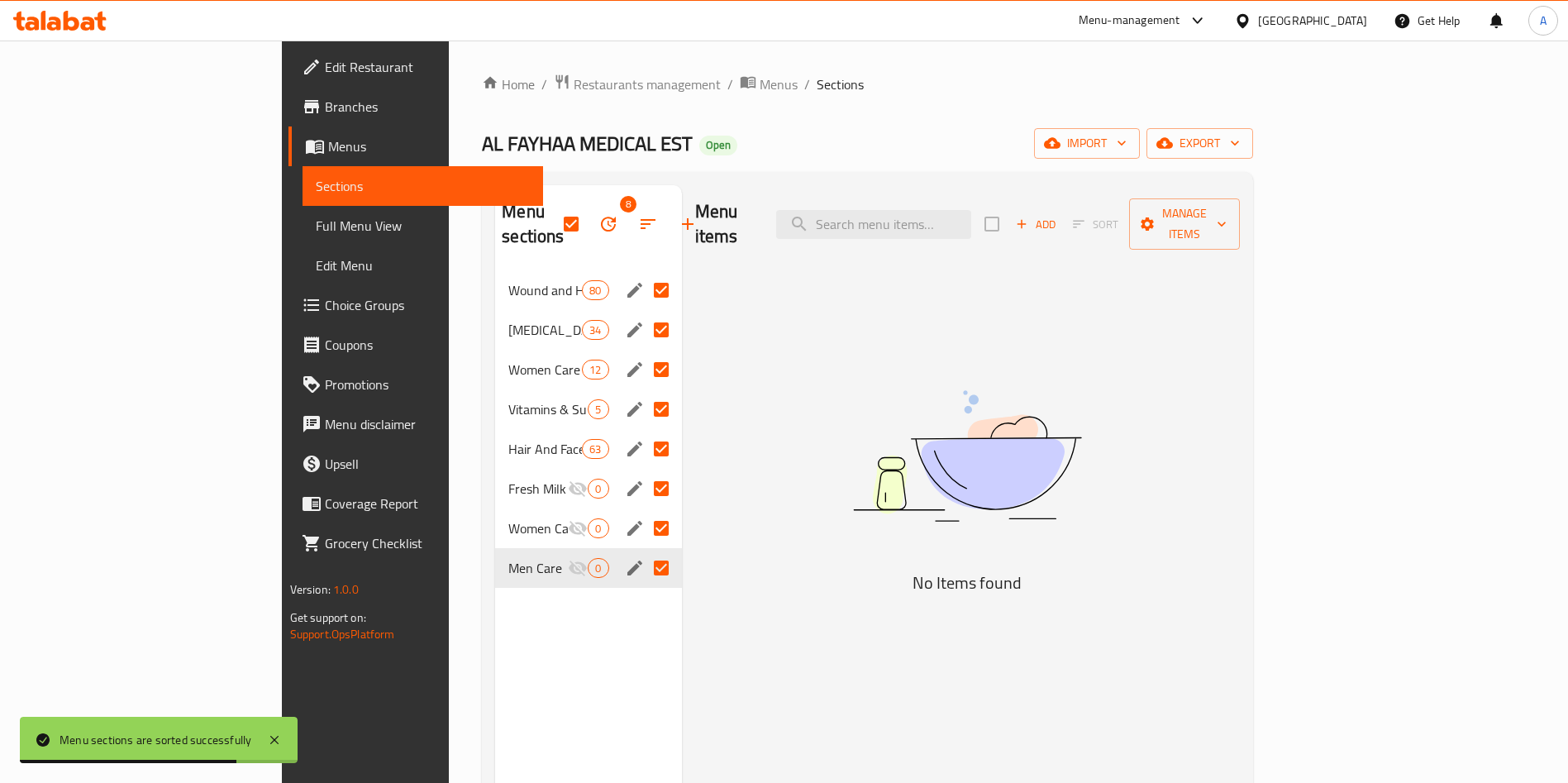
click at [785, 365] on div "Menu items Add Sort Manage items No Items found" at bounding box center [961, 576] width 559 height 783
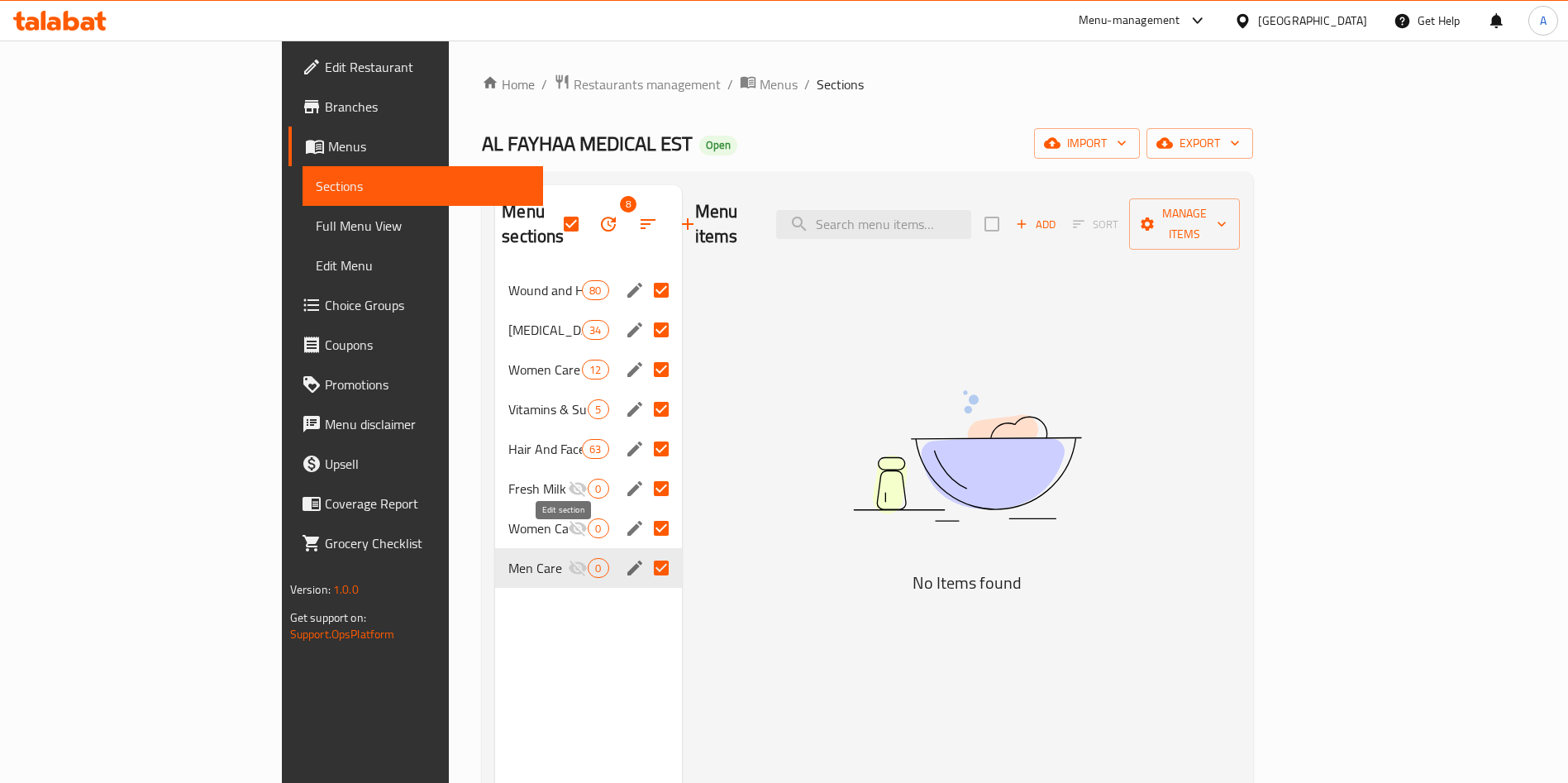
click at [625, 558] on icon "edit" at bounding box center [634, 567] width 20 height 20
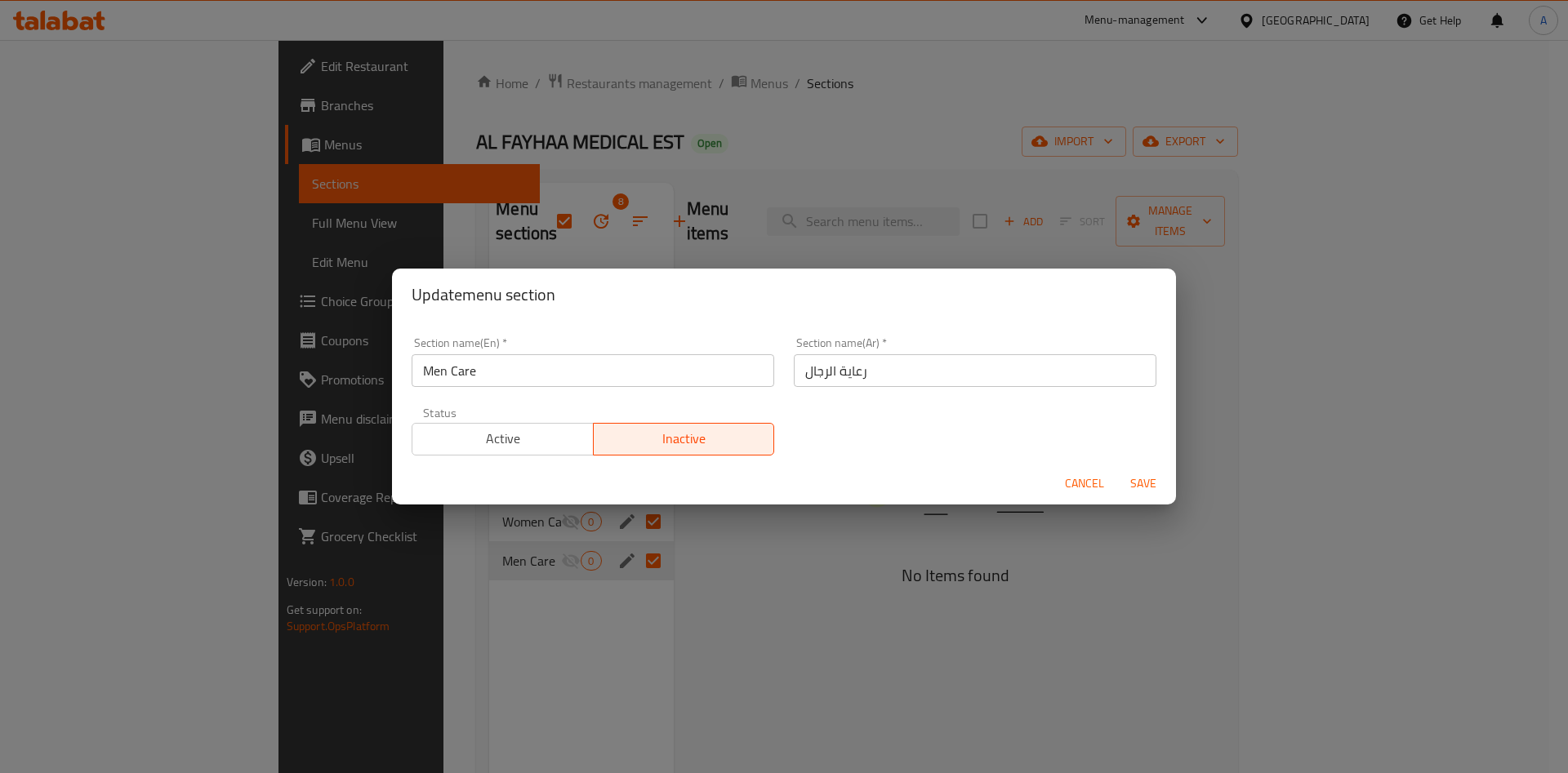
click at [550, 428] on span "Active" at bounding box center [503, 439] width 169 height 24
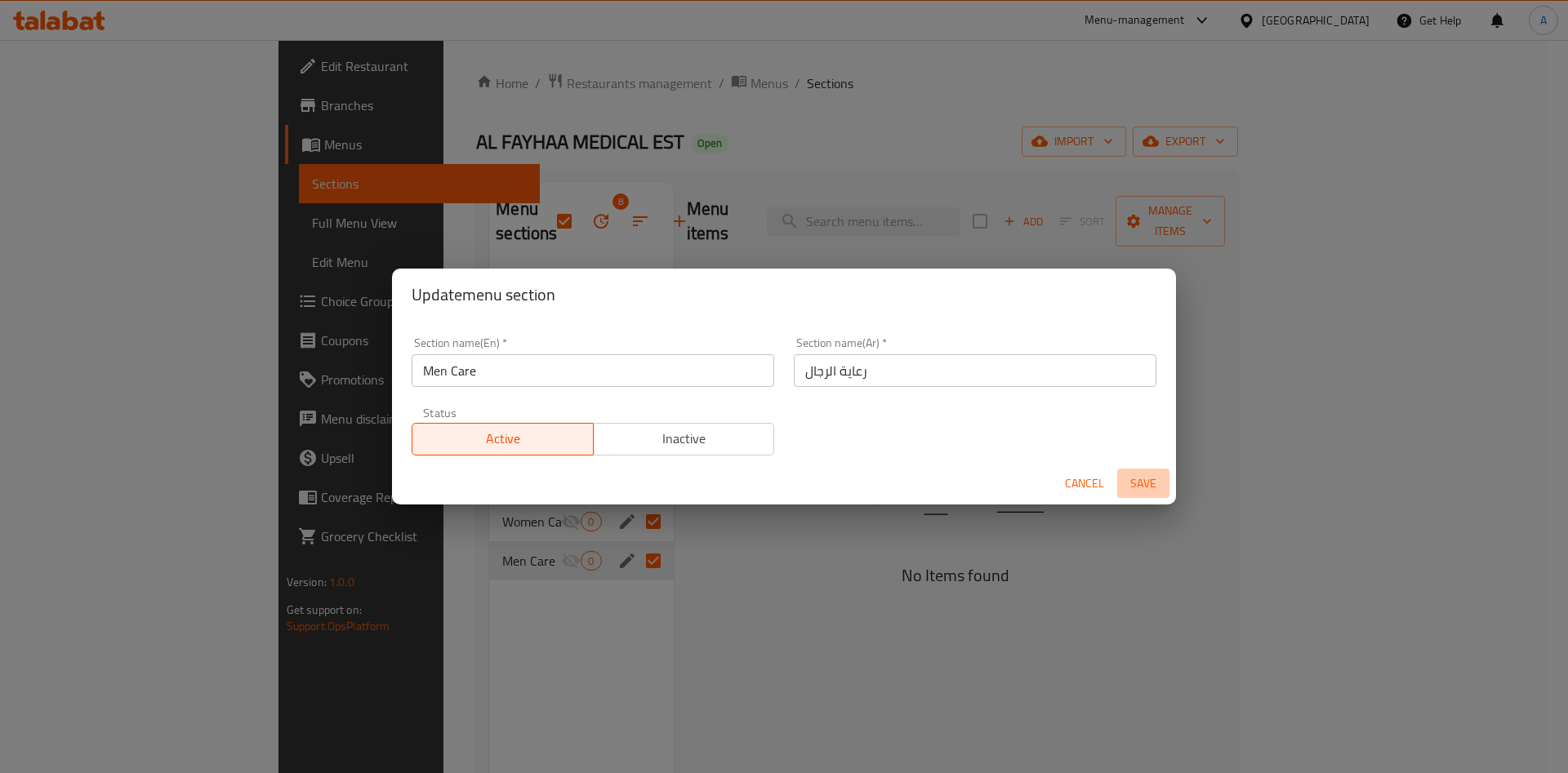
click at [1148, 480] on span "Save" at bounding box center [1143, 483] width 39 height 20
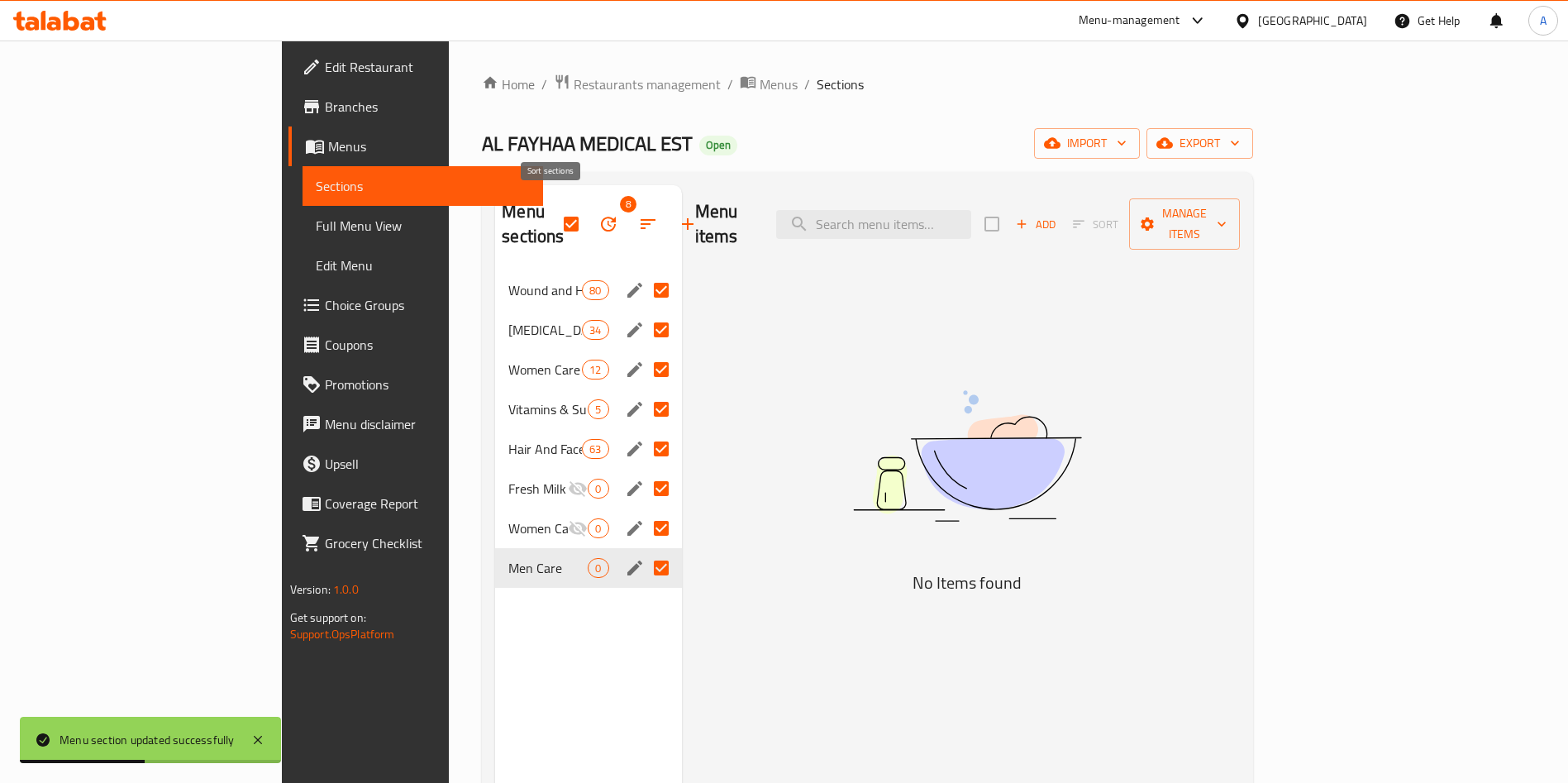
click at [639, 214] on icon "button" at bounding box center [648, 223] width 20 height 20
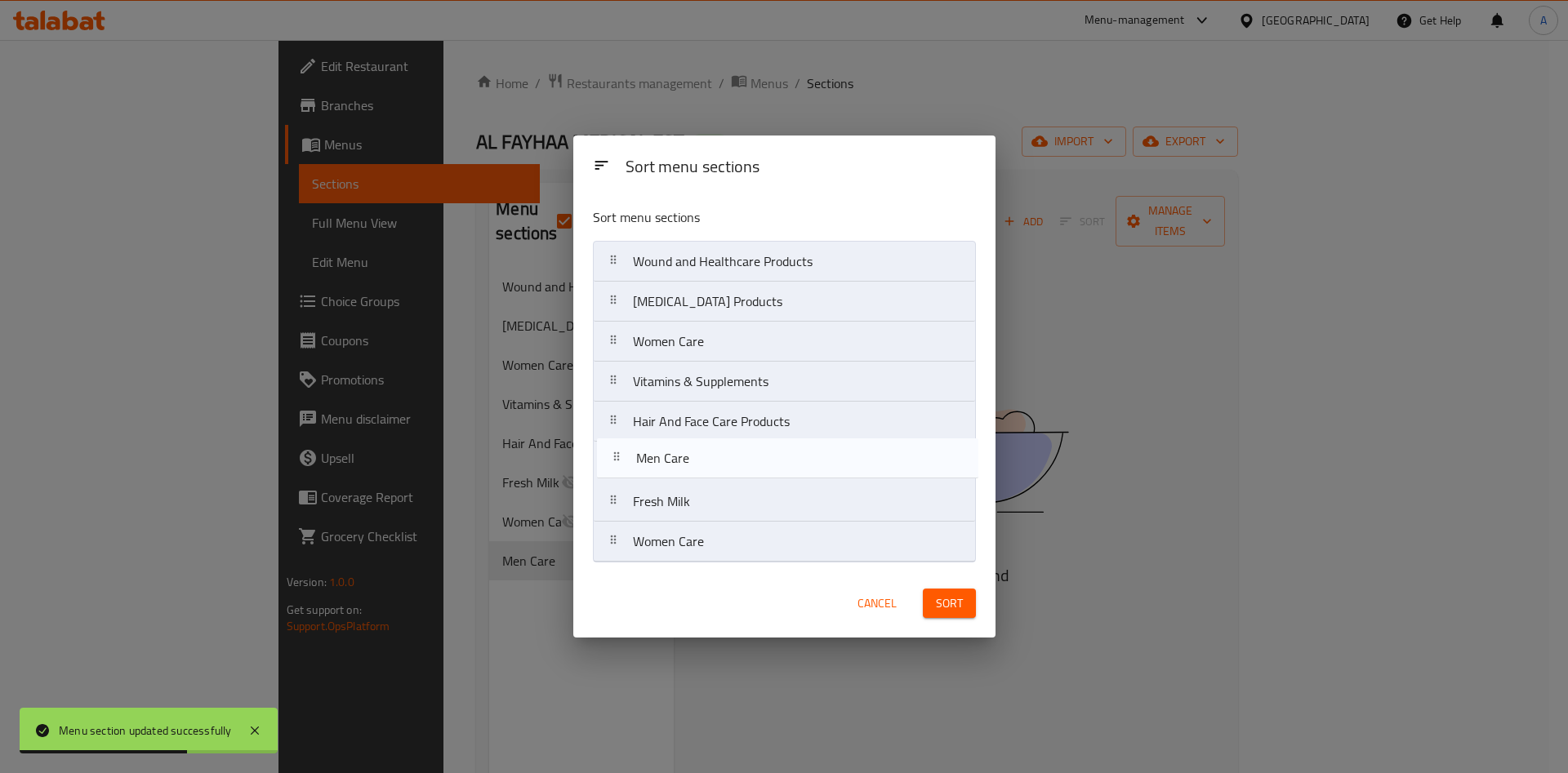
drag, startPoint x: 705, startPoint y: 528, endPoint x: 709, endPoint y: 443, distance: 85.1
click at [709, 443] on nav "Wound and Healthcare Products [MEDICAL_DATA] Products Women Care Vitamins & Sup…" at bounding box center [784, 401] width 383 height 321
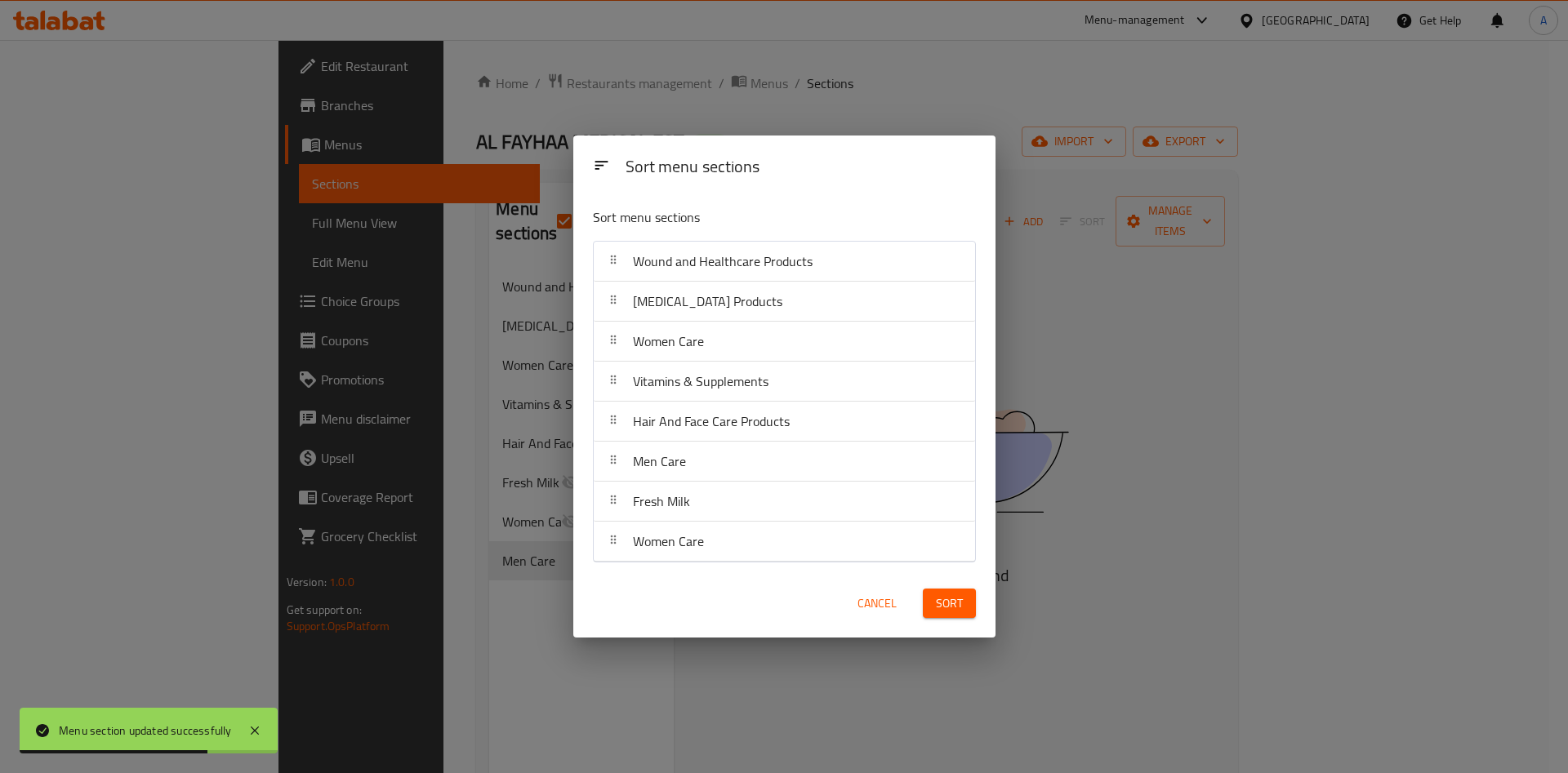
click at [951, 605] on span "Sort" at bounding box center [948, 604] width 27 height 20
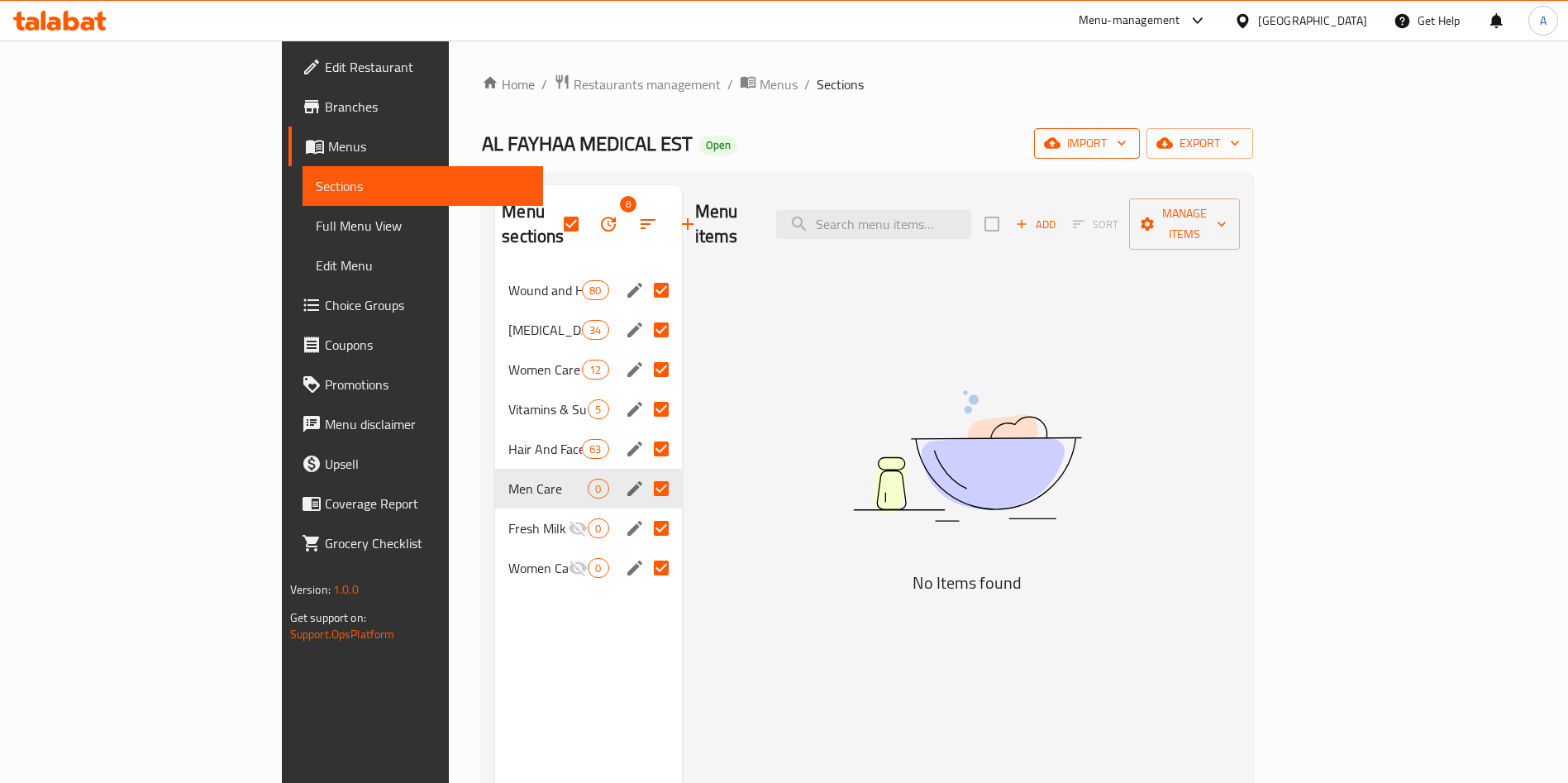
click at [1127, 144] on span "import" at bounding box center [1087, 143] width 80 height 21
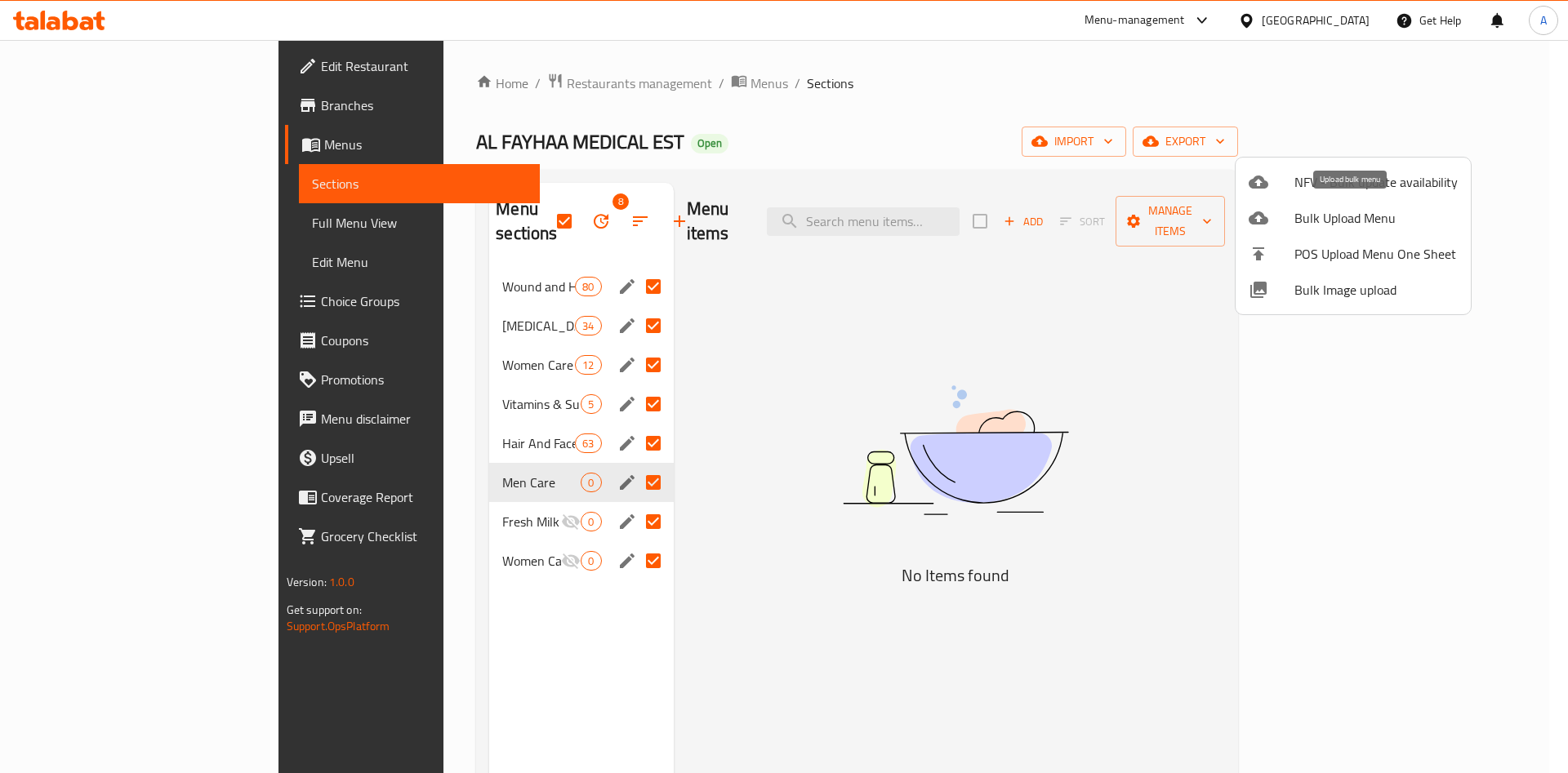
click at [1389, 216] on span "Bulk Upload Menu" at bounding box center [1375, 218] width 163 height 19
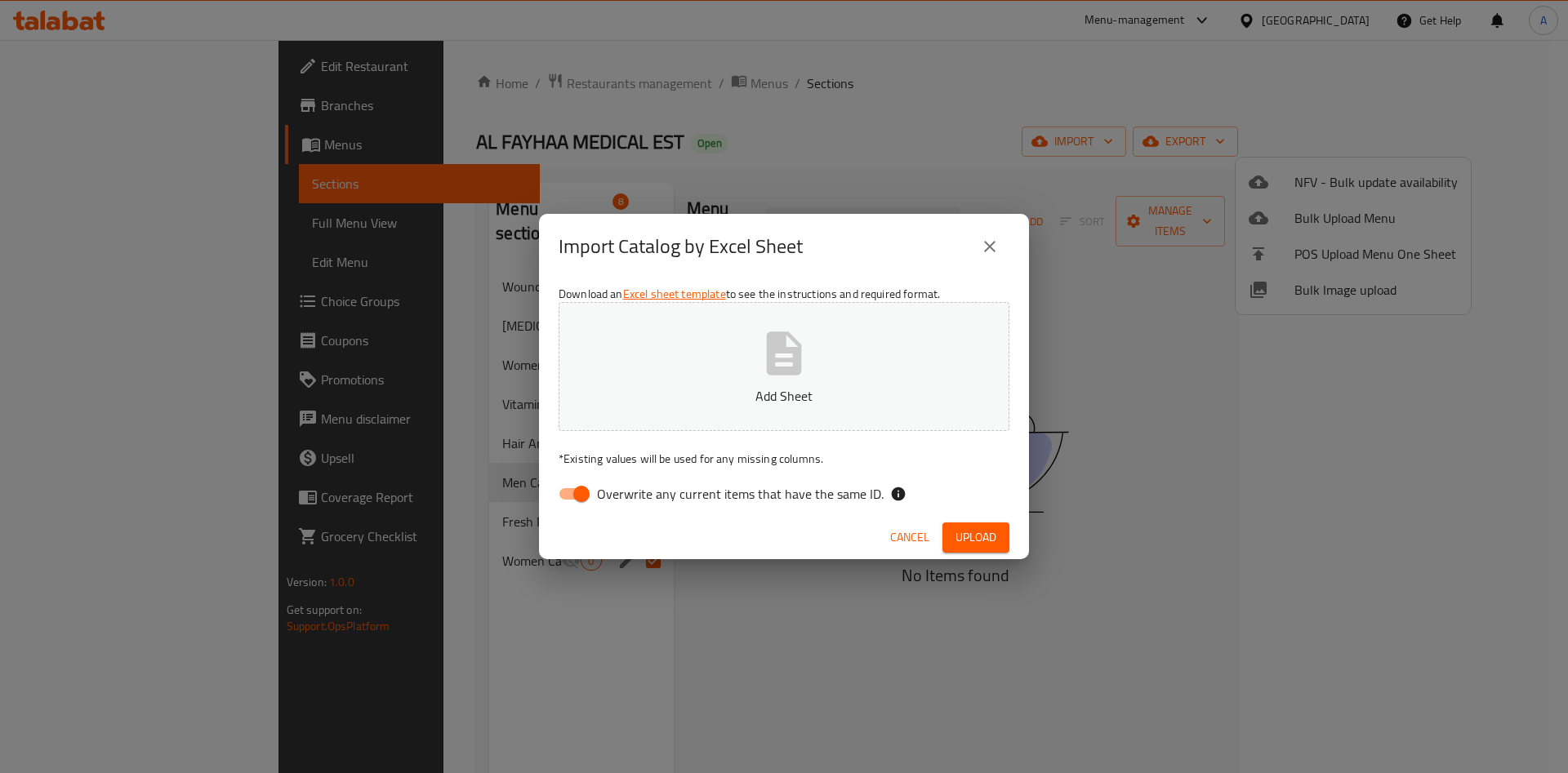
click at [994, 246] on icon "close" at bounding box center [989, 246] width 19 height 19
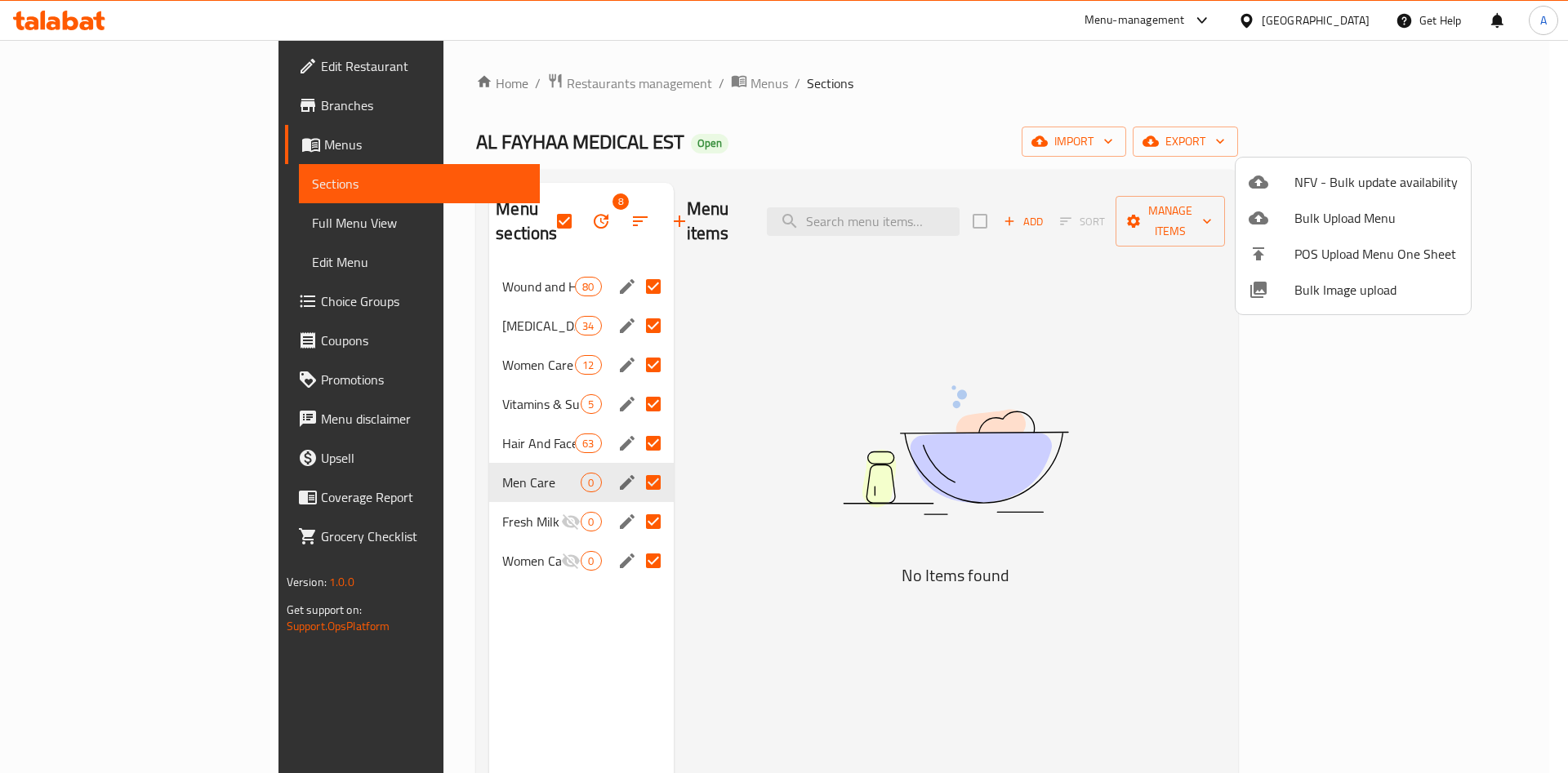
click at [1027, 300] on div at bounding box center [784, 386] width 1568 height 773
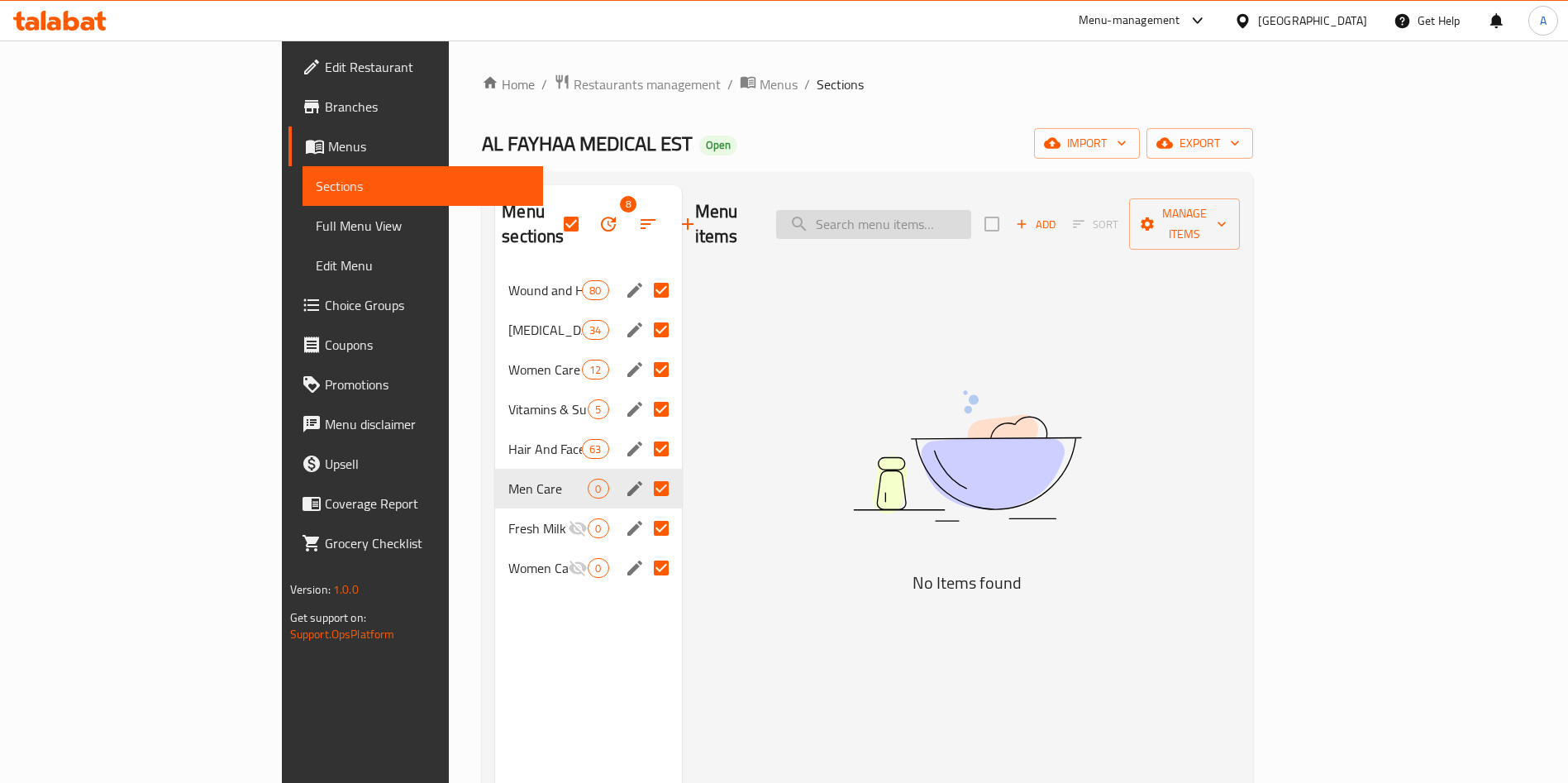
click at [972, 210] on input "search" at bounding box center [874, 224] width 195 height 29
paste input "Recare Pregnancy test cassette"
type input "Recare Pregnancy test cassette"
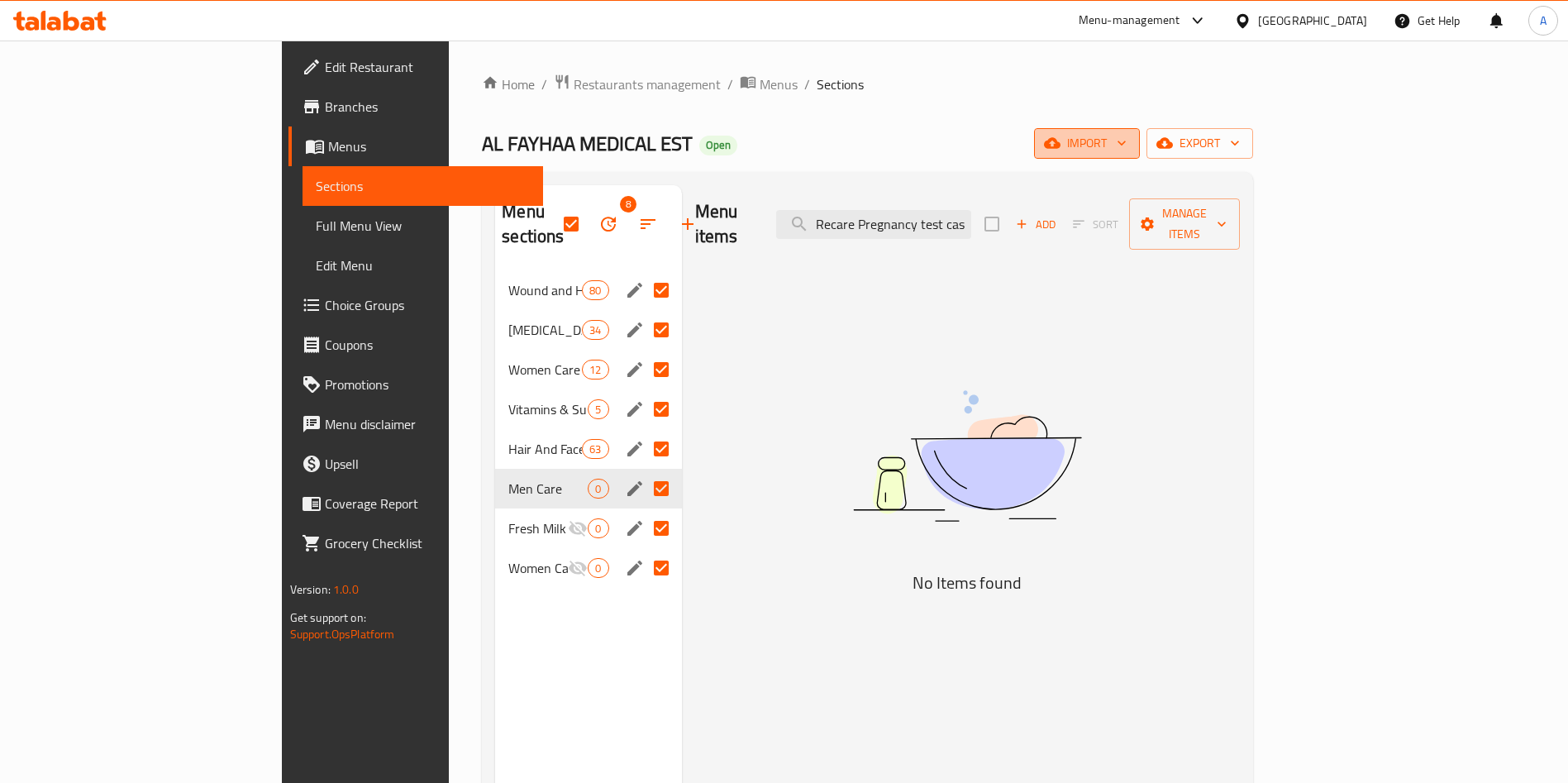
click at [1140, 155] on button "import" at bounding box center [1087, 143] width 106 height 31
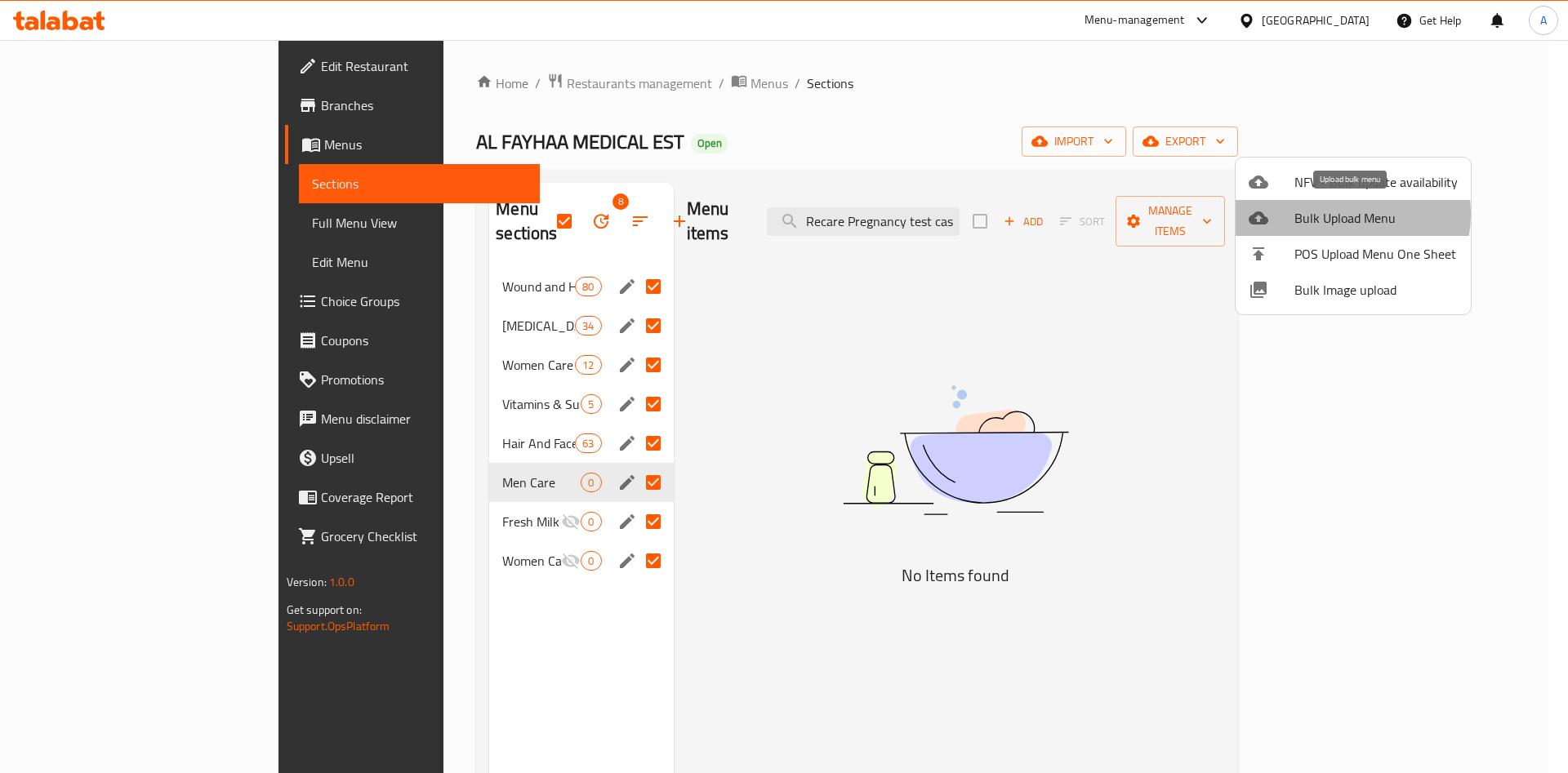
click at [1332, 213] on span "Bulk Upload Menu" at bounding box center [1375, 218] width 163 height 19
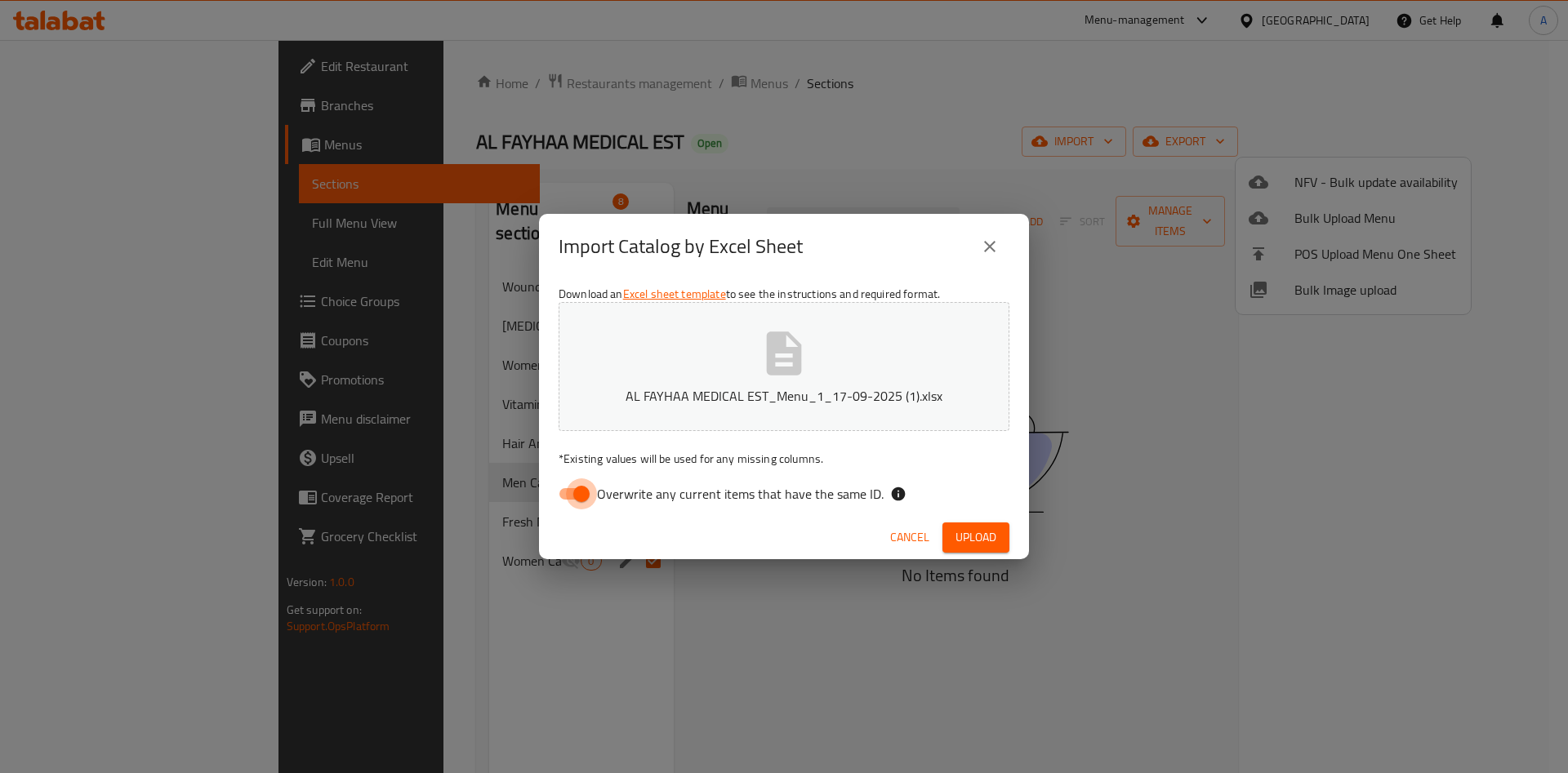
click at [581, 492] on input "Overwrite any current items that have the same ID." at bounding box center [581, 494] width 94 height 31
checkbox input "false"
click at [960, 533] on span "Upload" at bounding box center [975, 538] width 41 height 20
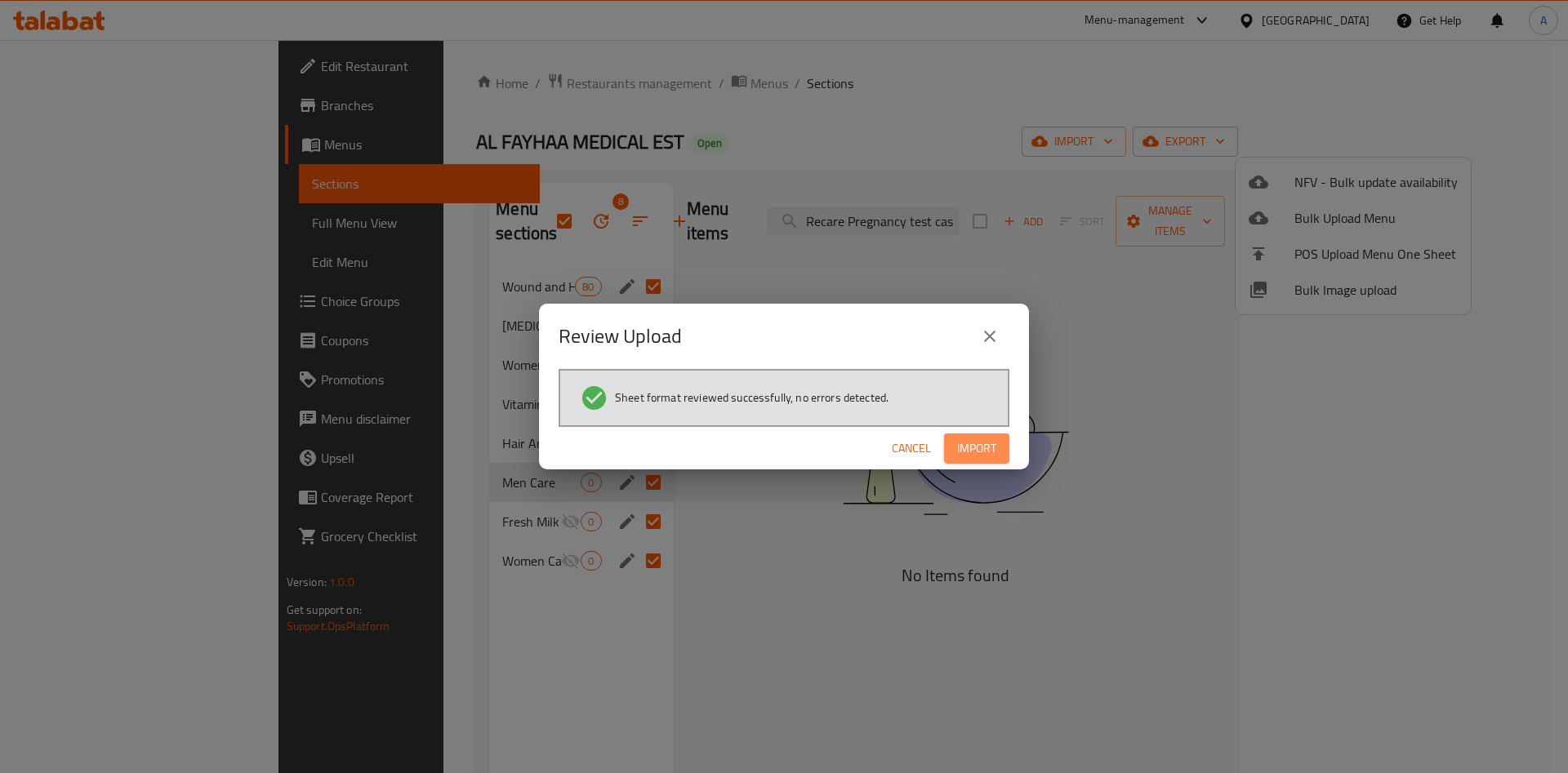
click at [975, 452] on span "Import" at bounding box center [976, 448] width 39 height 20
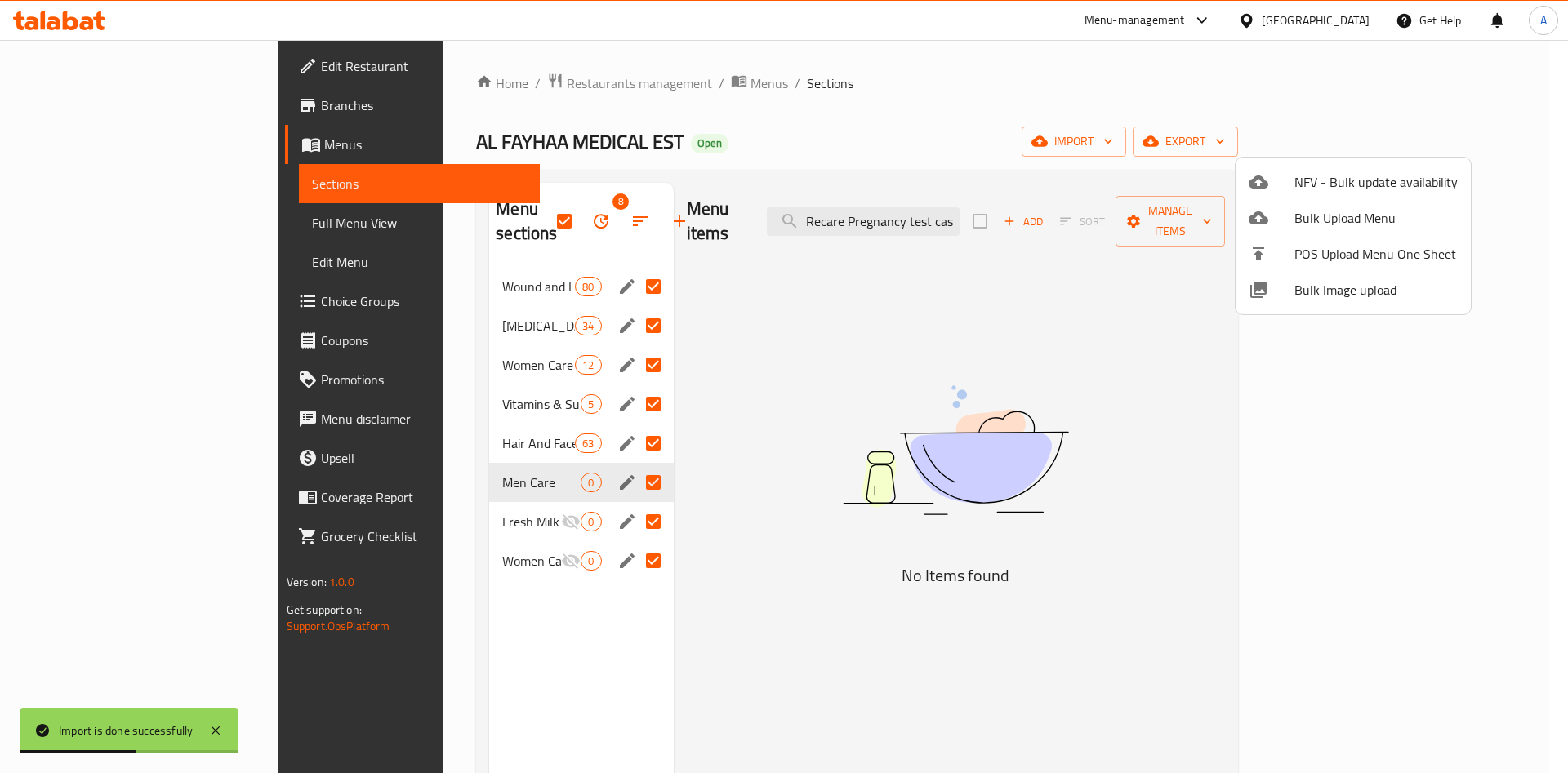
click at [922, 205] on div at bounding box center [784, 386] width 1568 height 773
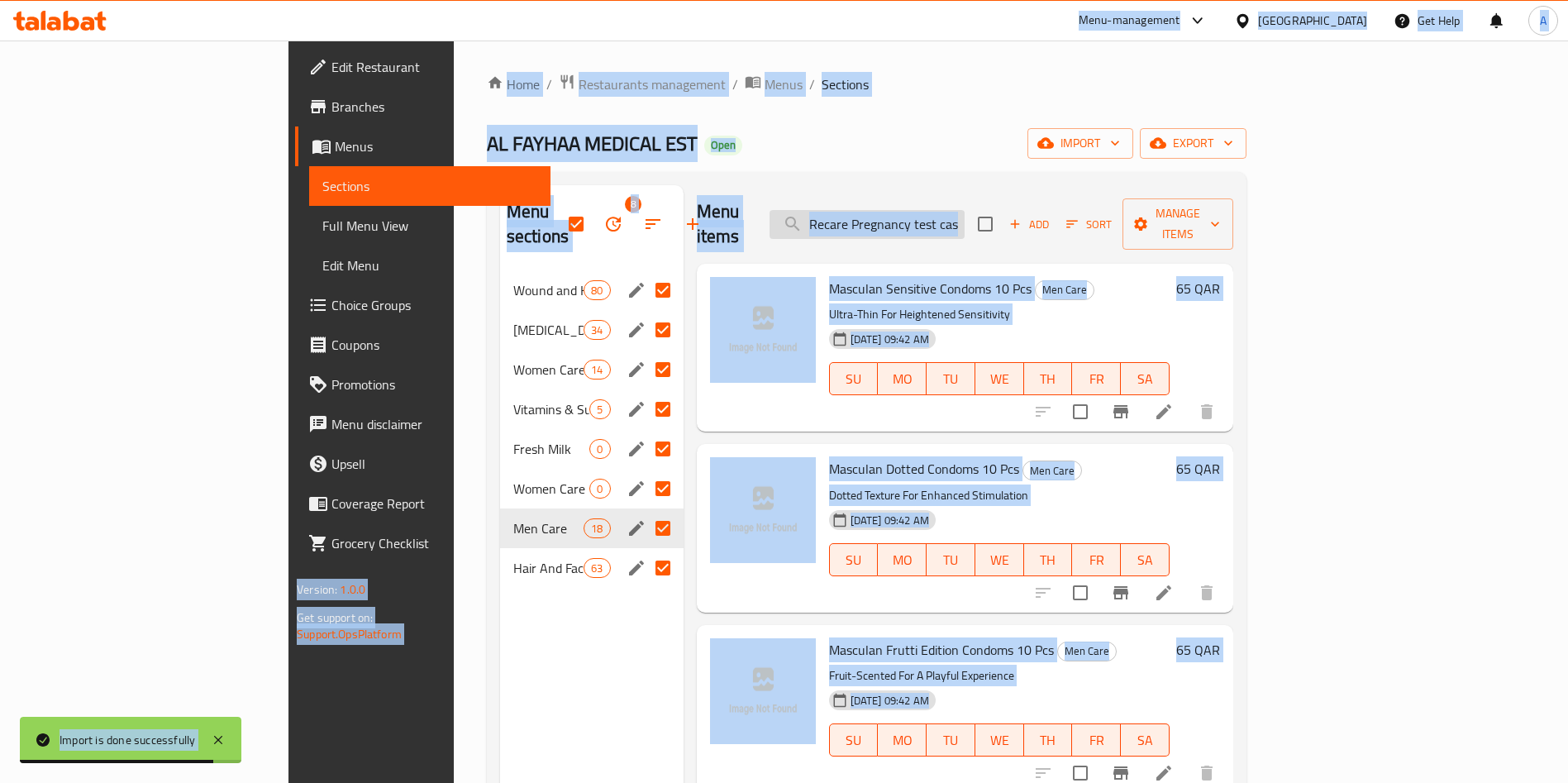
click at [965, 210] on input "Recare Pregnancy test cassette" at bounding box center [867, 224] width 195 height 29
click at [1190, 200] on div "Menu items Recare Pregnancy test cassette Add Sort Manage items" at bounding box center [965, 224] width 536 height 79
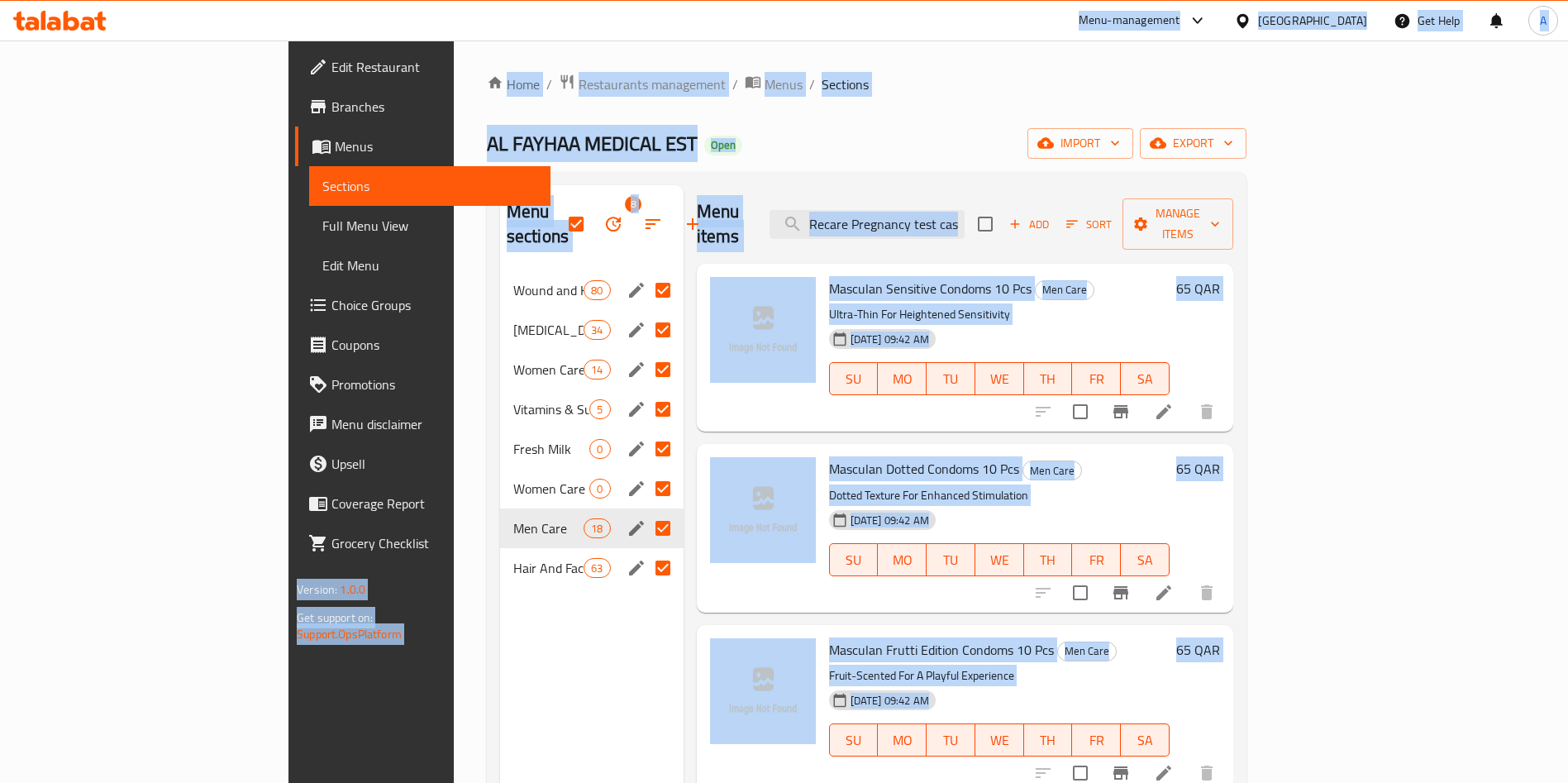
click at [1108, 129] on div "AL FAYHAA MEDICAL EST Open import export" at bounding box center [867, 143] width 760 height 31
click at [1135, 68] on div "Home / Restaurants management / Menus / Sections AL FAYHAA MEDICAL EST Open imp…" at bounding box center [867, 527] width 826 height 974
click at [953, 210] on input "Recare Pregnancy test cassette" at bounding box center [867, 224] width 195 height 29
click at [955, 210] on input "Recare Pregnancy test cassette" at bounding box center [867, 224] width 195 height 29
drag, startPoint x: 409, startPoint y: 533, endPoint x: 415, endPoint y: 526, distance: 9.2
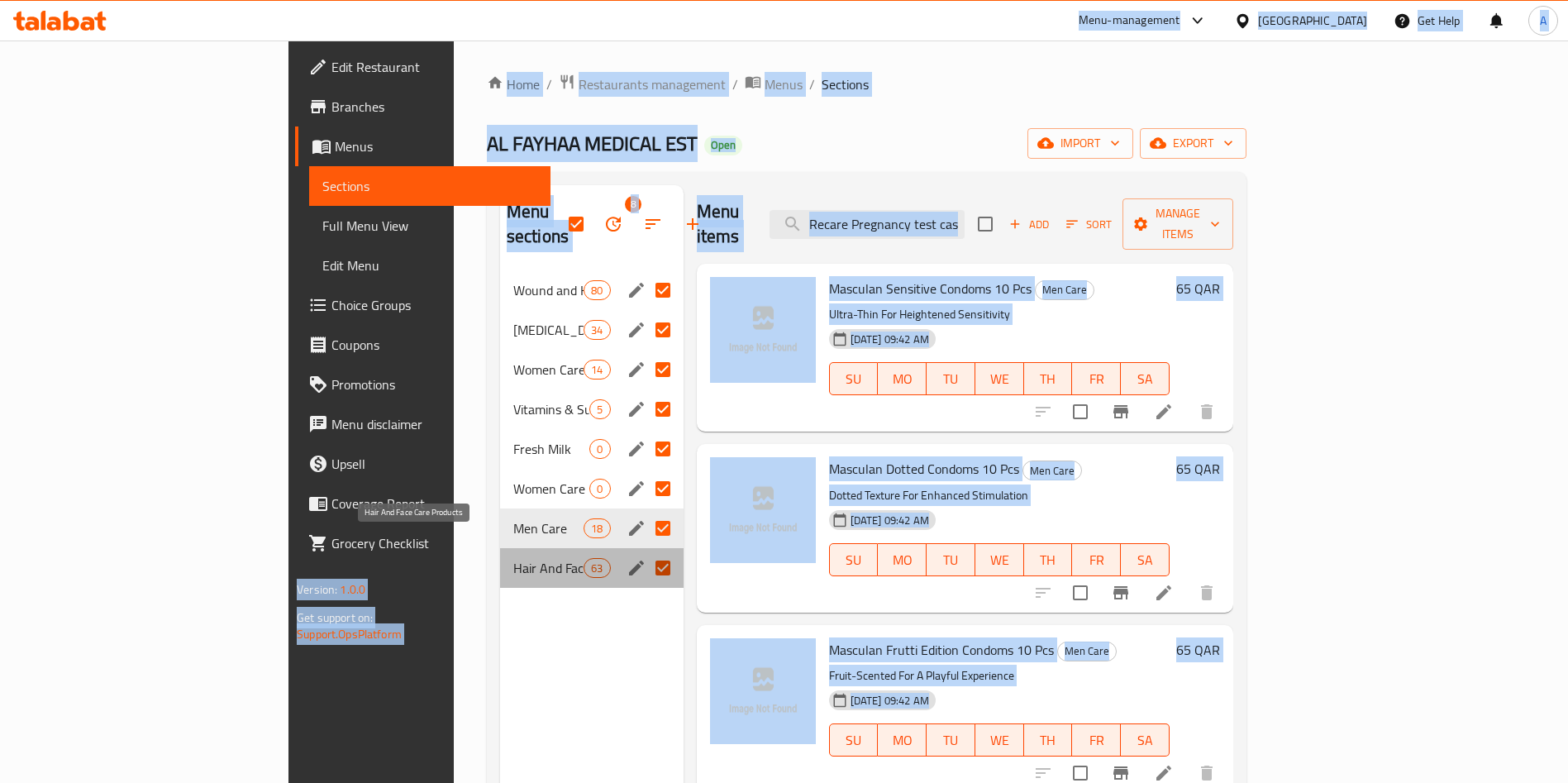
click at [513, 558] on span "Hair And Face Care Products" at bounding box center [548, 567] width 70 height 20
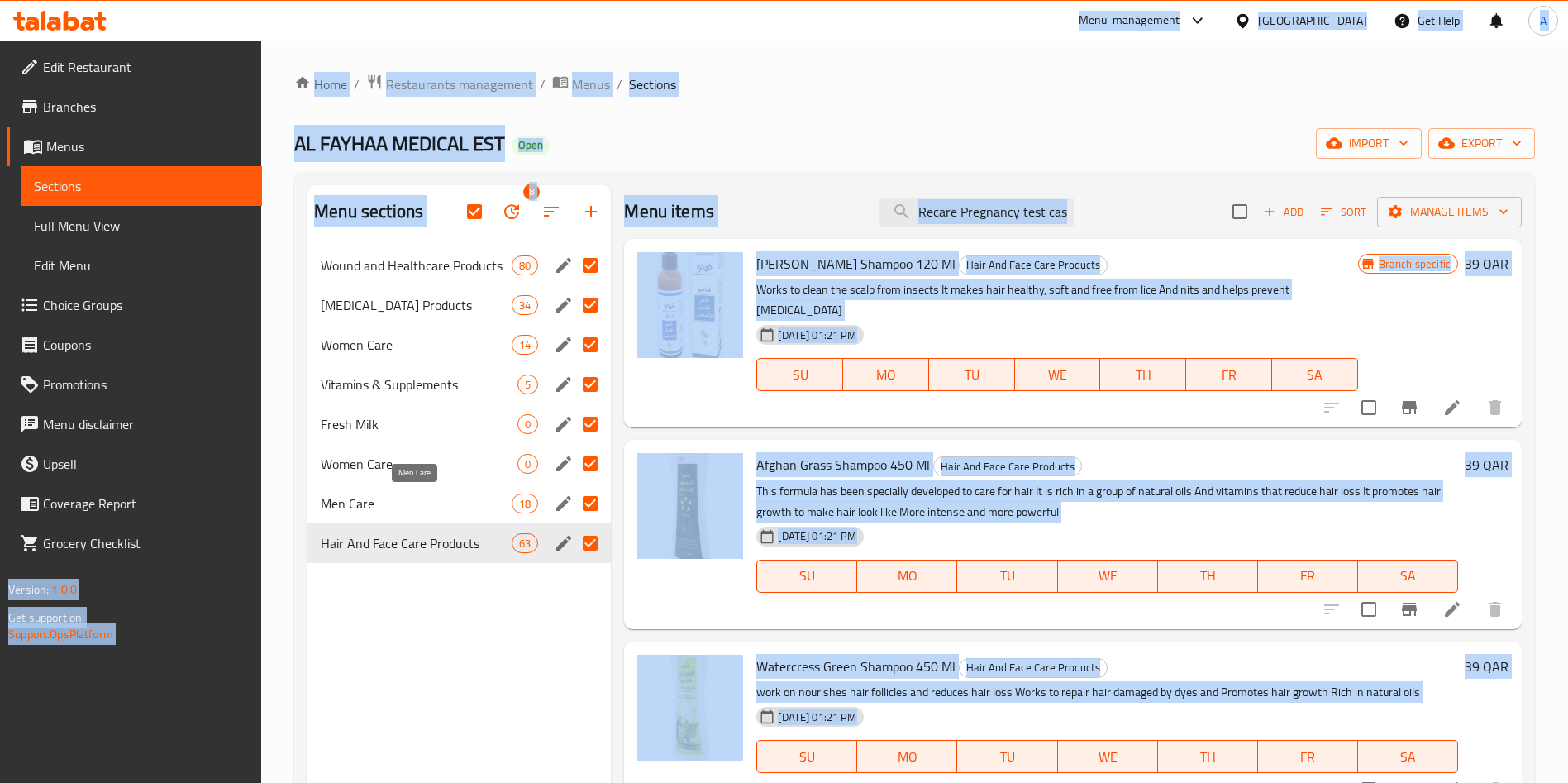
click at [423, 504] on span "Men Care" at bounding box center [416, 503] width 191 height 20
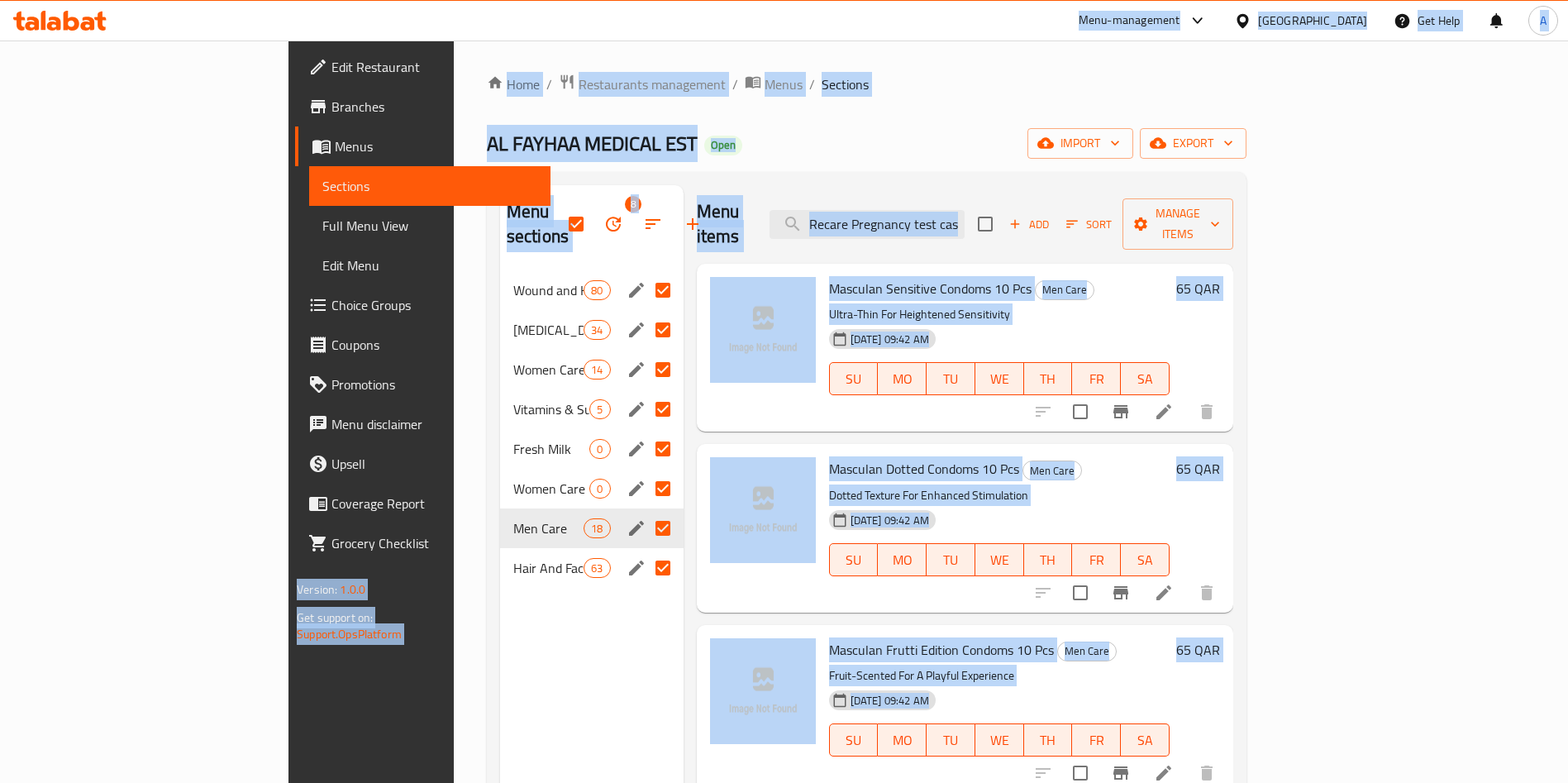
click at [807, 101] on div "Home / Restaurants management / Menus / Sections AL FAYHAA MEDICAL EST Open imp…" at bounding box center [867, 527] width 760 height 908
drag, startPoint x: 836, startPoint y: 114, endPoint x: 892, endPoint y: 194, distance: 97.7
click at [836, 116] on div "Home / Restaurants management / Menus / Sections AL FAYHAA MEDICAL EST Open imp…" at bounding box center [867, 527] width 760 height 908
click at [965, 214] on input "Recare Pregnancy test cassette" at bounding box center [867, 224] width 195 height 29
click at [965, 213] on input "Recare Pregnancy test cassette" at bounding box center [867, 224] width 195 height 29
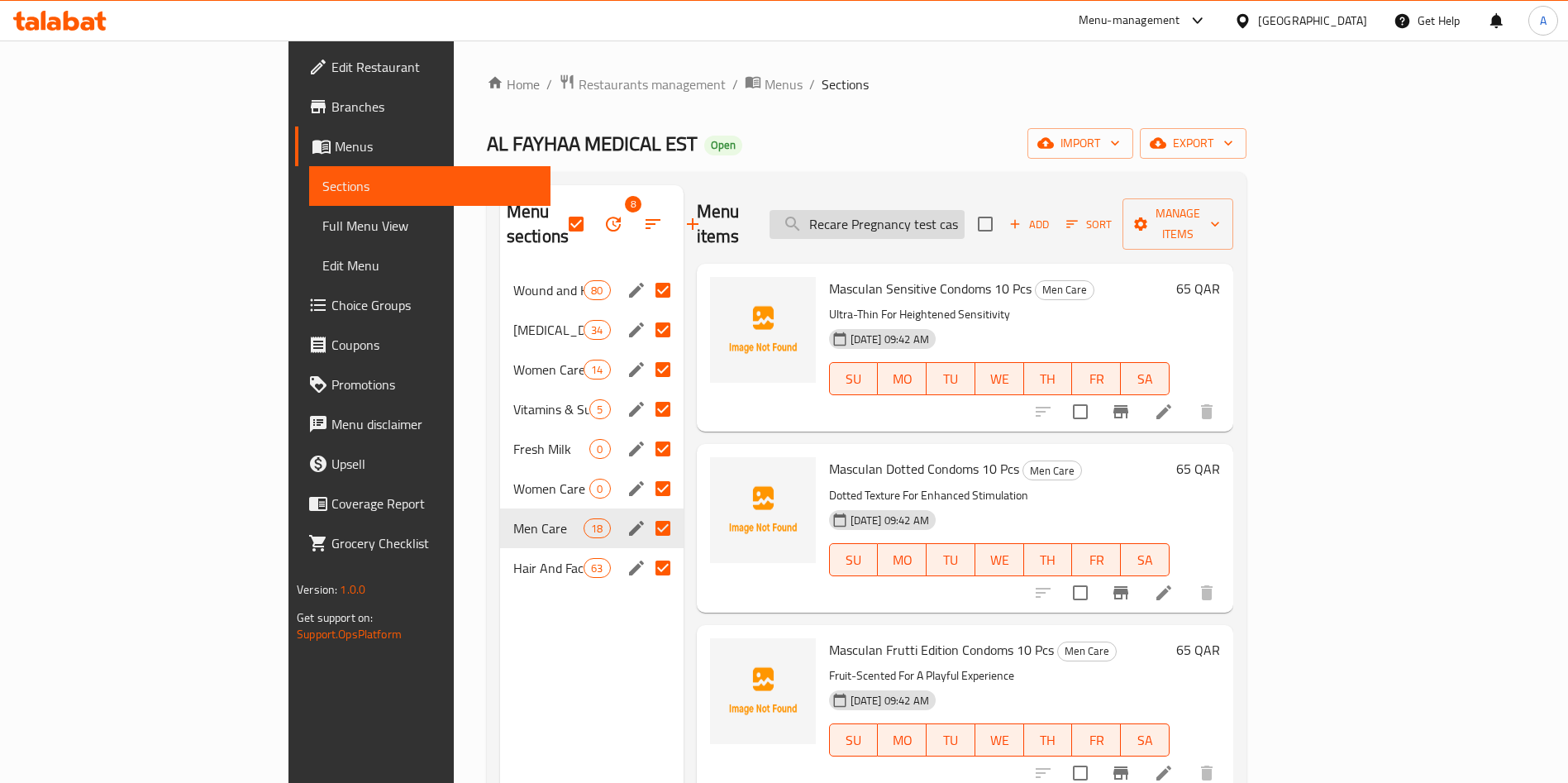
click at [965, 213] on input "Recare Pregnancy test cassette" at bounding box center [867, 224] width 195 height 29
paste input "Test C"
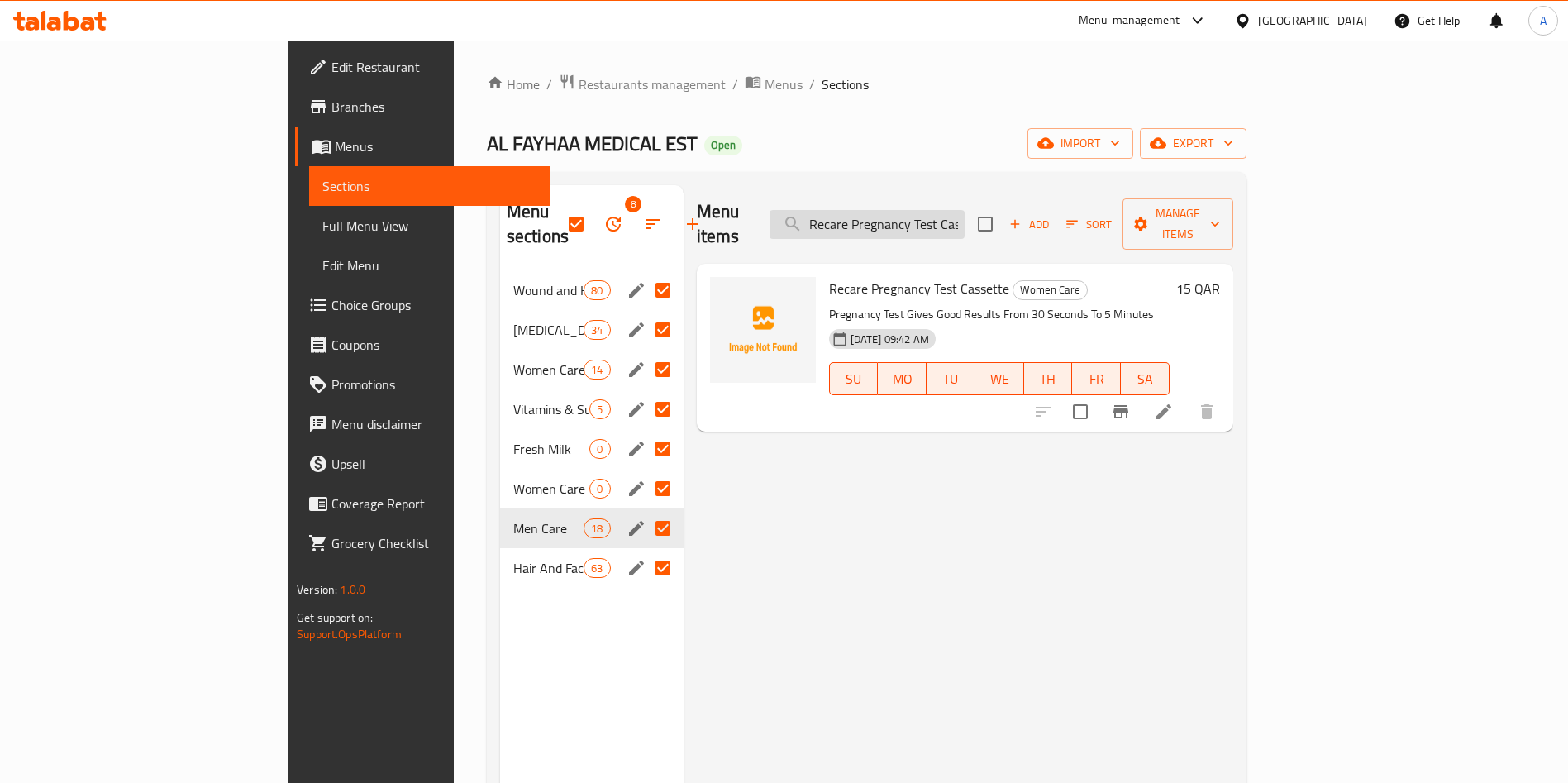
click at [965, 219] on input "Recare Pregnancy Test Cassette" at bounding box center [867, 224] width 195 height 29
paste input "Midstream Pregnancy Test"
type input "Recare Midstream Pregnancy Test"
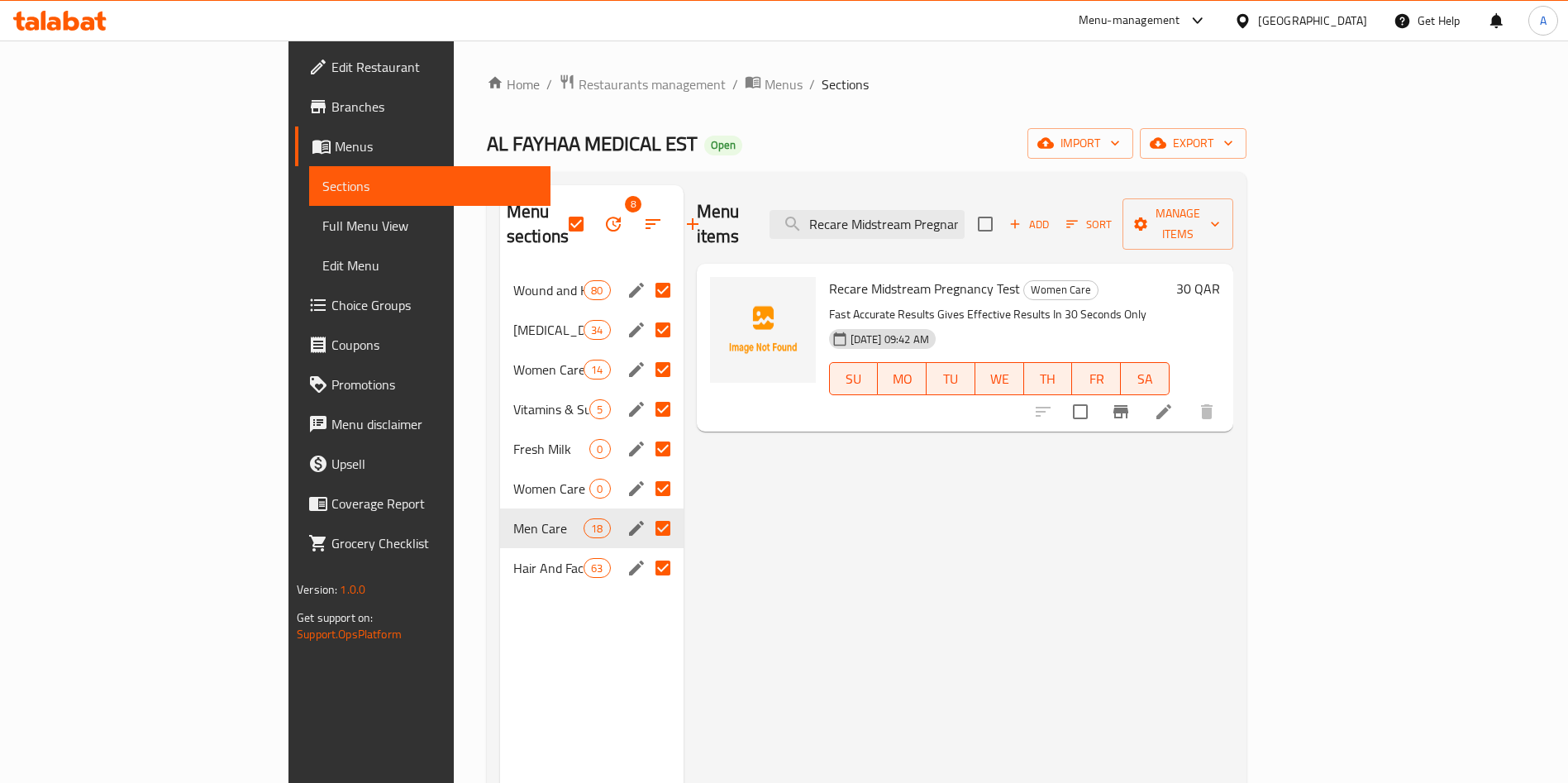
click at [500, 621] on div "Menu sections 8 Wound and Healthcare Products 80 [MEDICAL_DATA] Products 34 Wom…" at bounding box center [592, 576] width 184 height 783
click at [604, 214] on icon "button" at bounding box center [613, 223] width 20 height 20
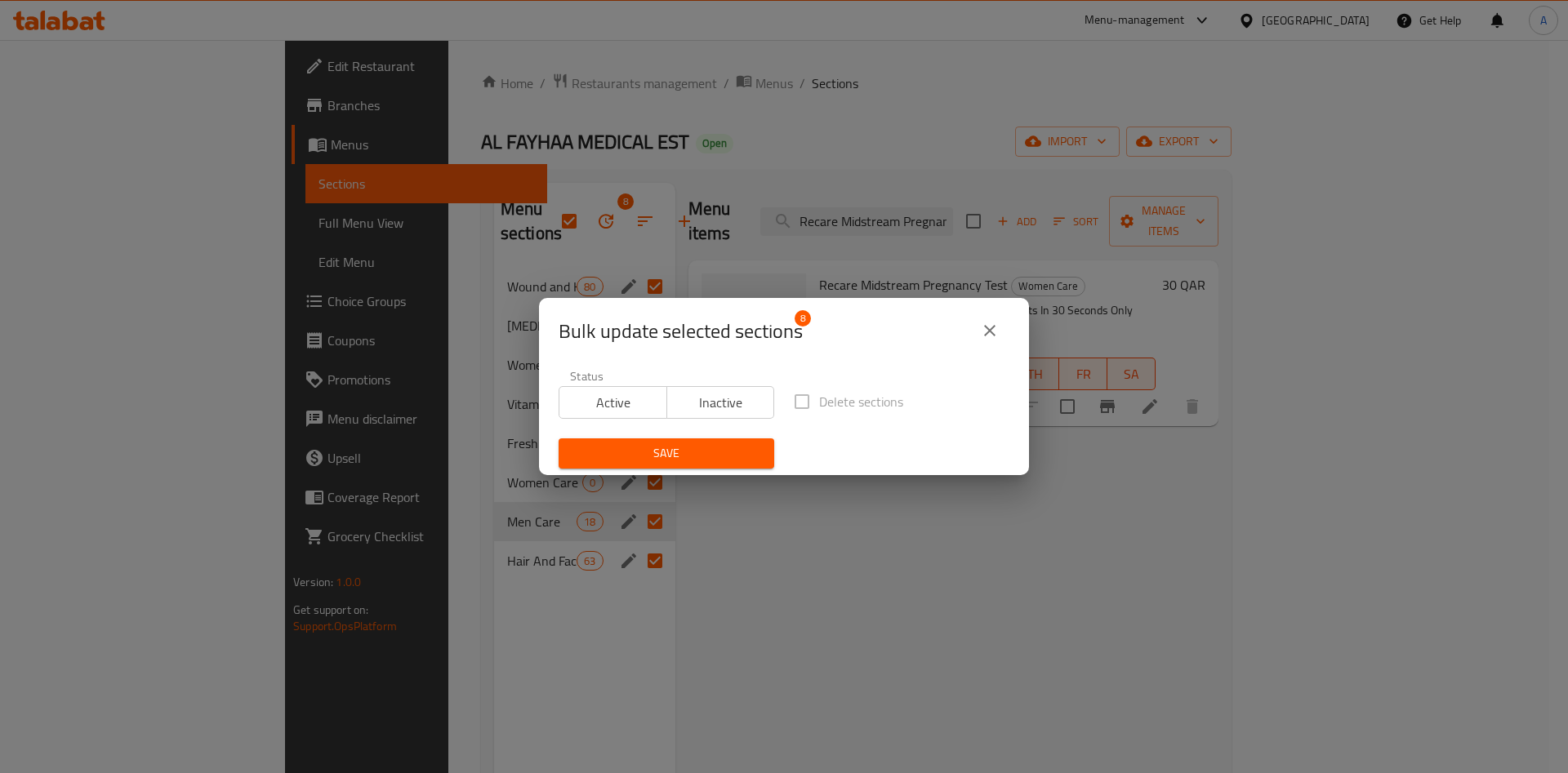
click at [987, 323] on icon "close" at bounding box center [989, 330] width 19 height 19
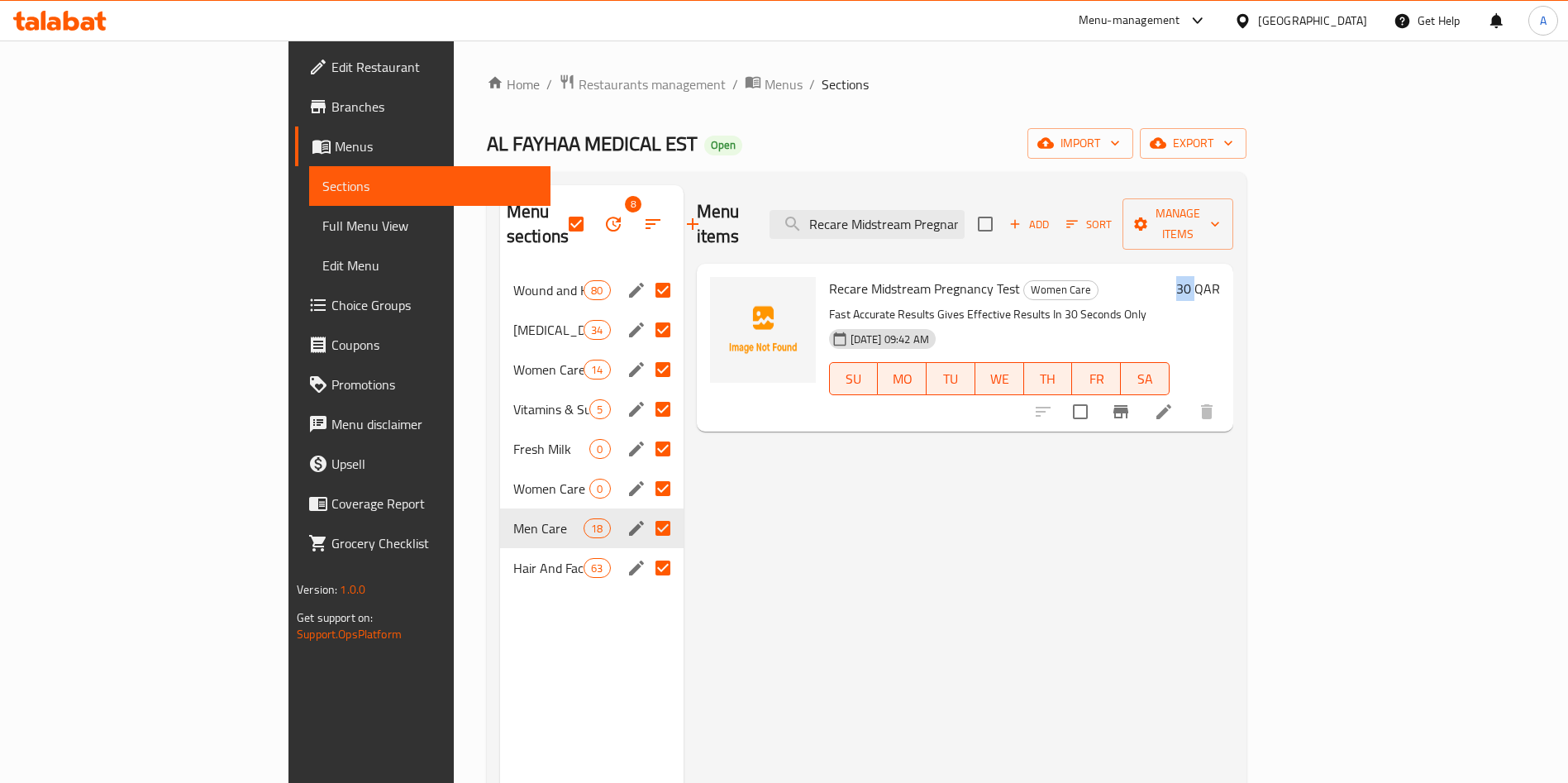
click at [1002, 328] on div "[DATE] 09:42 AM SU MO TU WE TH FR SA" at bounding box center [999, 367] width 354 height 89
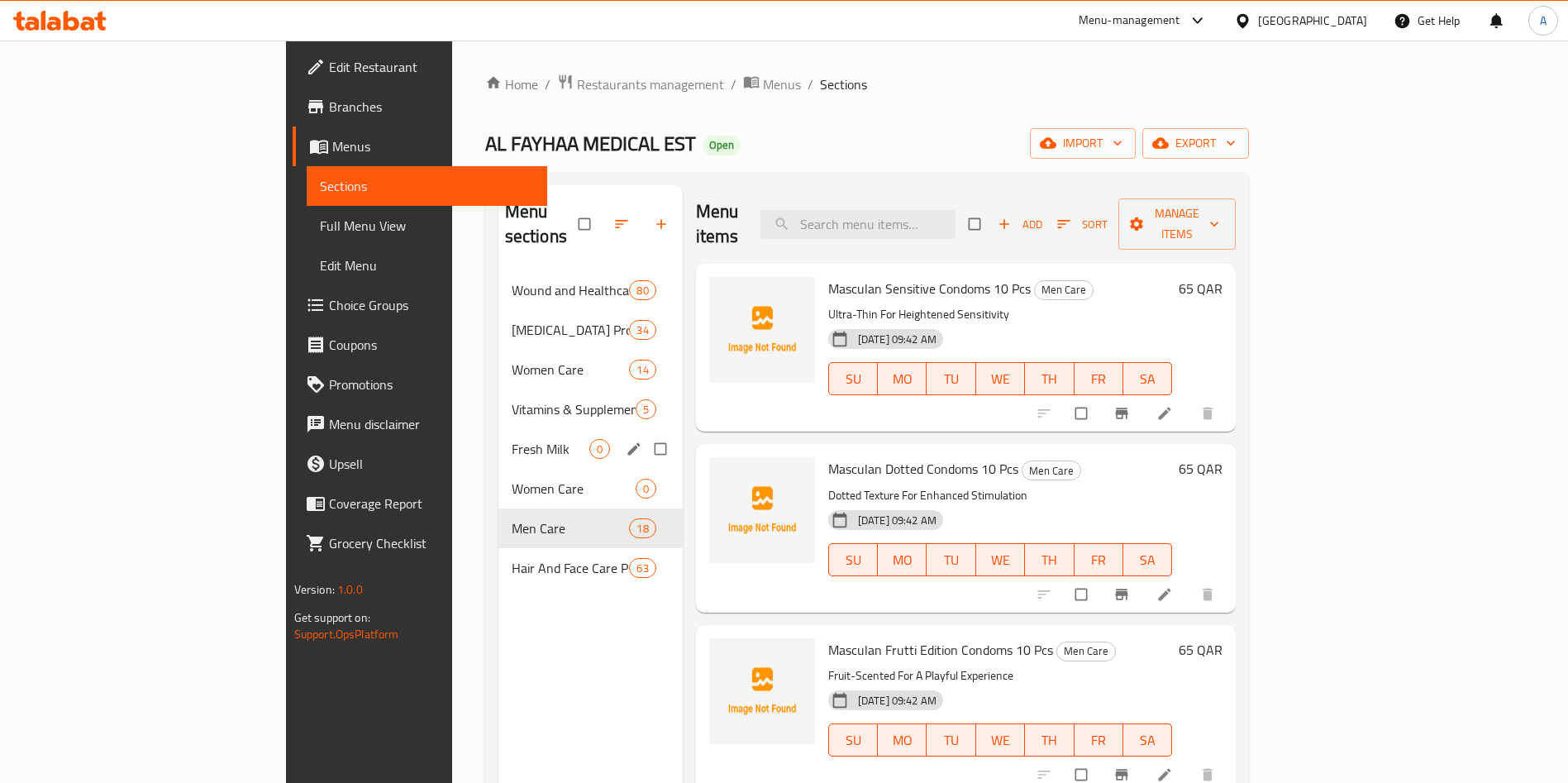
drag, startPoint x: 459, startPoint y: 426, endPoint x: 461, endPoint y: 438, distance: 12.2
click at [499, 438] on div "Fresh Milk 0" at bounding box center [591, 449] width 185 height 39
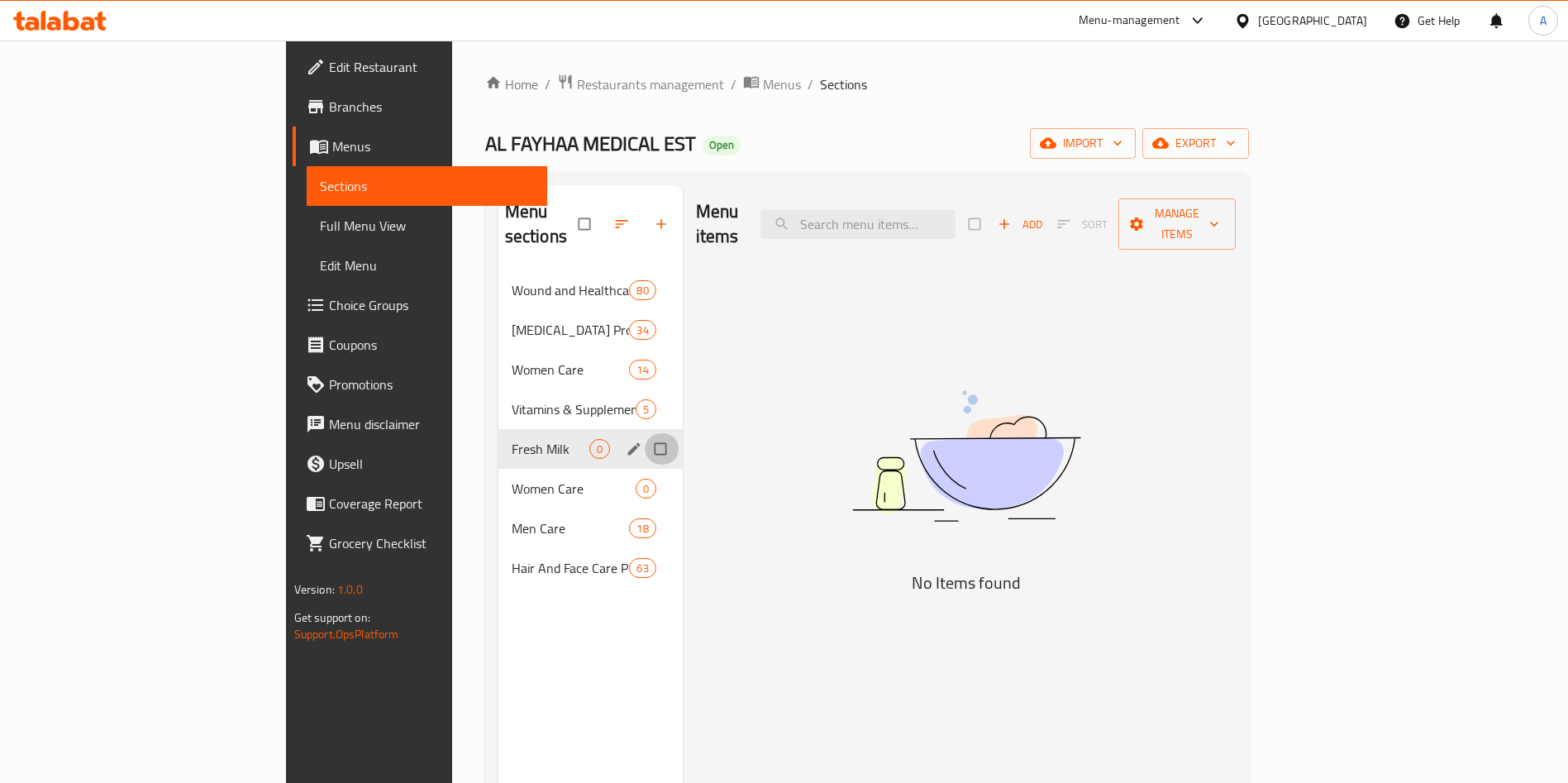
click at [645, 433] on input "Menu sections" at bounding box center [662, 449] width 35 height 32
checkbox input "true"
click at [602, 216] on icon "button" at bounding box center [611, 224] width 17 height 17
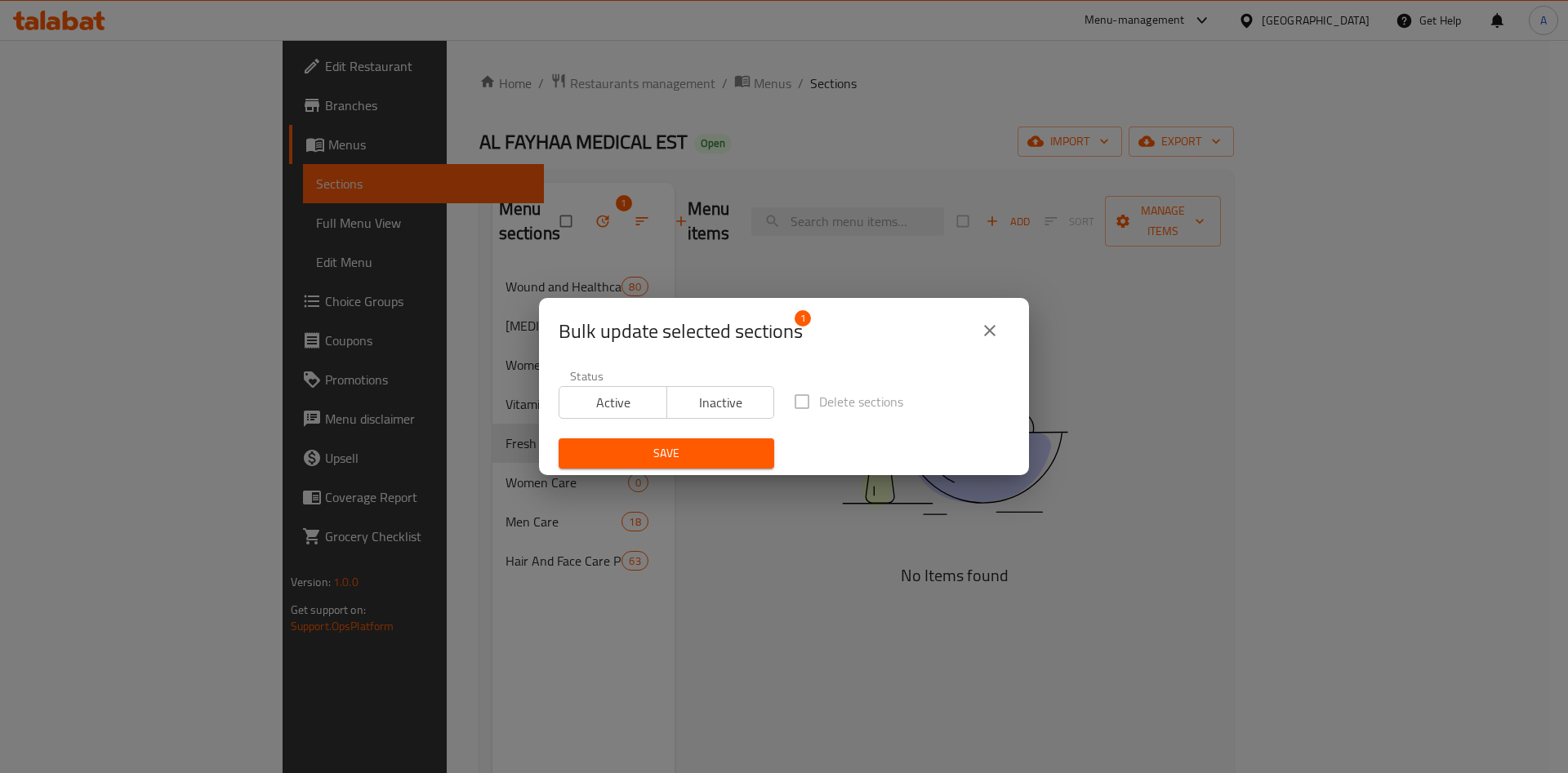
click at [790, 400] on label "Delete sections" at bounding box center [844, 401] width 119 height 34
click at [791, 400] on label "Delete sections" at bounding box center [844, 401] width 119 height 34
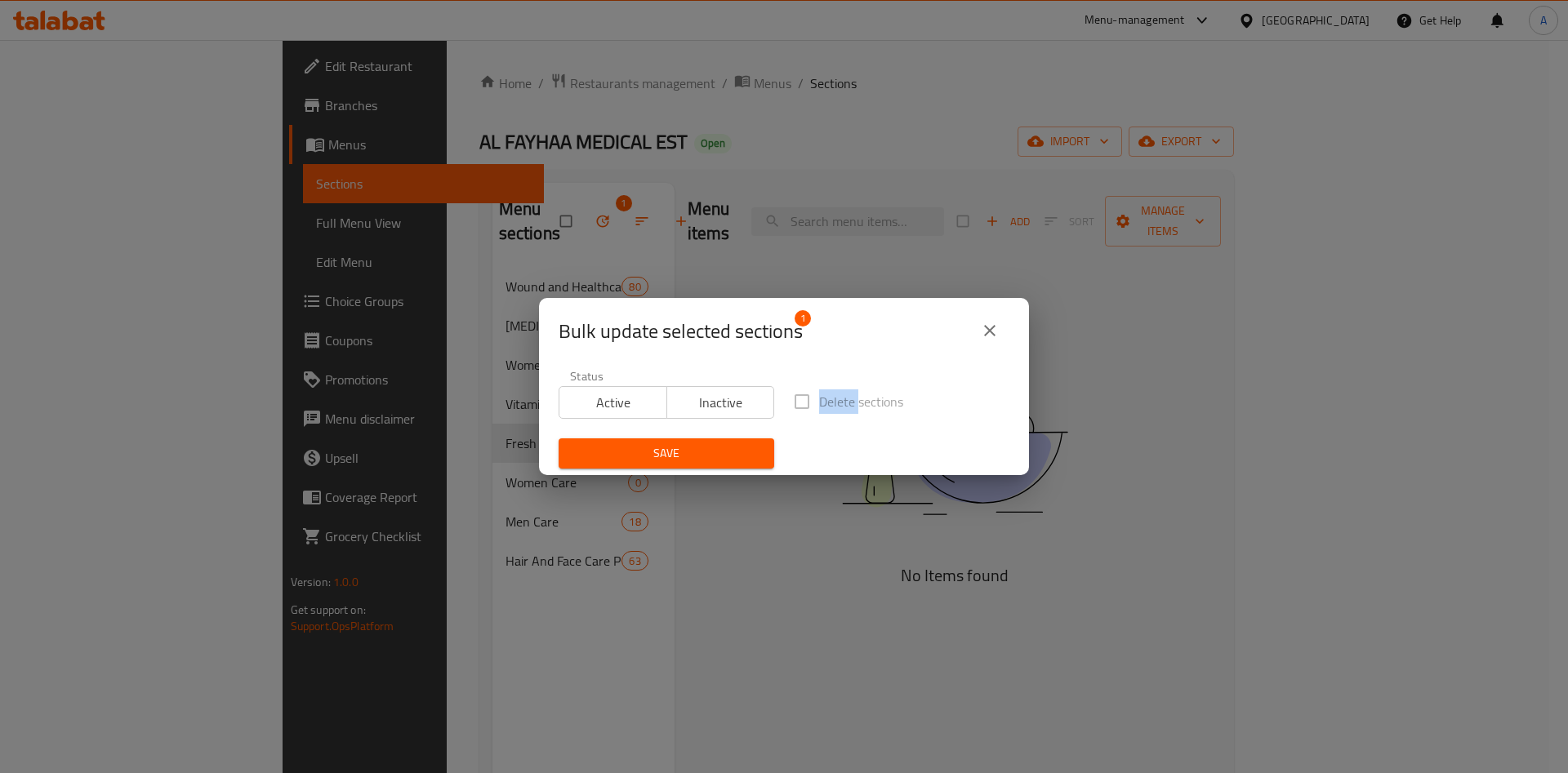
click at [709, 389] on button "Inactive" at bounding box center [720, 402] width 108 height 32
click at [990, 330] on icon "close" at bounding box center [989, 330] width 11 height 11
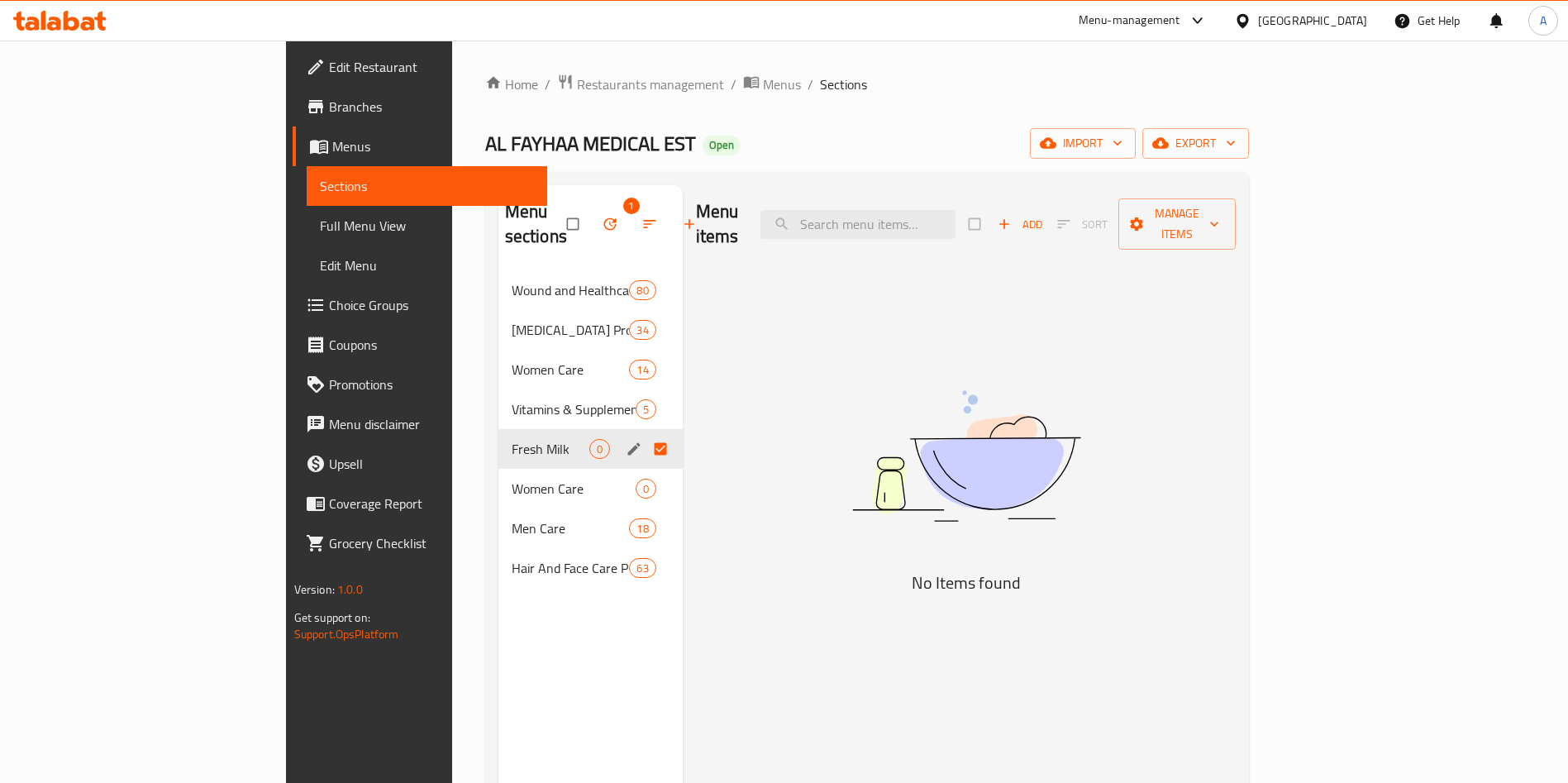
click at [744, 447] on div "Menu items Add Sort Manage items No Items found" at bounding box center [959, 576] width 554 height 783
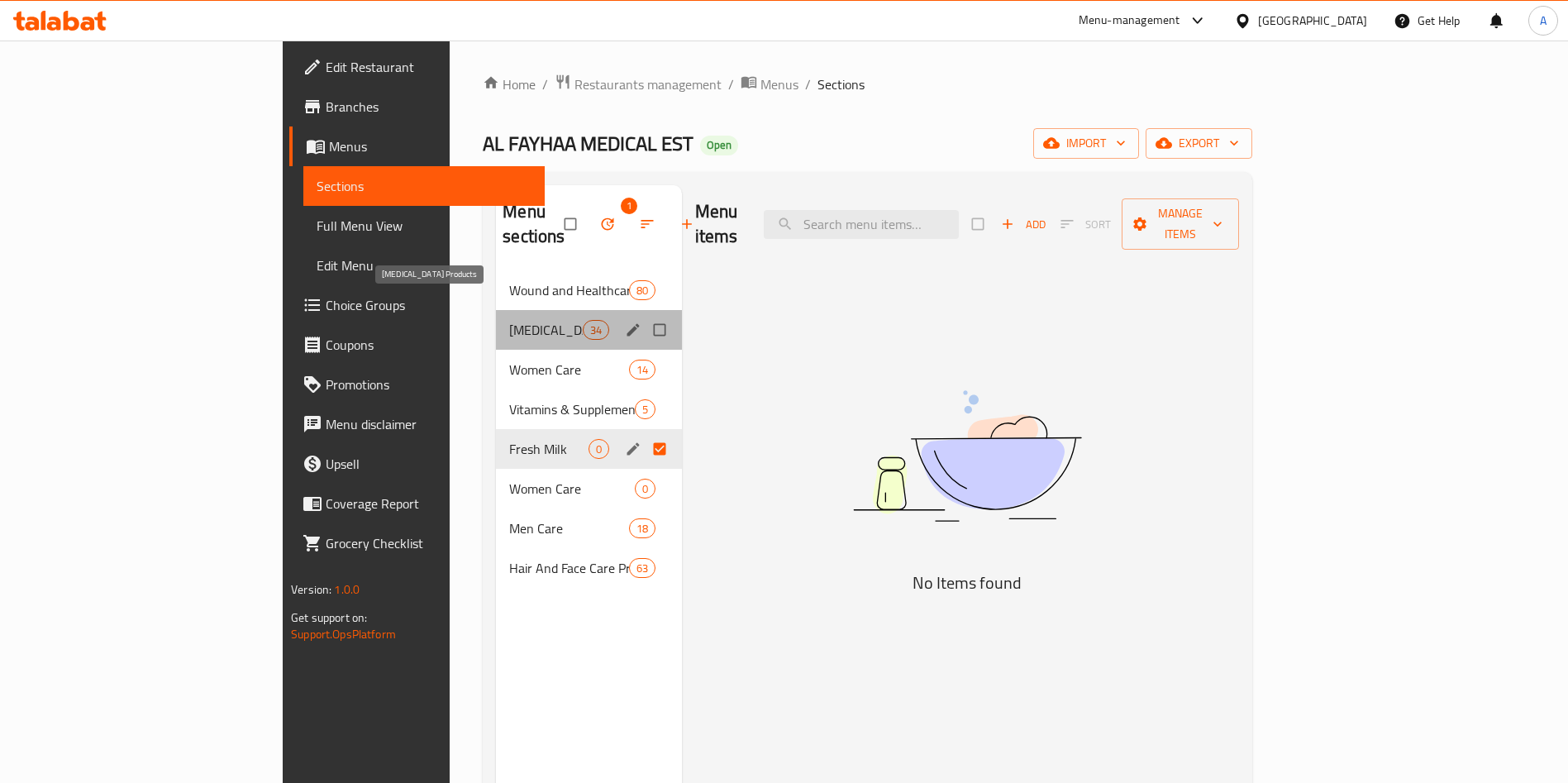
click at [509, 320] on span "[MEDICAL_DATA] Products" at bounding box center [546, 329] width 73 height 20
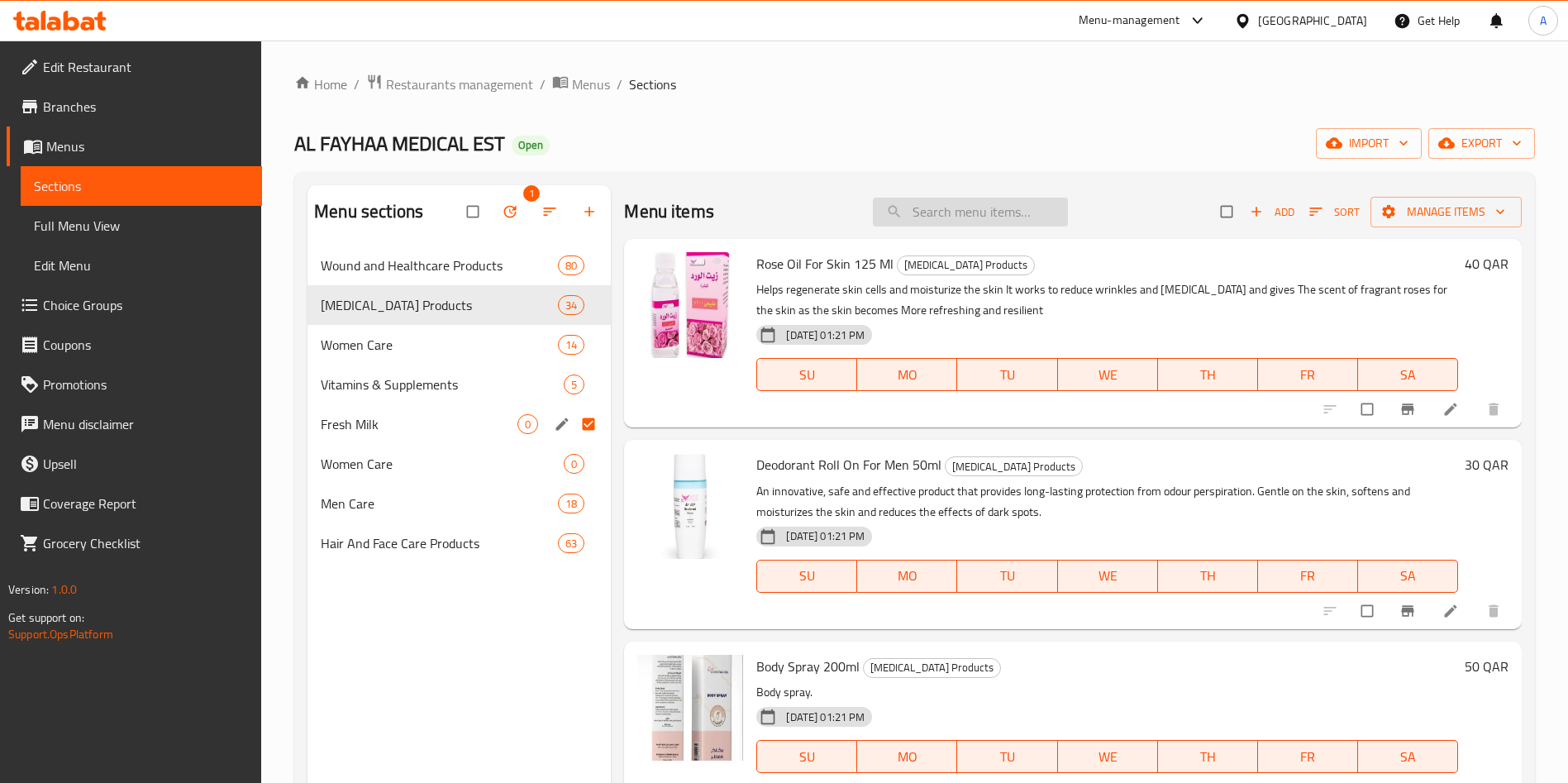
click at [995, 201] on input "search" at bounding box center [971, 212] width 195 height 29
paste input "The new items have been successfully added to the portal; however, the associat…"
type input "The new items have been successfully added to the portal; however, the associat…"
paste input "Recare Midstream Pregnancy Test"
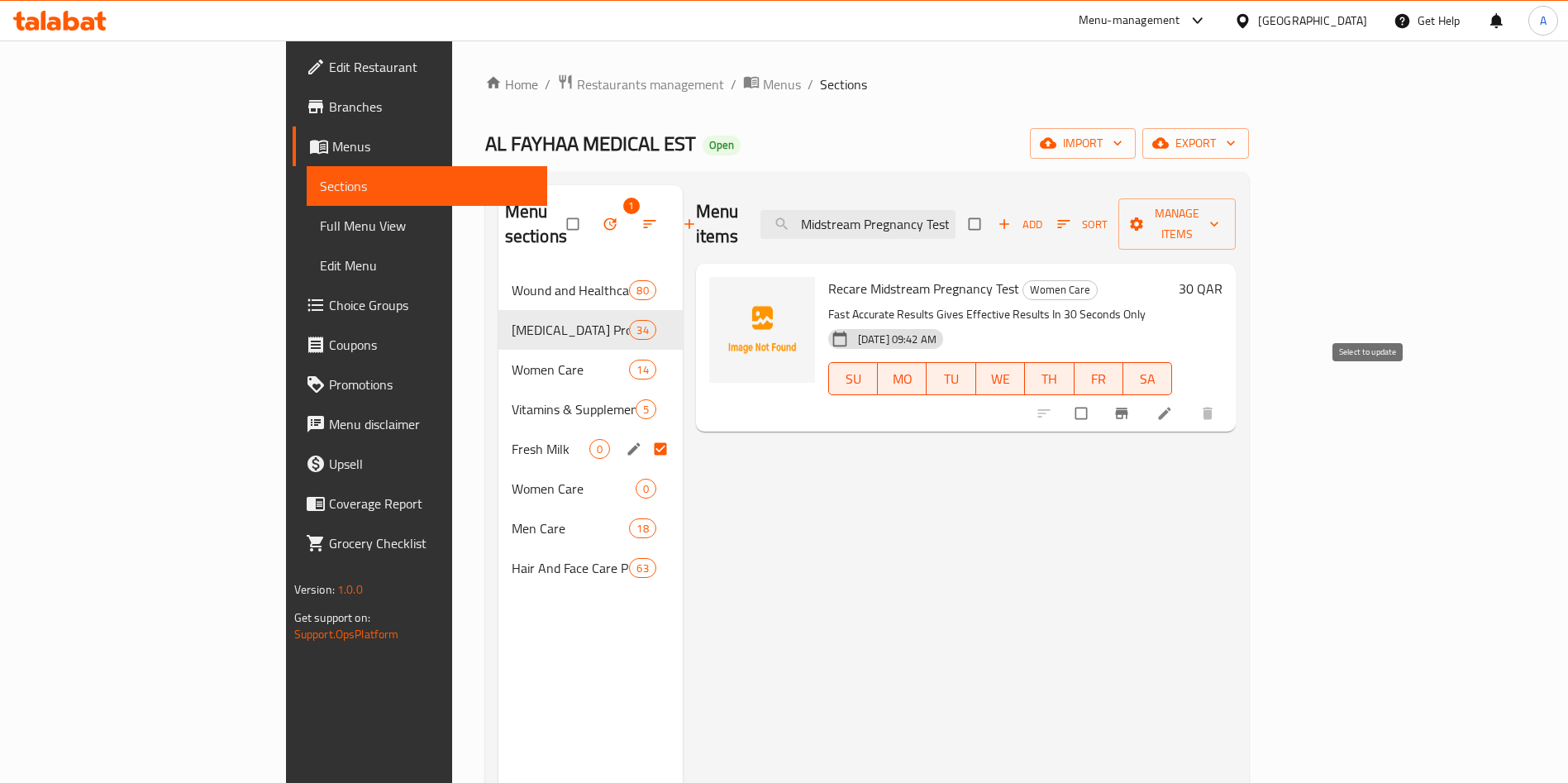
type input "Recare Midstream Pregnancy Test"
click at [1100, 398] on input "checkbox" at bounding box center [1082, 414] width 35 height 32
checkbox input "true"
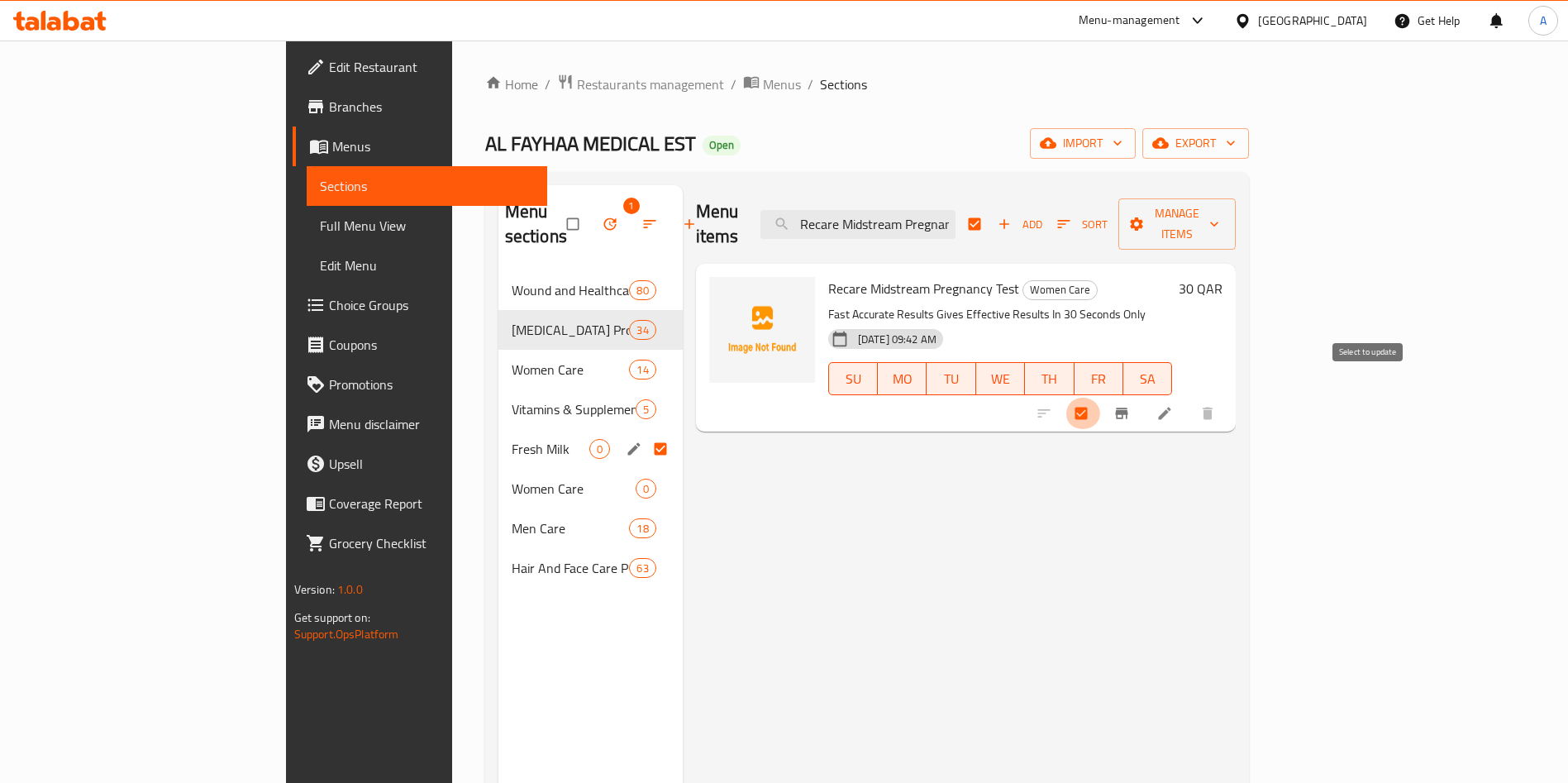
click at [1100, 398] on input "checkbox" at bounding box center [1082, 414] width 35 height 32
checkbox input "false"
click at [329, 67] on span "Edit Restaurant" at bounding box center [432, 67] width 206 height 20
